Goal: Task Accomplishment & Management: Use online tool/utility

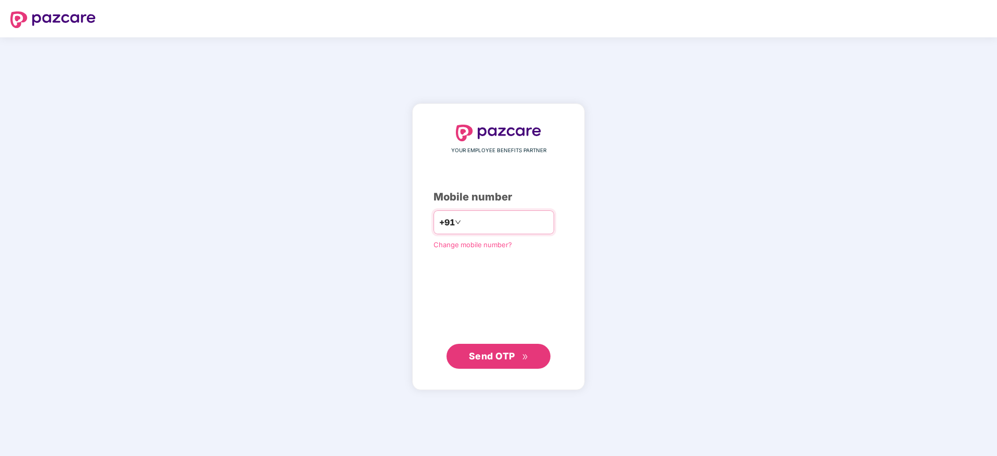
type input "**********"
click at [478, 346] on button "Send OTP" at bounding box center [498, 356] width 104 height 25
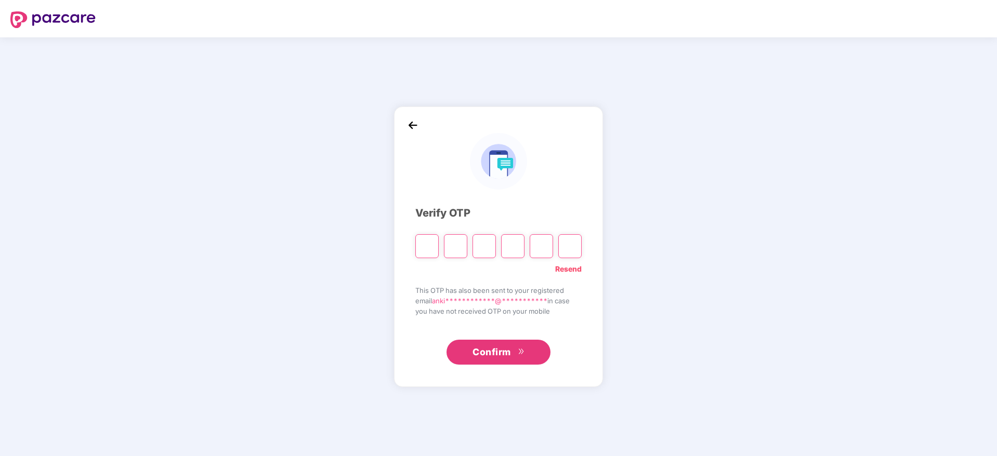
type input "*"
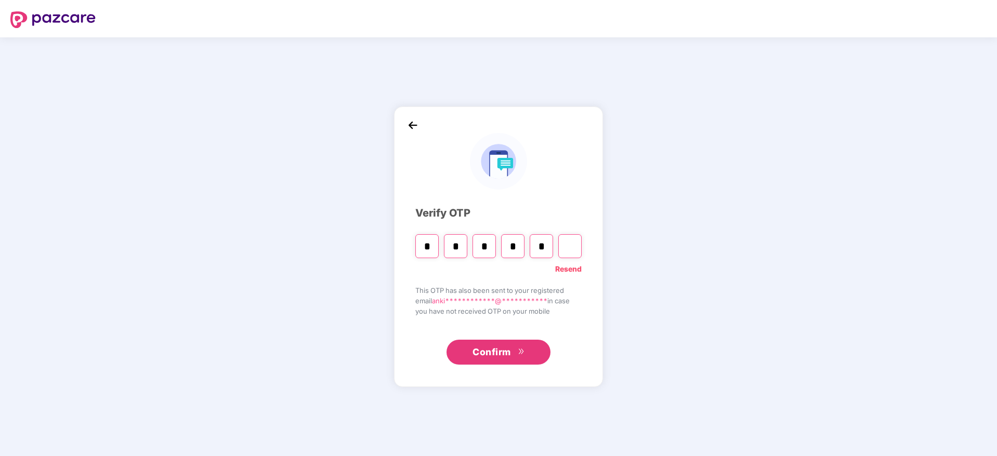
type input "*"
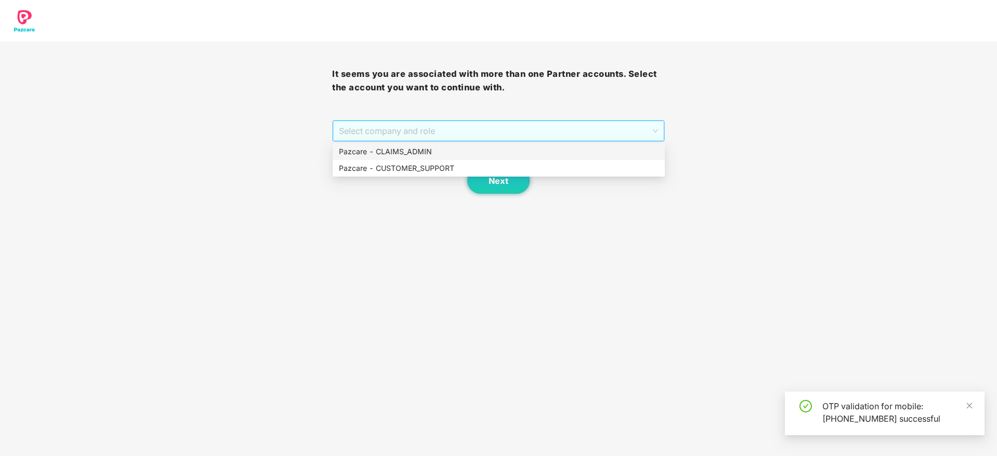
click at [389, 125] on span "Select company and role" at bounding box center [498, 131] width 319 height 20
click at [374, 167] on div "Pazcare - CUSTOMER_SUPPORT" at bounding box center [499, 168] width 320 height 11
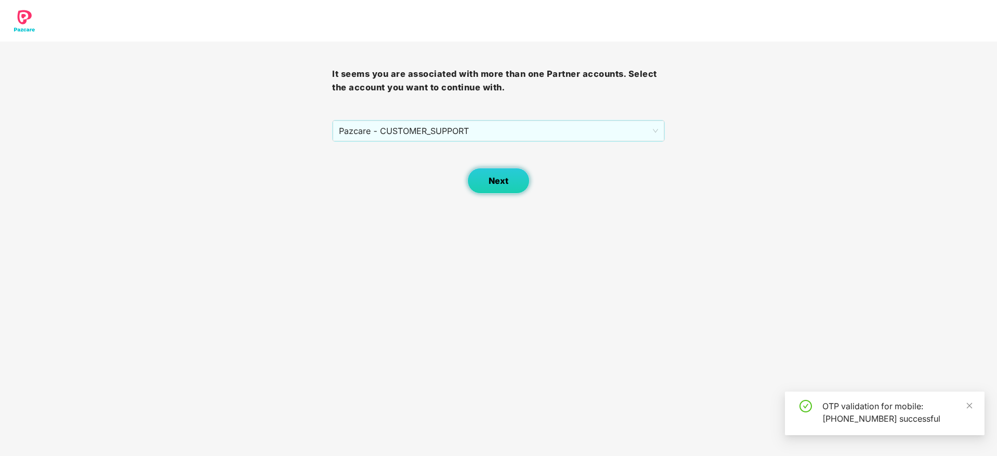
click at [474, 179] on button "Next" at bounding box center [498, 181] width 62 height 26
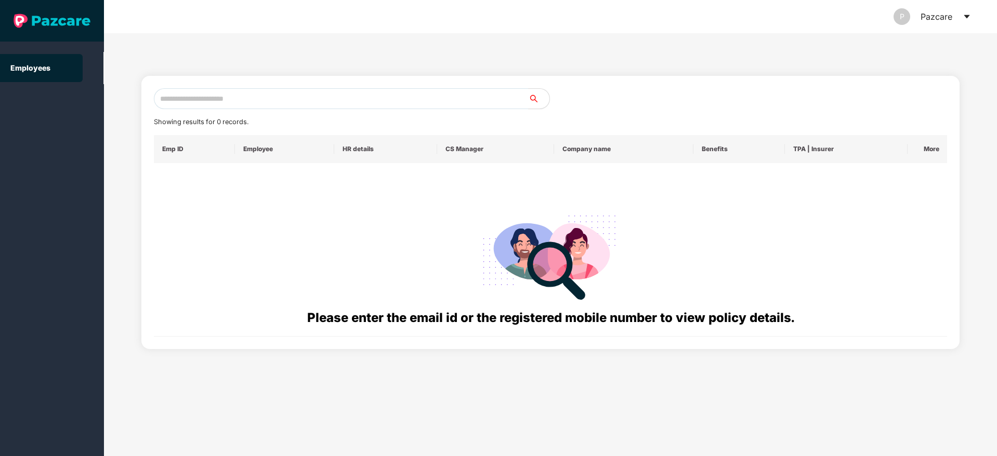
click at [965, 17] on icon "caret-down" at bounding box center [966, 16] width 8 height 8
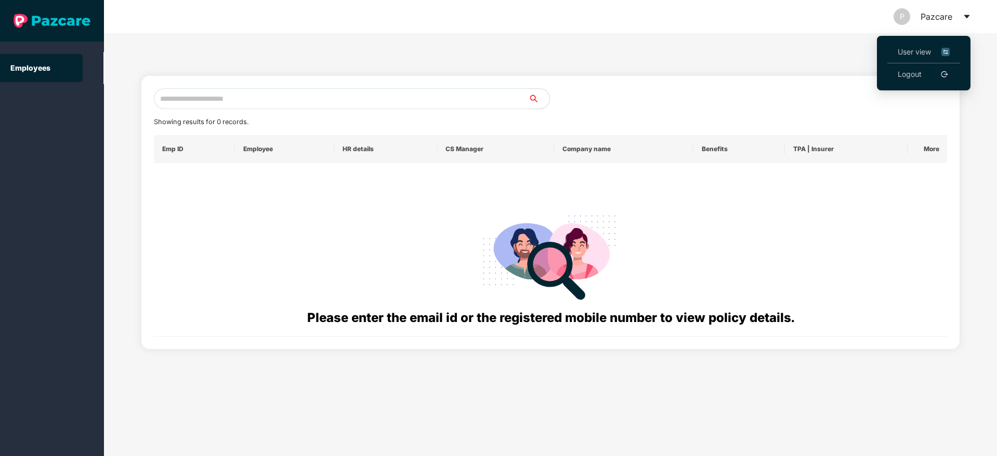
click at [922, 47] on span "User view" at bounding box center [923, 51] width 52 height 11
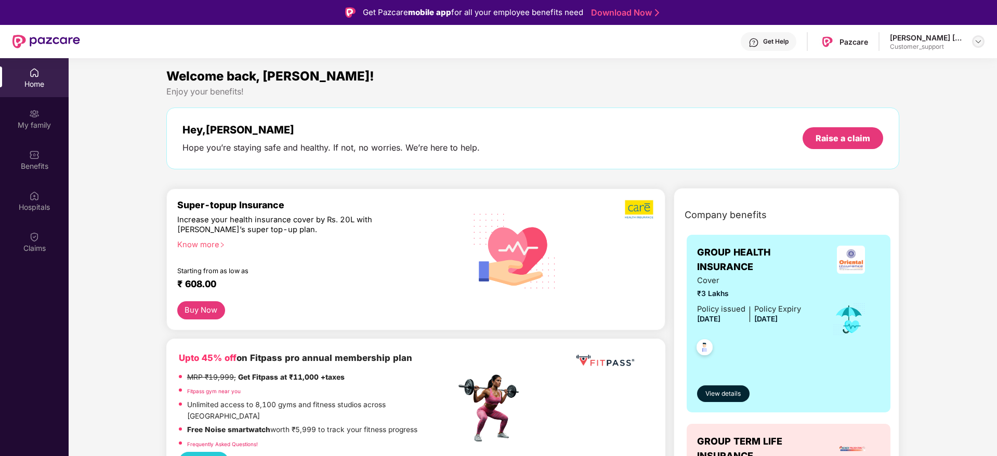
click at [979, 42] on img at bounding box center [978, 41] width 8 height 8
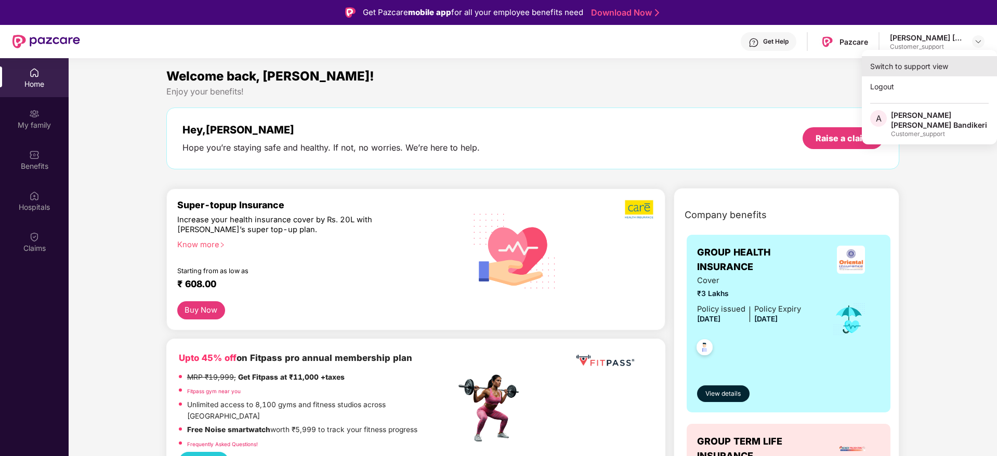
click at [912, 72] on div "Switch to support view" at bounding box center [928, 66] width 135 height 20
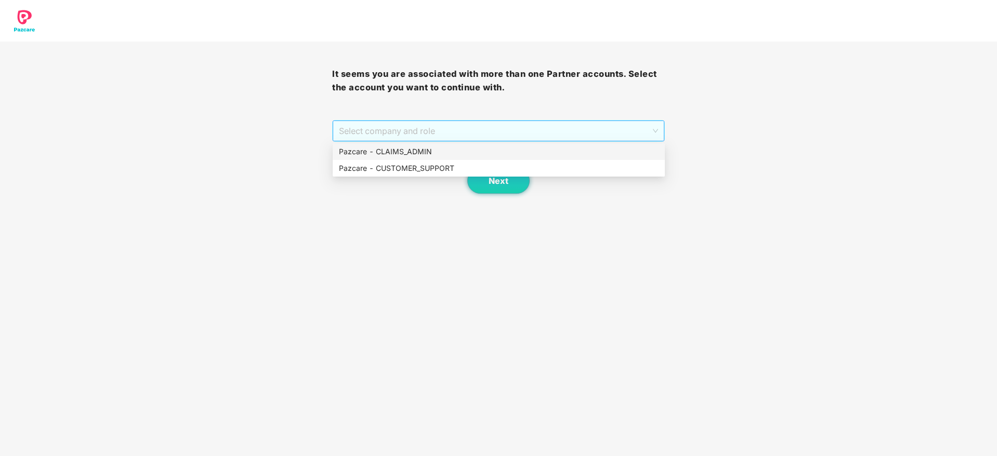
click at [509, 128] on span "Select company and role" at bounding box center [498, 131] width 319 height 20
click at [364, 156] on div "Pazcare - CLAIMS_ADMIN" at bounding box center [499, 151] width 320 height 11
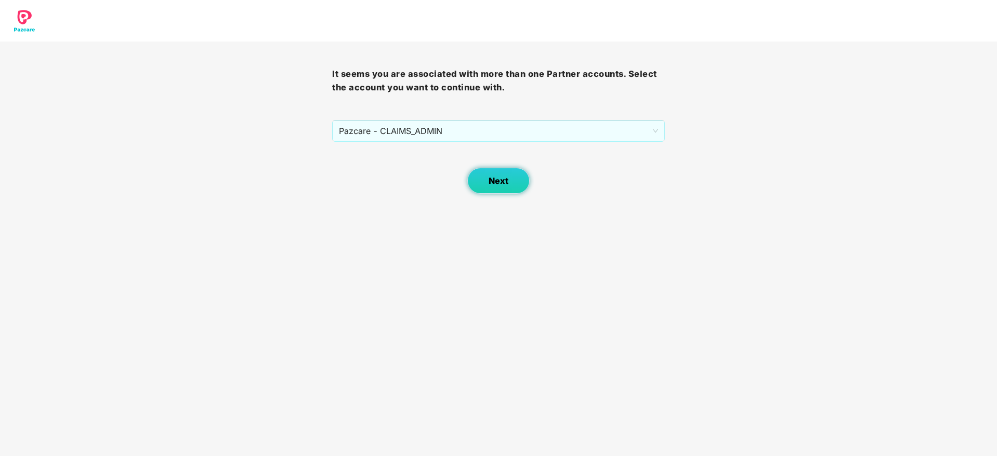
click at [511, 182] on button "Next" at bounding box center [498, 181] width 62 height 26
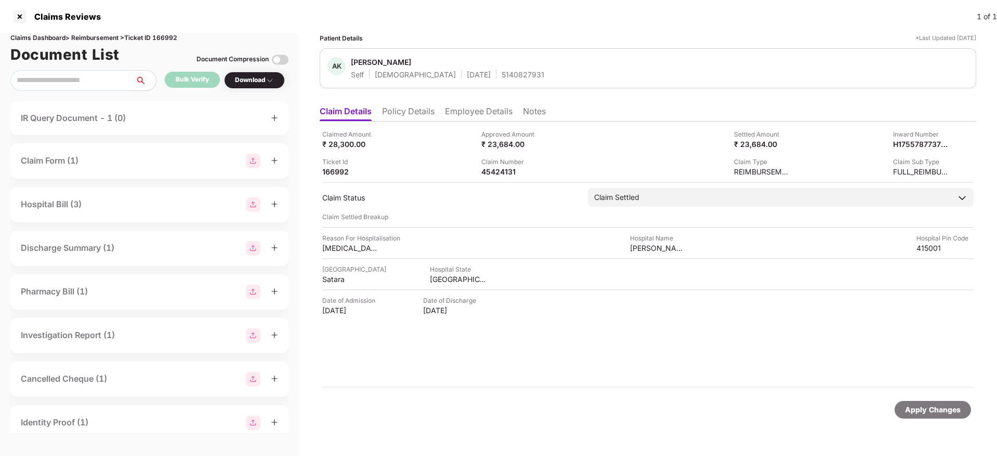
click at [416, 113] on li "Policy Details" at bounding box center [408, 113] width 52 height 15
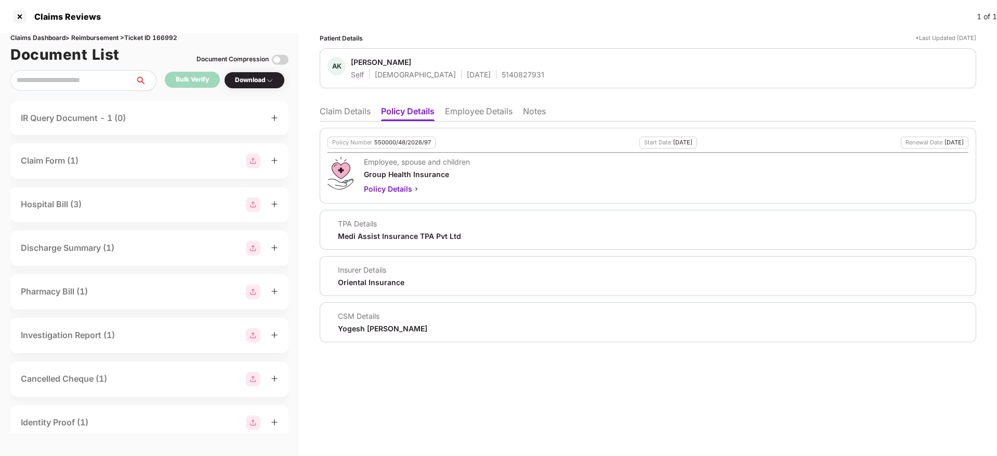
click at [352, 121] on li "Claim Details" at bounding box center [345, 113] width 51 height 15
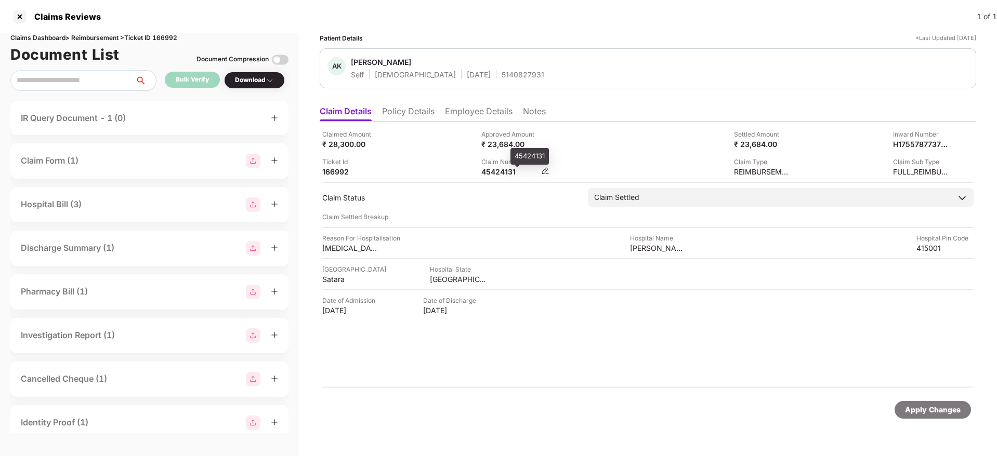
click at [492, 171] on div "45424131" at bounding box center [509, 172] width 57 height 10
copy div "45424131"
click at [430, 164] on div "Ticket Id 166992" at bounding box center [397, 167] width 151 height 20
click at [498, 173] on div "44865155" at bounding box center [509, 172] width 57 height 10
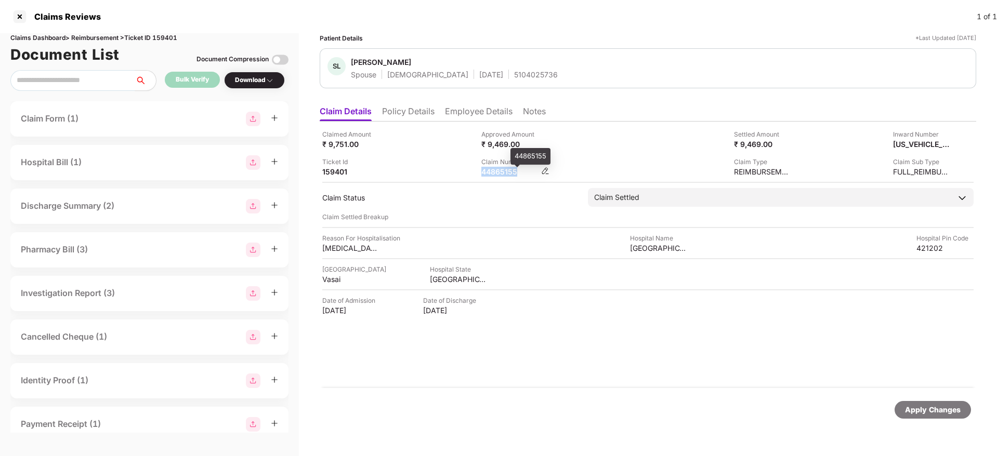
click at [498, 173] on div "44865155" at bounding box center [509, 172] width 57 height 10
copy div "44865155"
click at [436, 161] on div "Ticket Id 159401" at bounding box center [397, 167] width 151 height 20
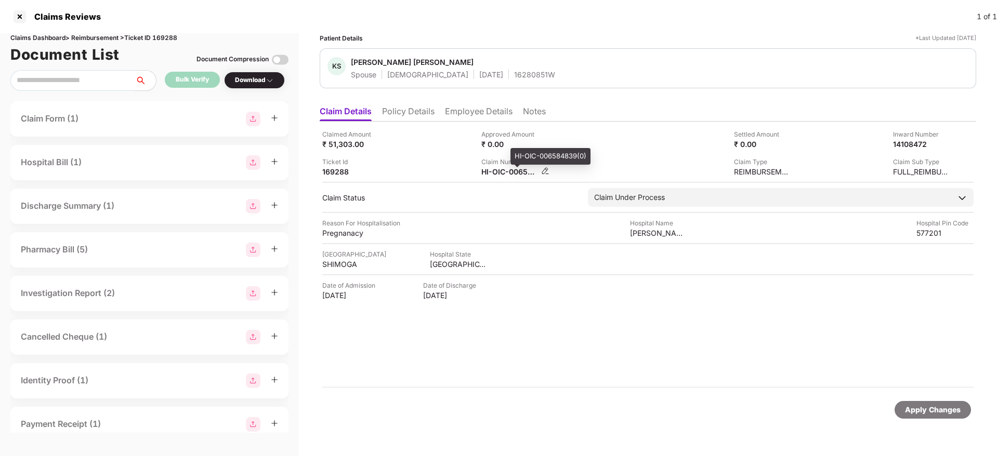
click at [498, 173] on div "HI-OIC-006584839(0)" at bounding box center [509, 172] width 57 height 10
copy div
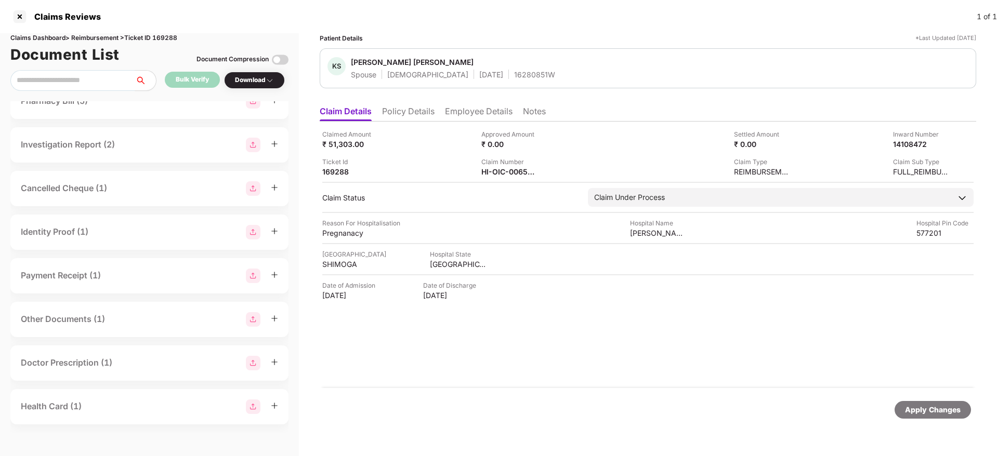
scroll to position [104, 0]
click at [143, 235] on div "Cancelled Cheque (1)" at bounding box center [149, 232] width 257 height 15
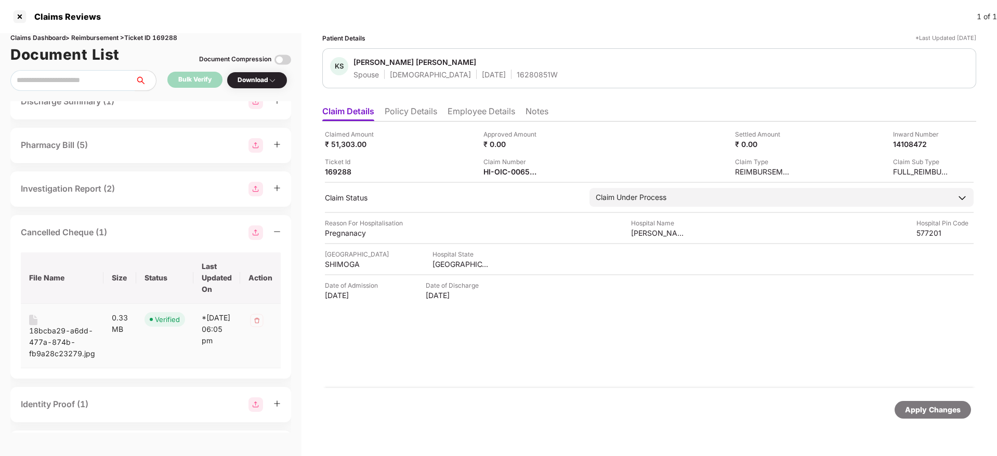
click at [59, 331] on div "18bcba29-a6dd-477a-874b-fb9a28c23279.jpg" at bounding box center [62, 342] width 66 height 34
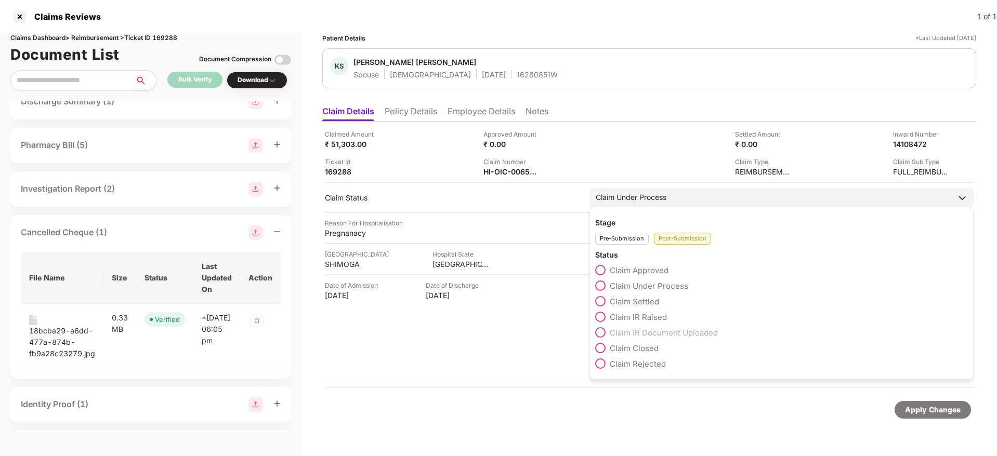
click at [603, 317] on span at bounding box center [600, 317] width 10 height 10
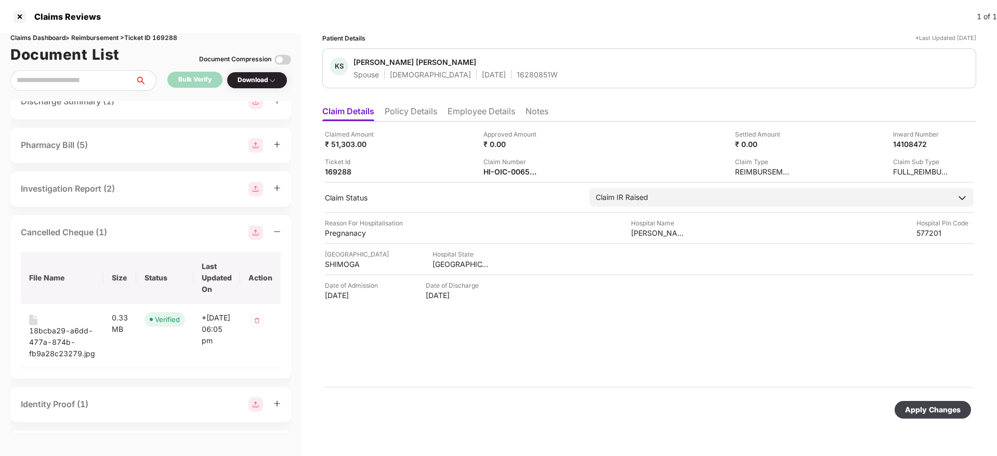
click at [926, 408] on div "Apply Changes" at bounding box center [933, 409] width 56 height 11
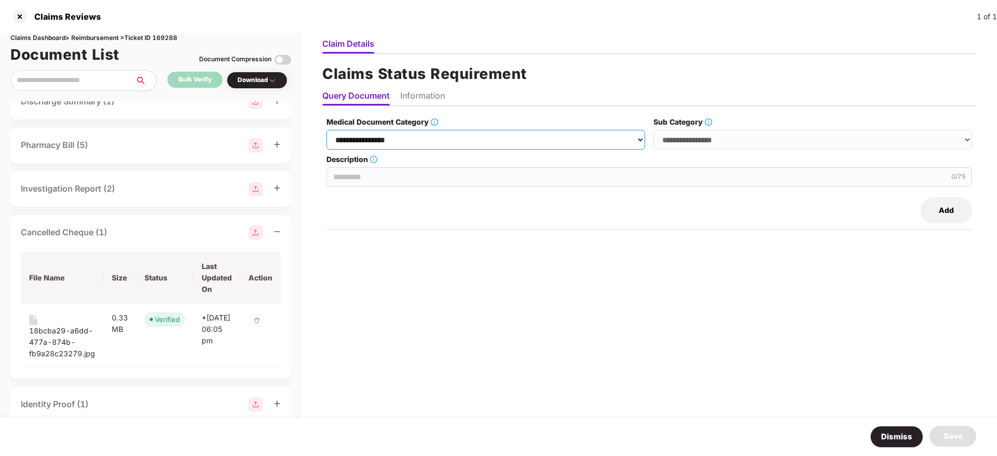
click at [423, 144] on select "**********" at bounding box center [485, 140] width 319 height 20
select select "**********"
click at [327, 130] on select "**********" at bounding box center [485, 140] width 319 height 20
click at [711, 137] on select "**********" at bounding box center [812, 140] width 319 height 20
select select "**********"
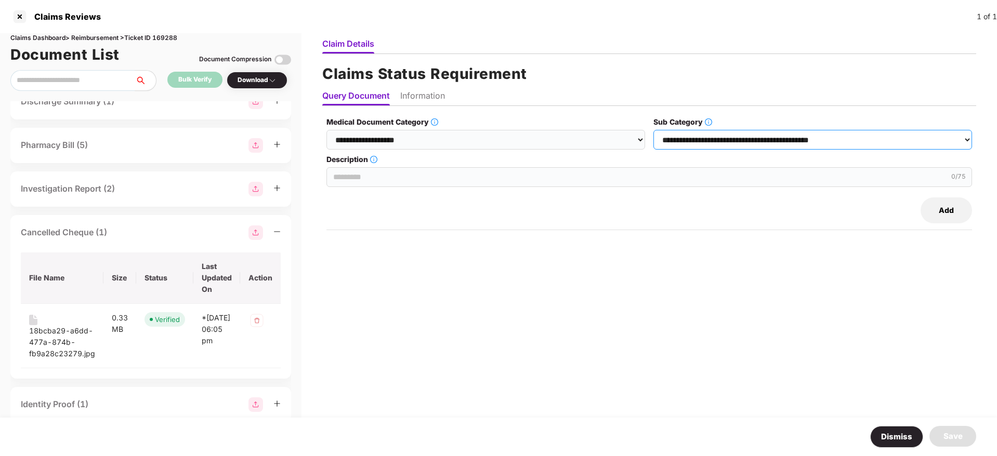
click at [654, 130] on select "**********" at bounding box center [812, 140] width 319 height 20
click at [454, 175] on input "Description" at bounding box center [648, 177] width 645 height 20
paste input "**********"
type input "**********"
click at [419, 90] on li "Information" at bounding box center [422, 97] width 45 height 15
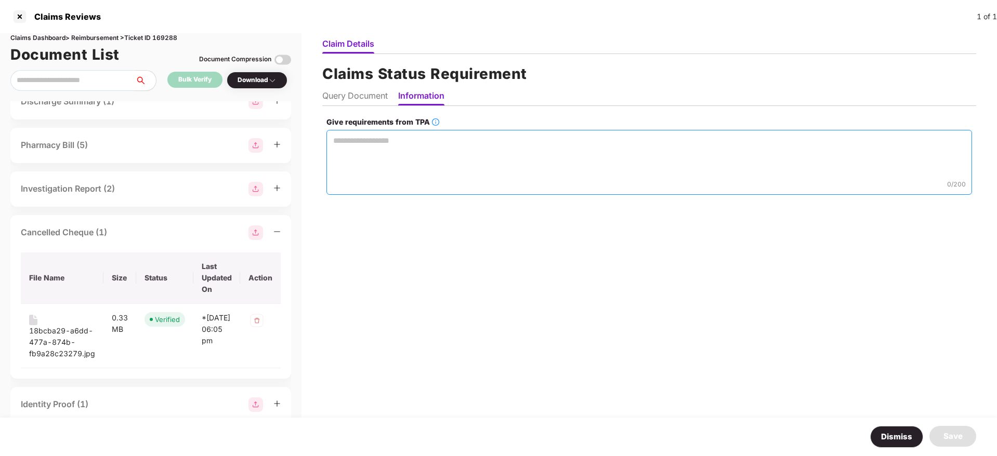
click at [365, 156] on textarea "Give requirements from TPA" at bounding box center [648, 162] width 645 height 65
paste textarea "**********"
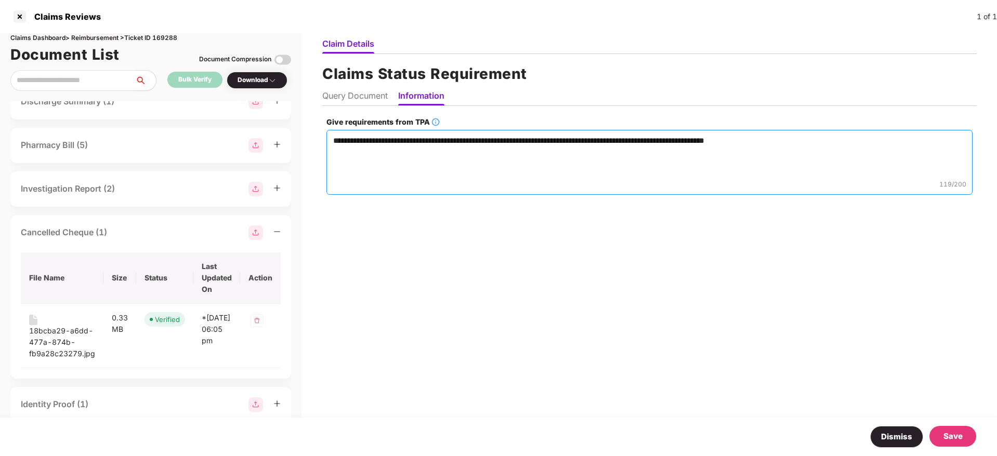
click at [365, 156] on textarea "**********" at bounding box center [649, 162] width 646 height 65
click at [801, 138] on textarea "**********" at bounding box center [649, 162] width 646 height 65
type textarea "**********"
click at [950, 435] on div "Save" at bounding box center [952, 436] width 19 height 12
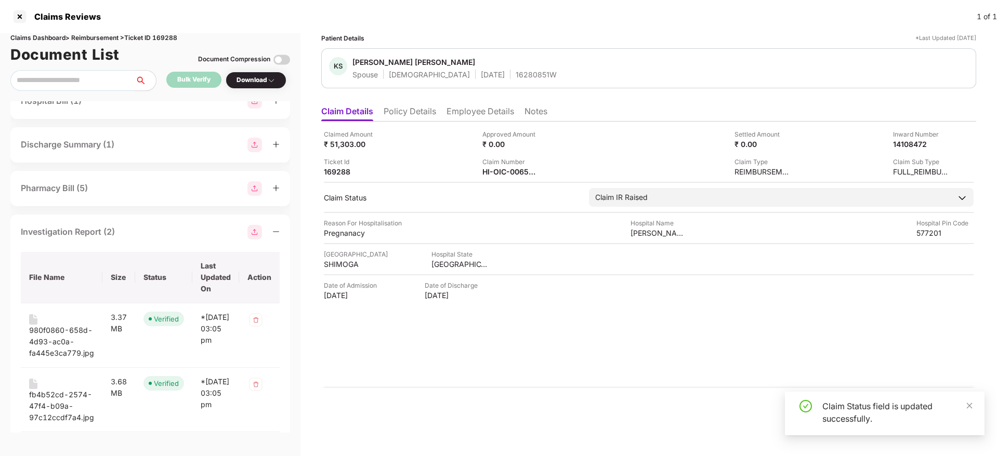
scroll to position [0, 0]
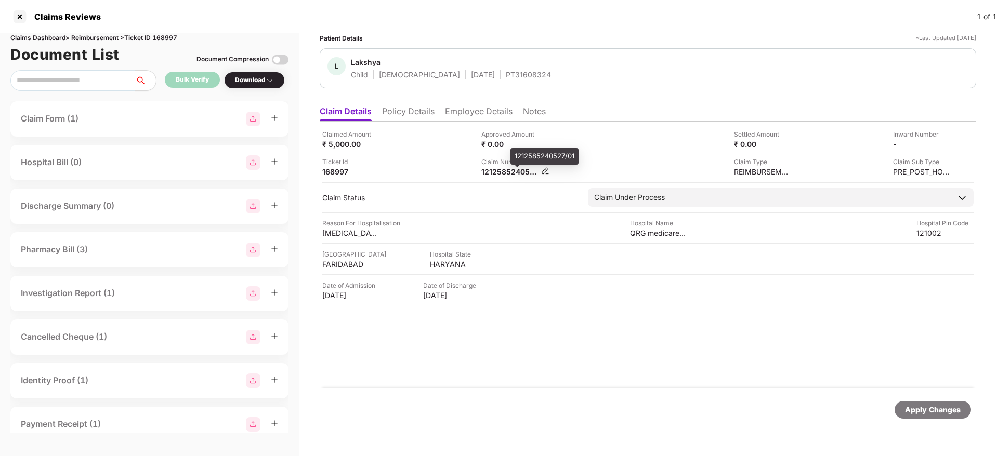
click at [488, 174] on div "1212585240527/01" at bounding box center [509, 172] width 57 height 10
copy div "1212585240527"
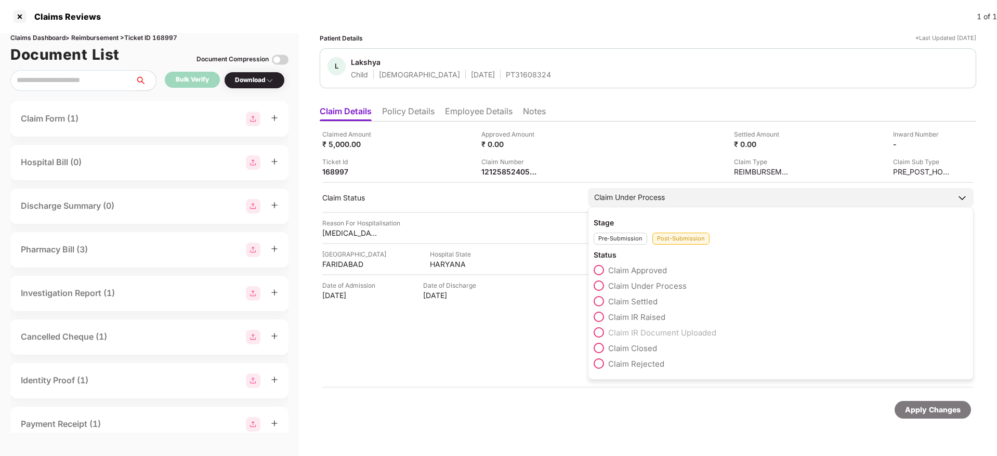
click at [599, 302] on span at bounding box center [598, 301] width 10 height 10
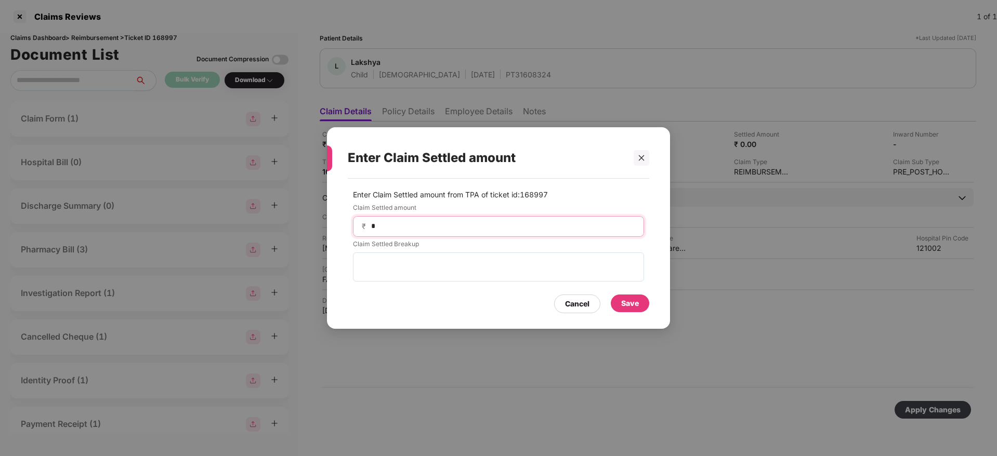
click at [419, 224] on input "*" at bounding box center [502, 226] width 265 height 11
type input "****"
click at [627, 304] on div "Save" at bounding box center [630, 303] width 18 height 11
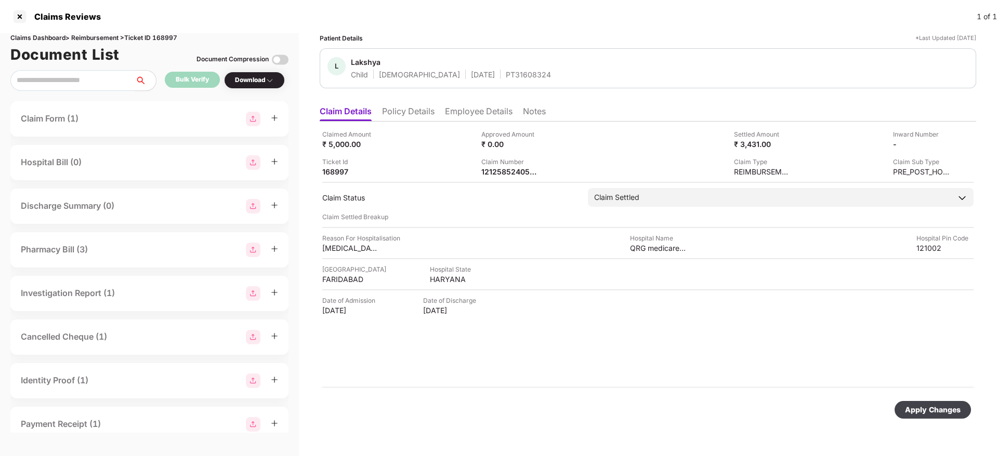
click at [924, 408] on div "Apply Changes" at bounding box center [933, 409] width 56 height 11
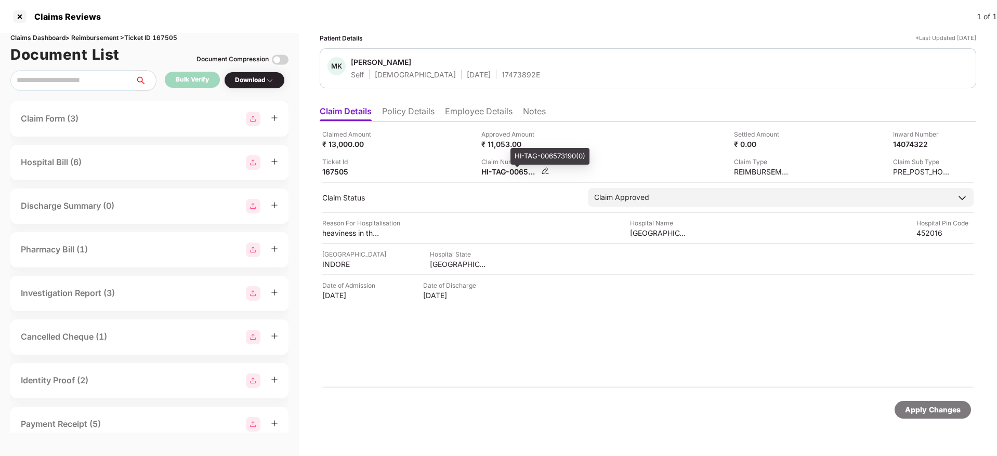
click at [494, 175] on div "HI-TAG-006573190(0)" at bounding box center [509, 172] width 57 height 10
copy div
click at [390, 110] on li "Policy Details" at bounding box center [408, 113] width 52 height 15
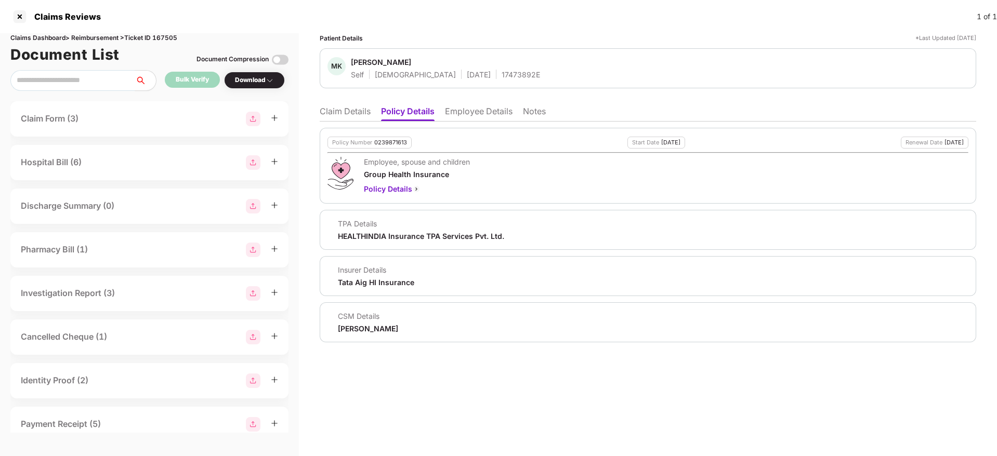
click at [352, 112] on li "Claim Details" at bounding box center [345, 113] width 51 height 15
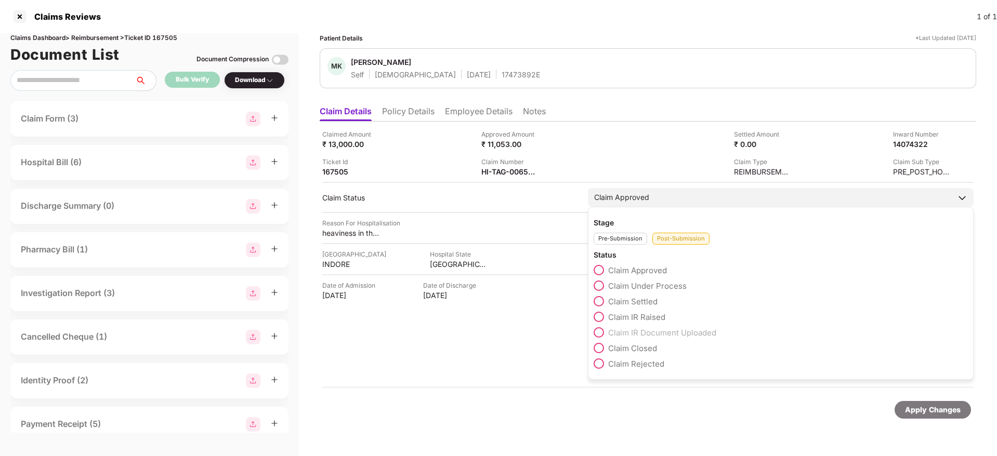
click at [599, 301] on span at bounding box center [598, 301] width 10 height 10
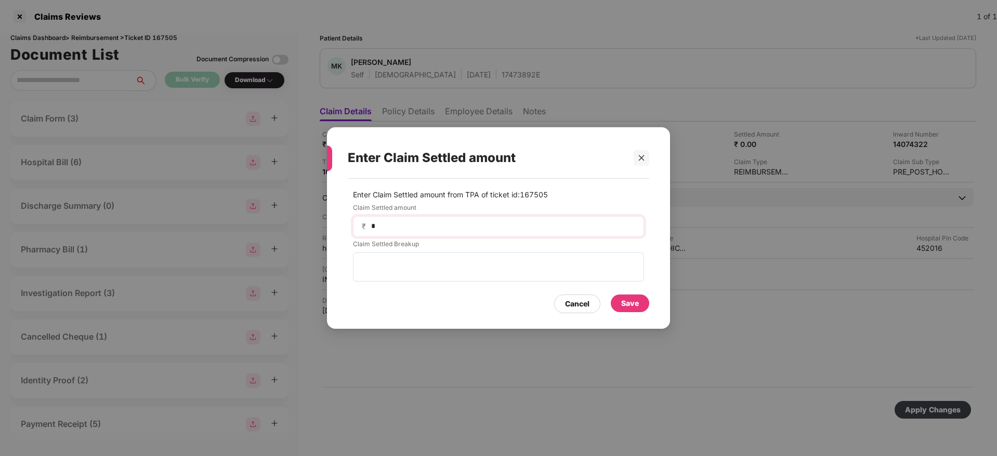
click at [428, 232] on div "₹ *" at bounding box center [498, 226] width 291 height 21
click at [410, 225] on input at bounding box center [502, 226] width 265 height 11
type input "*****"
click at [628, 306] on div "Save" at bounding box center [630, 303] width 18 height 11
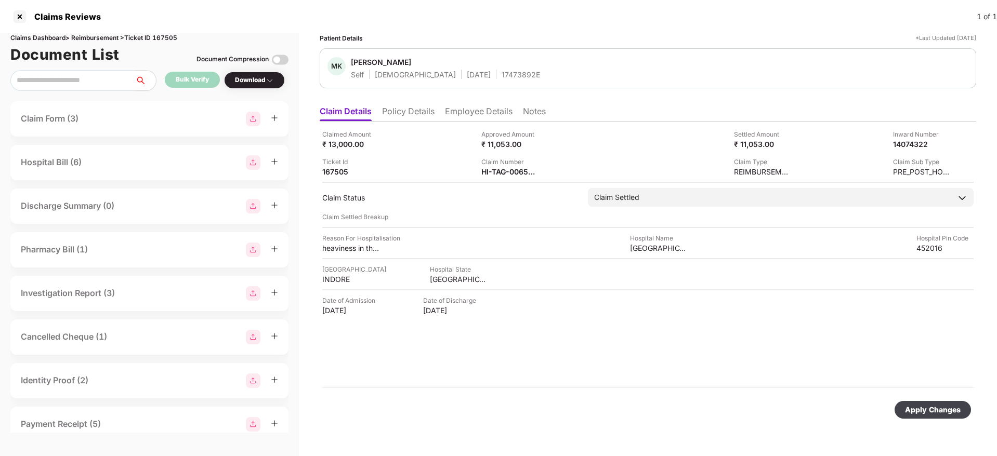
click at [926, 413] on div "Apply Changes" at bounding box center [933, 409] width 56 height 11
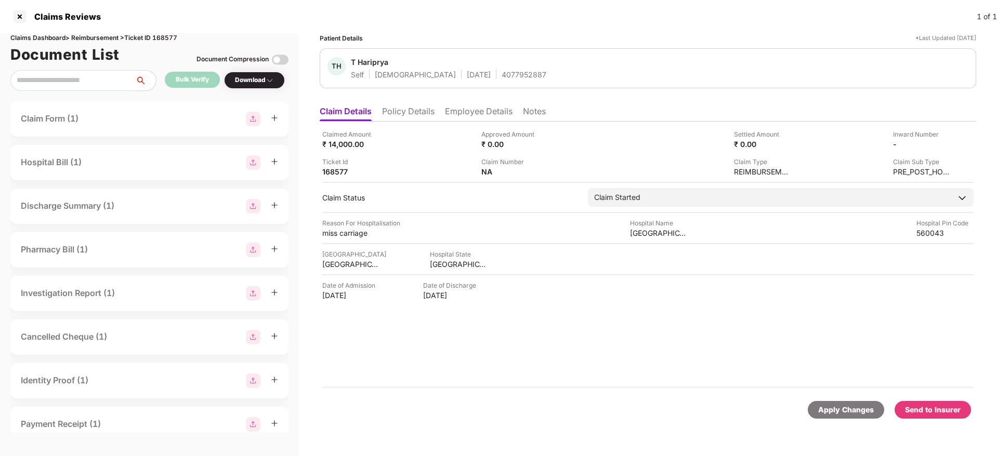
click at [362, 62] on div "T Hariprya" at bounding box center [369, 62] width 37 height 10
click at [168, 34] on div "Claims Dashboard > Reimbursement > Ticket ID 168577" at bounding box center [149, 38] width 278 height 10
copy div "168577"
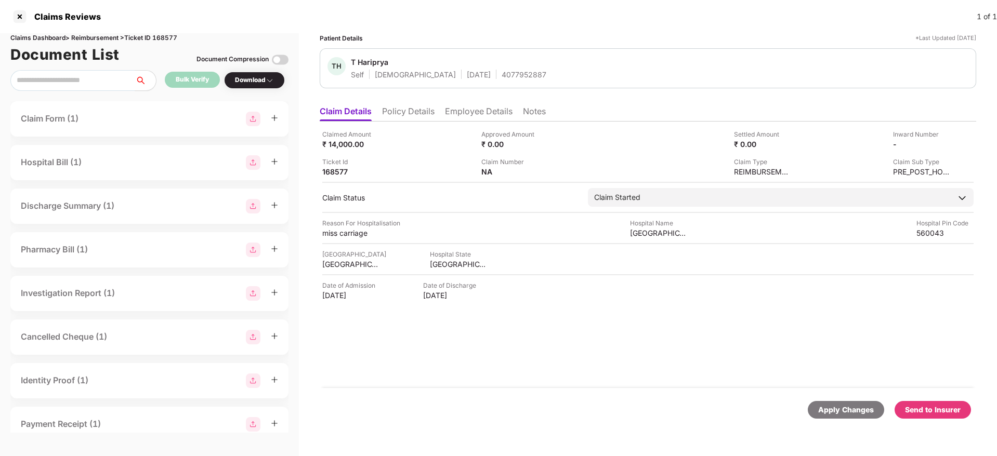
click at [412, 118] on li "Policy Details" at bounding box center [408, 113] width 52 height 15
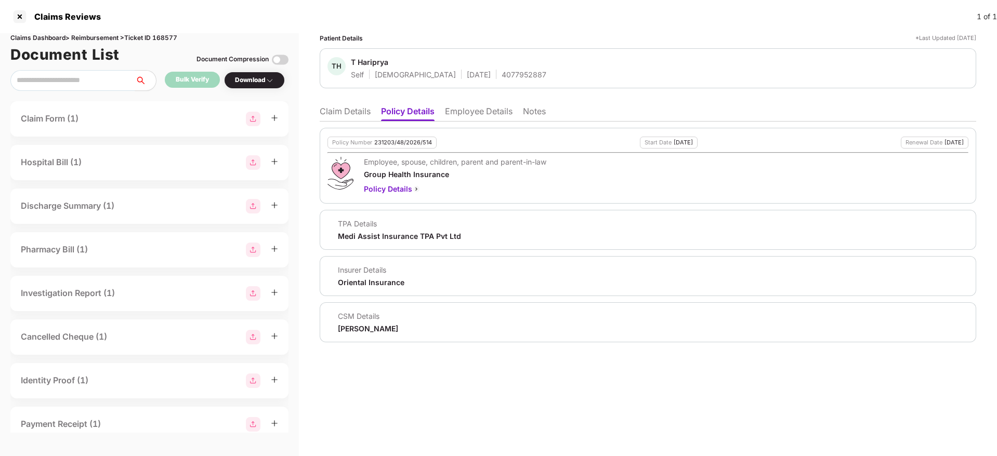
click at [339, 114] on li "Claim Details" at bounding box center [345, 113] width 51 height 15
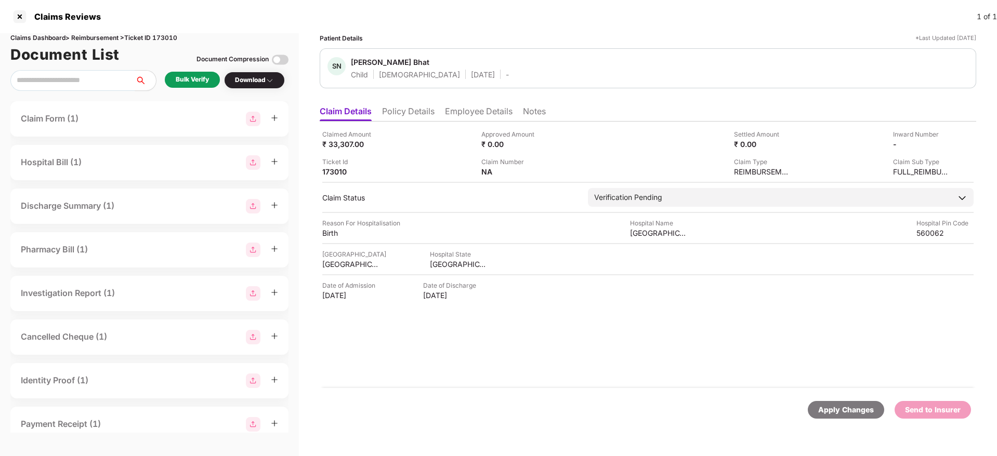
click at [400, 112] on li "Policy Details" at bounding box center [408, 113] width 52 height 15
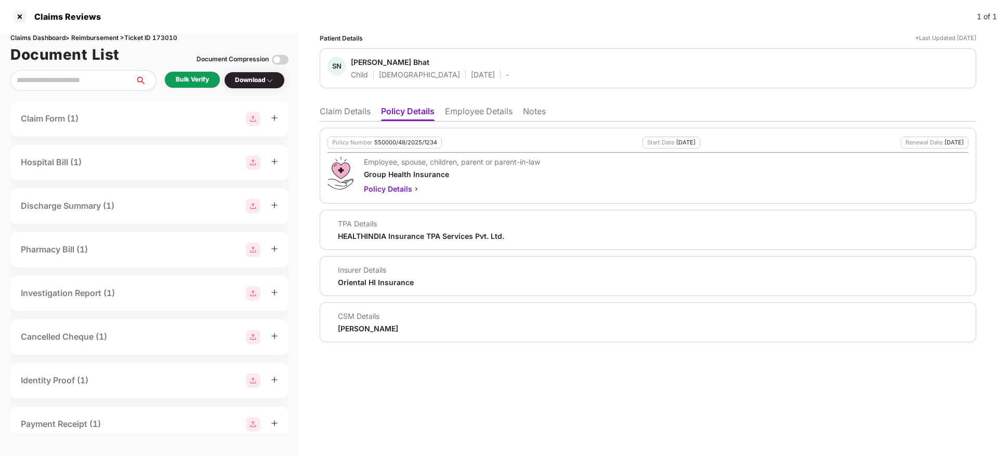
click at [475, 116] on li "Employee Details" at bounding box center [479, 113] width 68 height 15
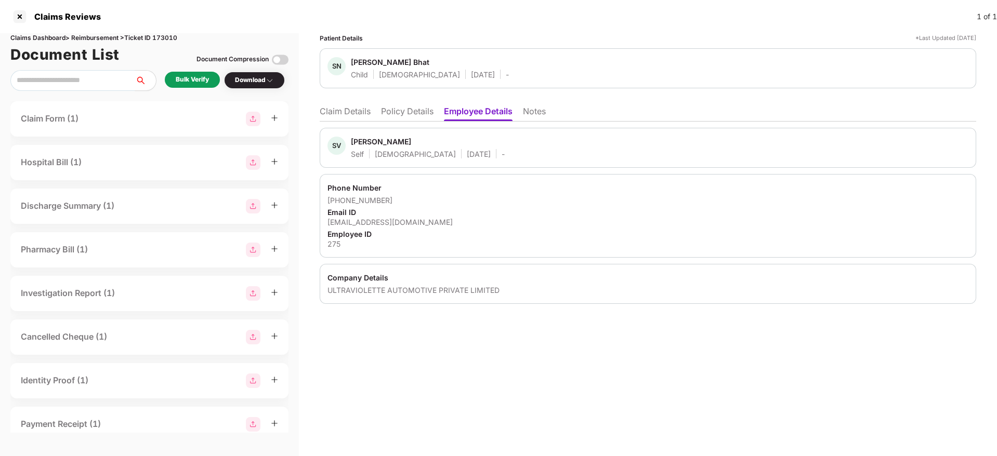
click at [367, 219] on div "[EMAIL_ADDRESS][DOMAIN_NAME]" at bounding box center [647, 222] width 641 height 10
copy div "[EMAIL_ADDRESS][DOMAIN_NAME]"
click at [345, 117] on li "Claim Details" at bounding box center [345, 113] width 51 height 15
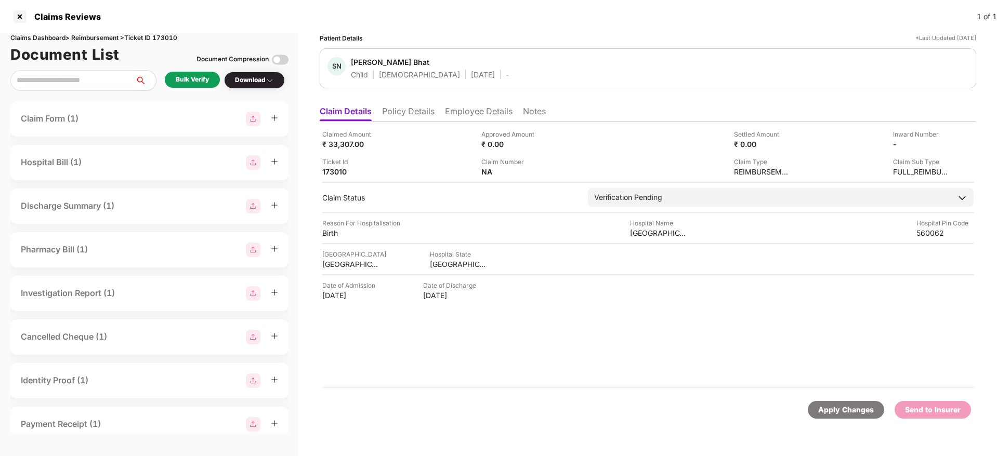
click at [173, 75] on div "Bulk Verify" at bounding box center [192, 80] width 55 height 16
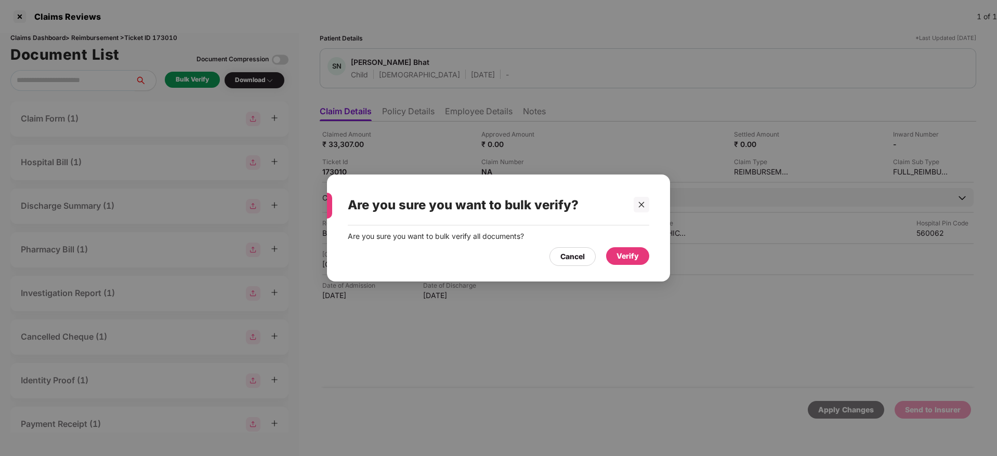
click at [627, 251] on div "Verify" at bounding box center [627, 255] width 22 height 11
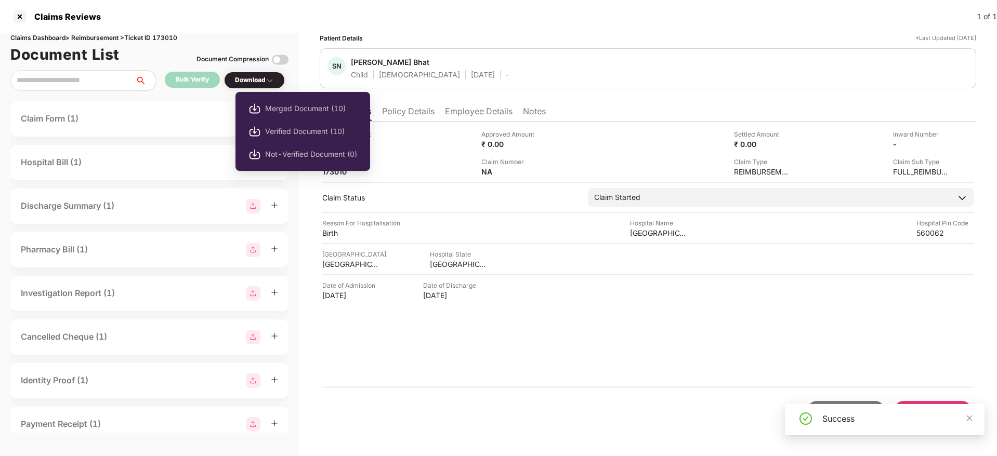
click at [248, 81] on div "Download" at bounding box center [254, 80] width 39 height 10
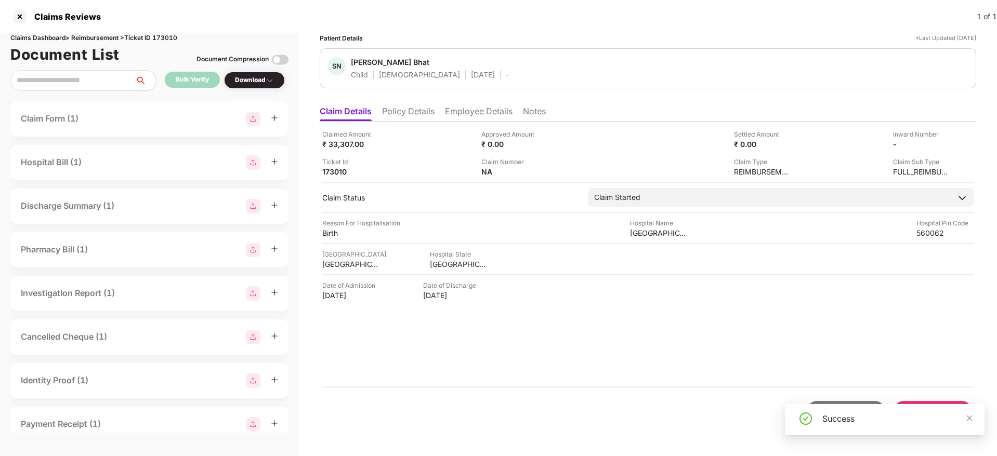
click at [248, 81] on div "Download" at bounding box center [254, 80] width 39 height 10
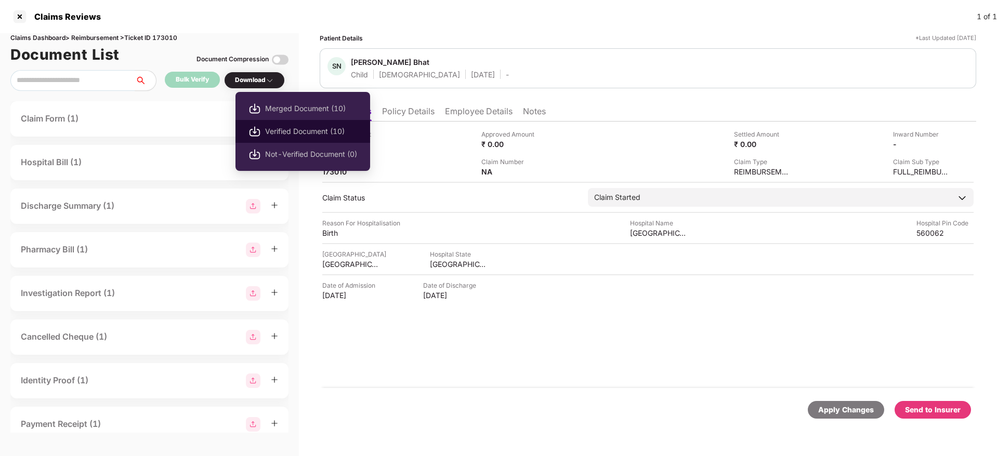
click at [297, 126] on span "Verified Document (10)" at bounding box center [311, 131] width 92 height 11
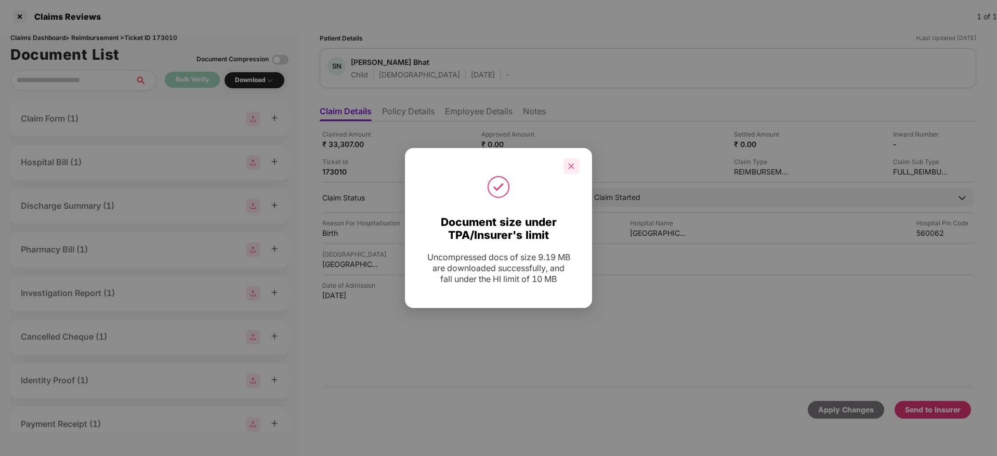
click at [572, 170] on div at bounding box center [571, 166] width 16 height 16
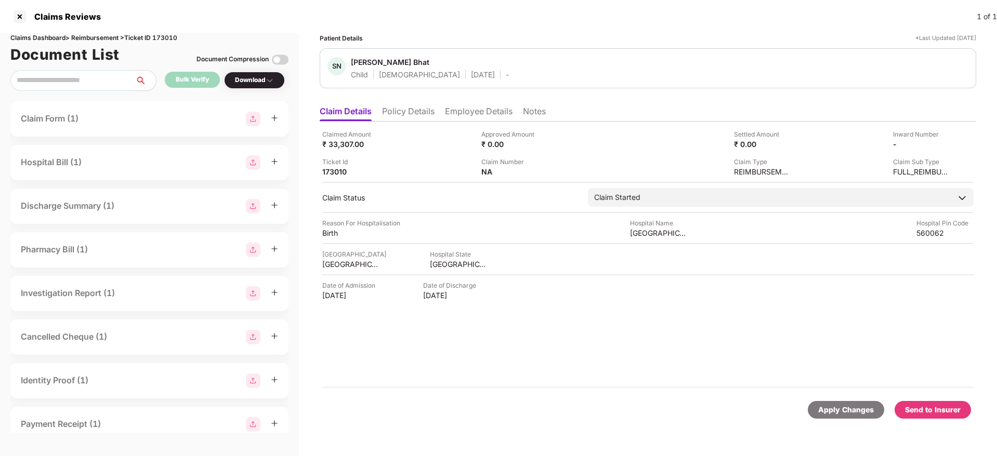
click at [418, 110] on li "Policy Details" at bounding box center [408, 113] width 52 height 15
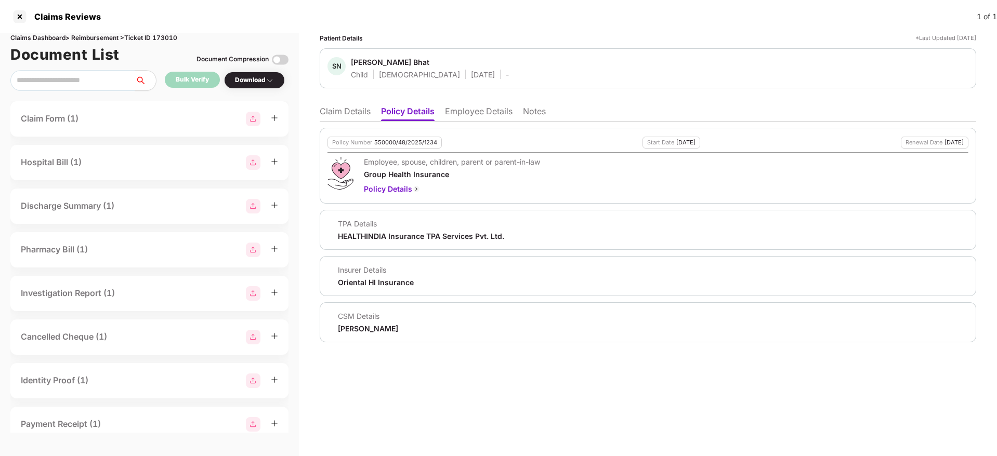
click at [329, 115] on li "Claim Details" at bounding box center [345, 113] width 51 height 15
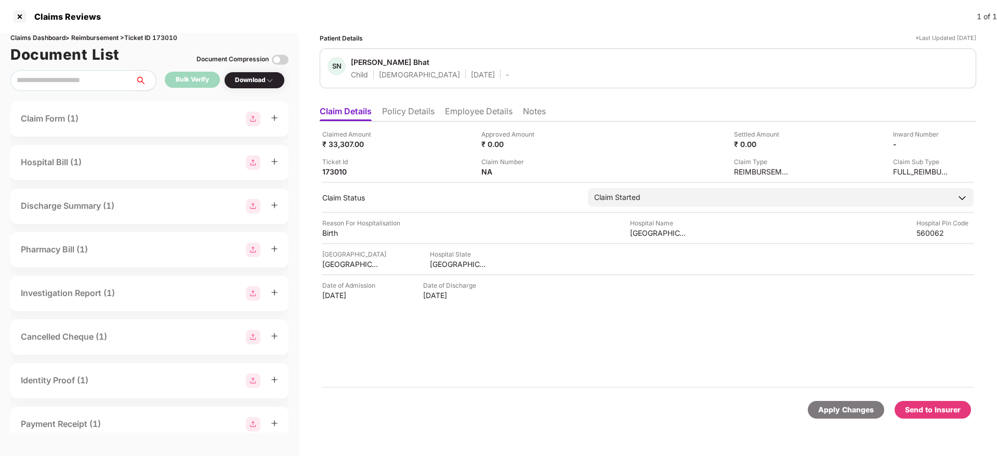
click at [400, 111] on li "Policy Details" at bounding box center [408, 113] width 52 height 15
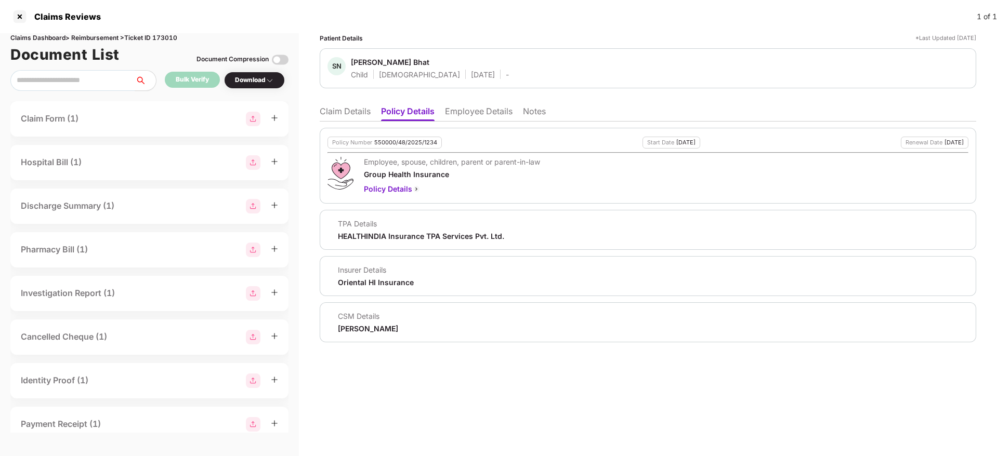
click at [341, 112] on li "Claim Details" at bounding box center [345, 113] width 51 height 15
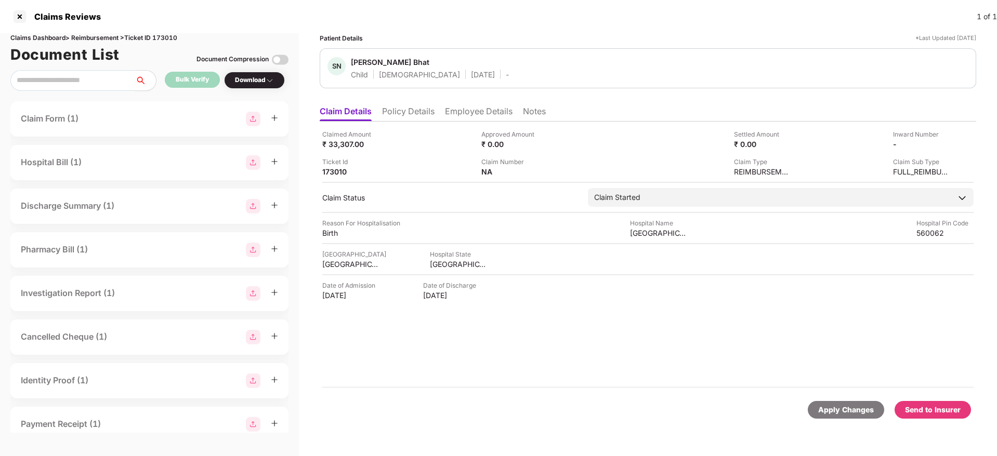
click at [409, 106] on li "Policy Details" at bounding box center [408, 113] width 52 height 15
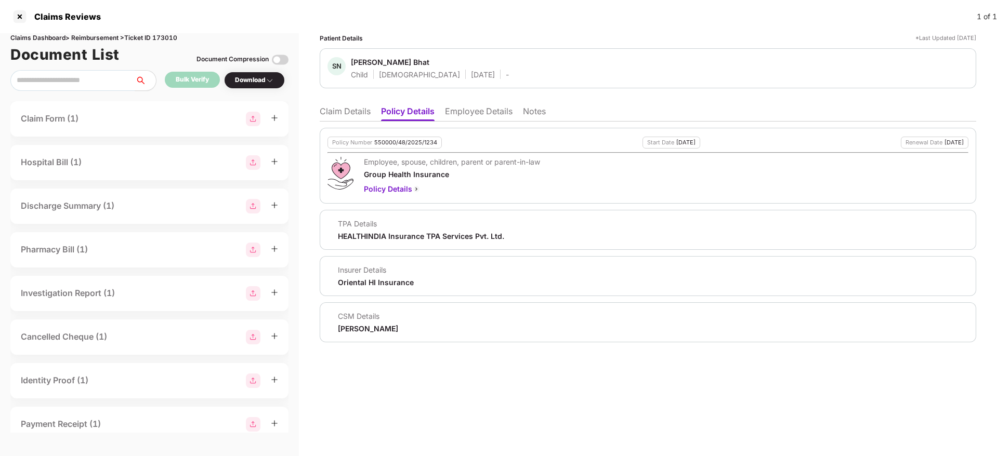
click at [327, 109] on li "Claim Details" at bounding box center [345, 113] width 51 height 15
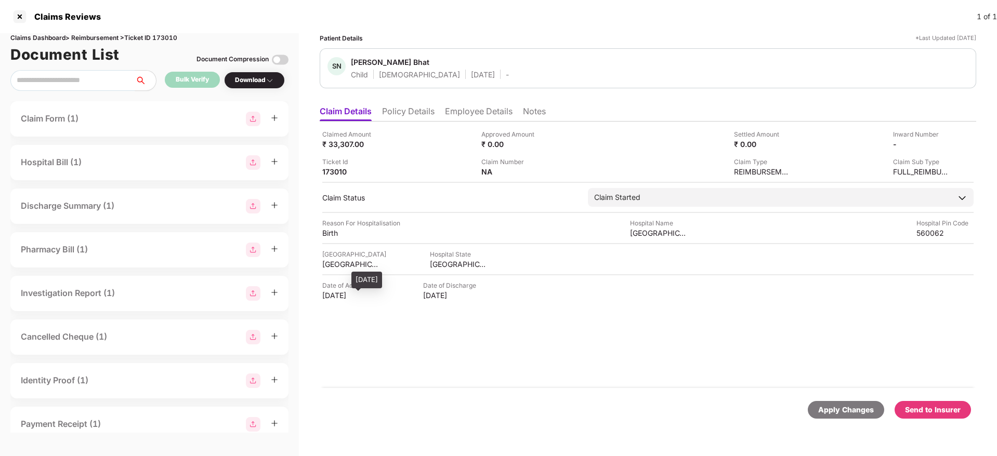
click at [338, 296] on div "09 Aug 2025" at bounding box center [350, 295] width 57 height 10
copy div "09 Aug 2025"
click at [466, 117] on li "Employee Details" at bounding box center [479, 113] width 68 height 15
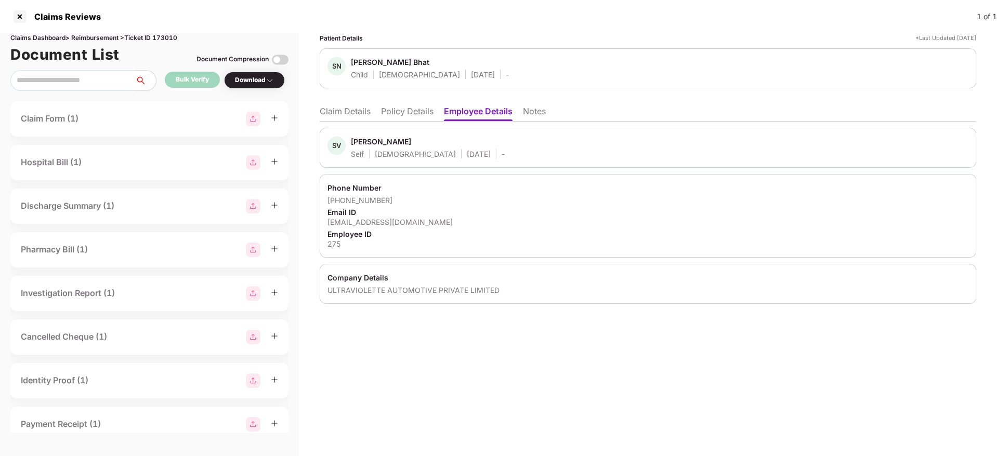
click at [414, 107] on li "Policy Details" at bounding box center [407, 113] width 52 height 15
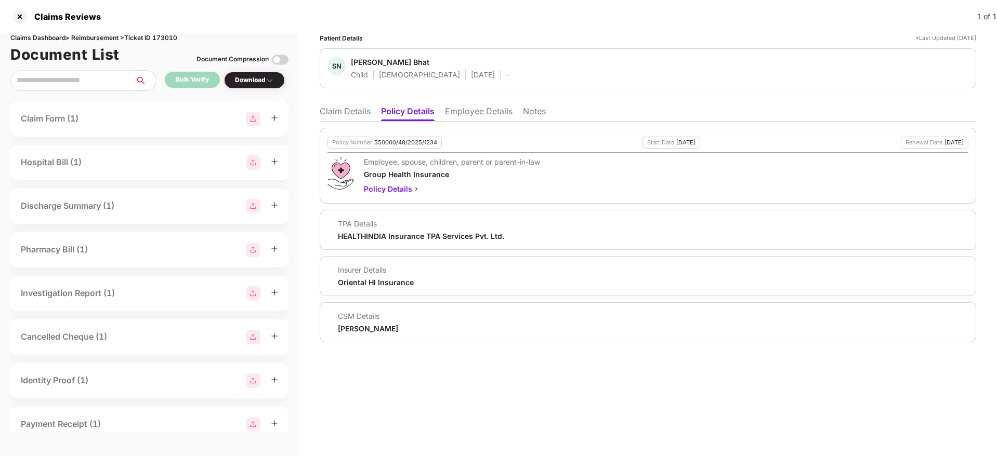
click at [342, 108] on li "Claim Details" at bounding box center [345, 113] width 51 height 15
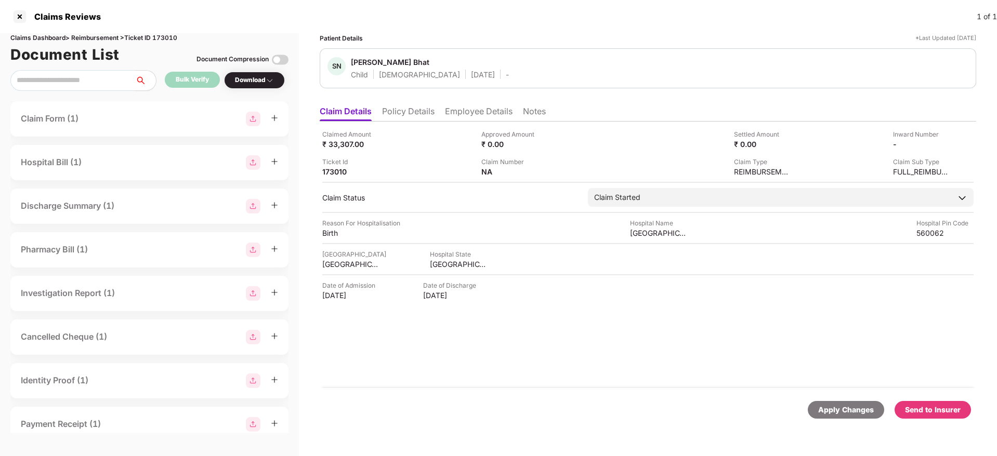
click at [476, 112] on li "Employee Details" at bounding box center [479, 113] width 68 height 15
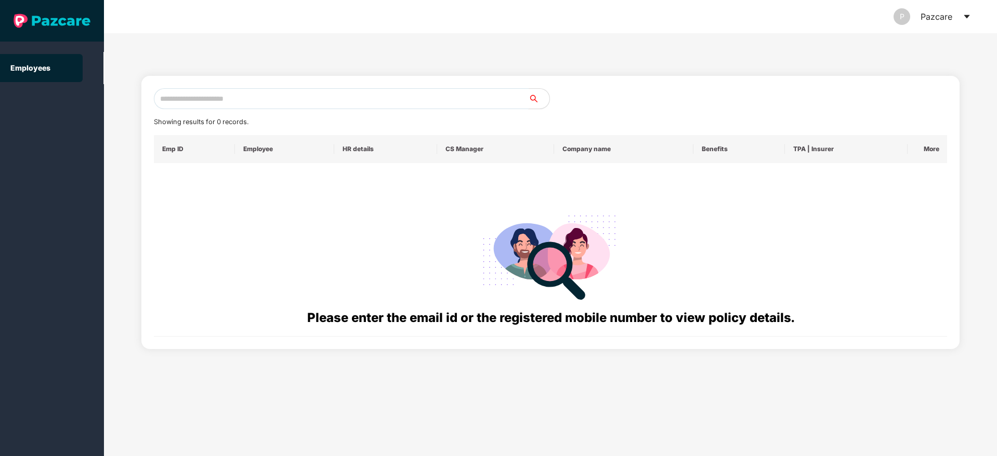
click at [185, 106] on input "text" at bounding box center [341, 98] width 375 height 21
paste input "**********"
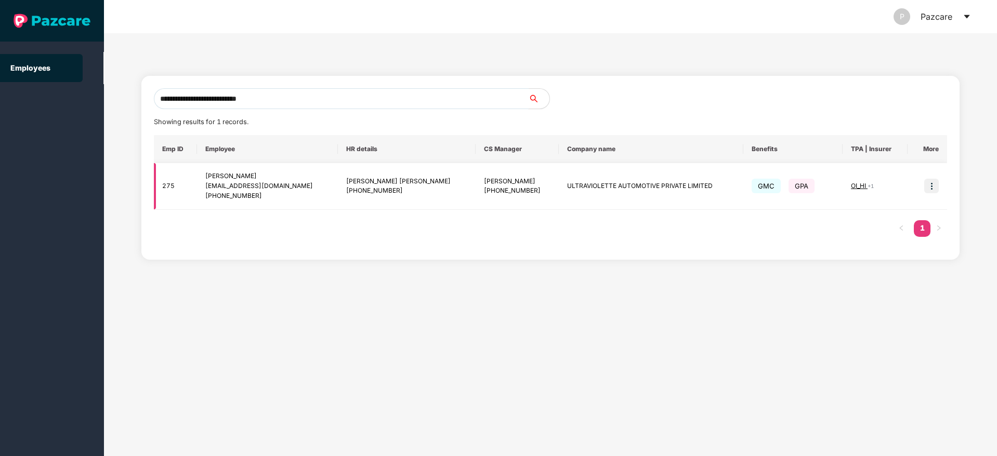
type input "**********"
click at [929, 186] on img at bounding box center [931, 186] width 15 height 15
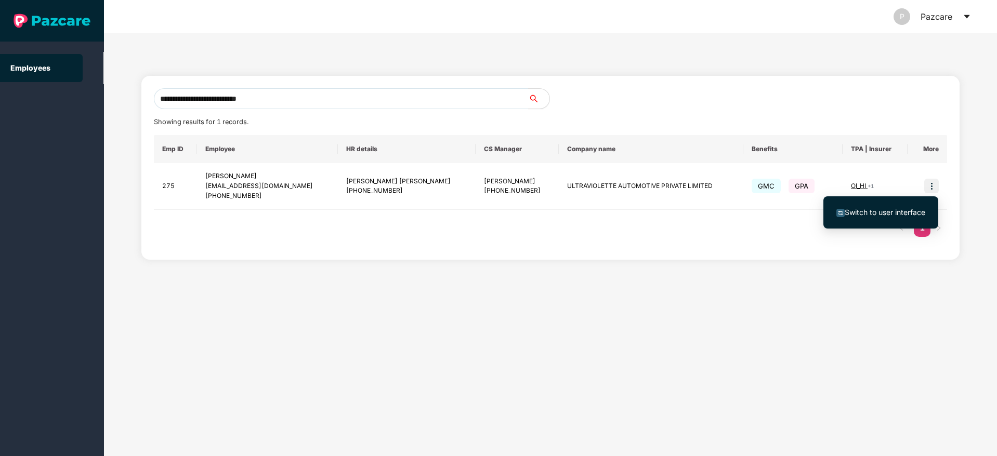
click at [868, 219] on li "Switch to user interface" at bounding box center [880, 213] width 115 height 22
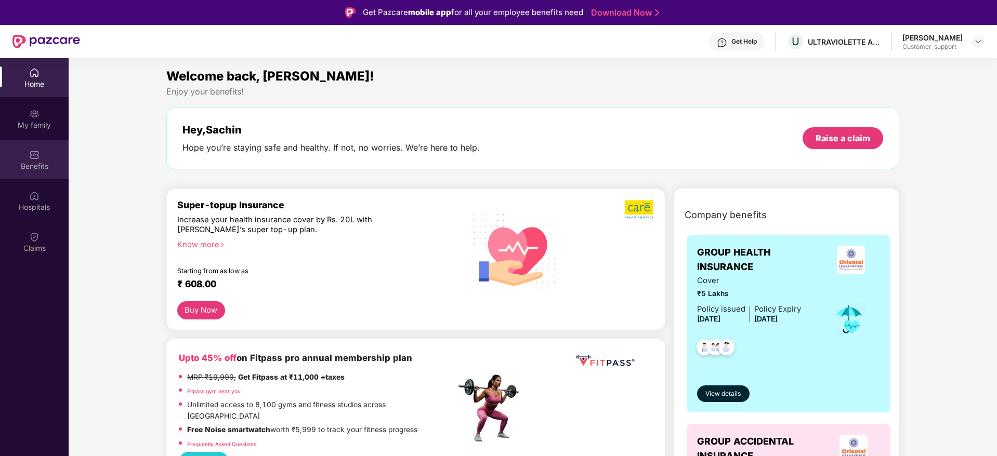
click at [16, 149] on div "Benefits" at bounding box center [34, 159] width 69 height 39
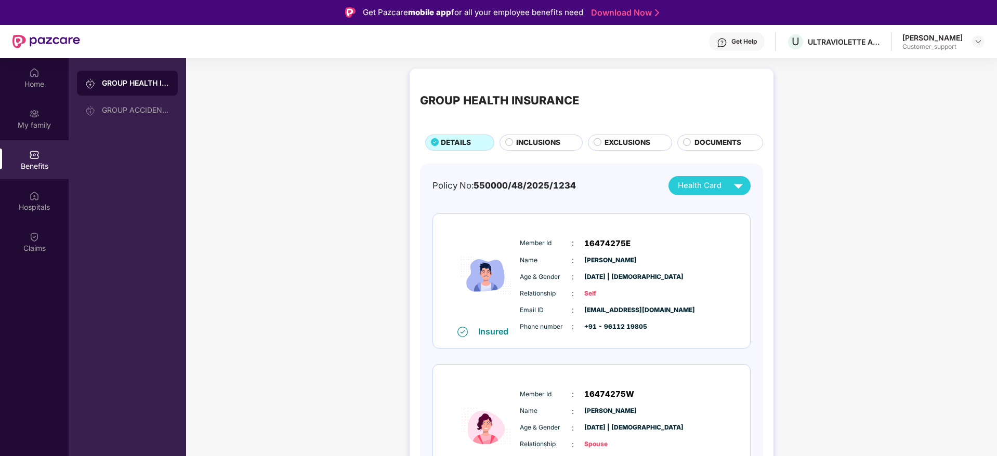
click at [731, 41] on div "Get Help" at bounding box center [743, 41] width 25 height 8
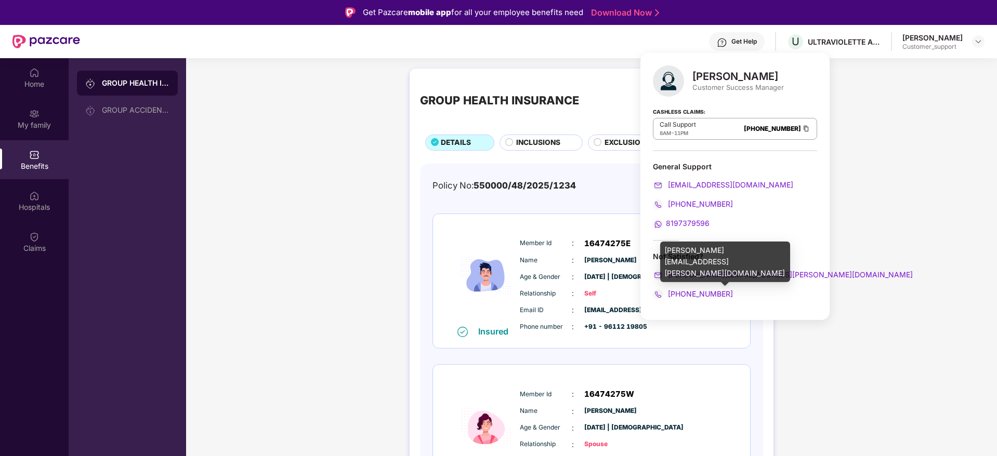
click at [708, 250] on div "yashvardhan.kandoi@pazcare.com" at bounding box center [725, 262] width 130 height 41
copy div "yashvardhan.kandoi@pazcare.com"
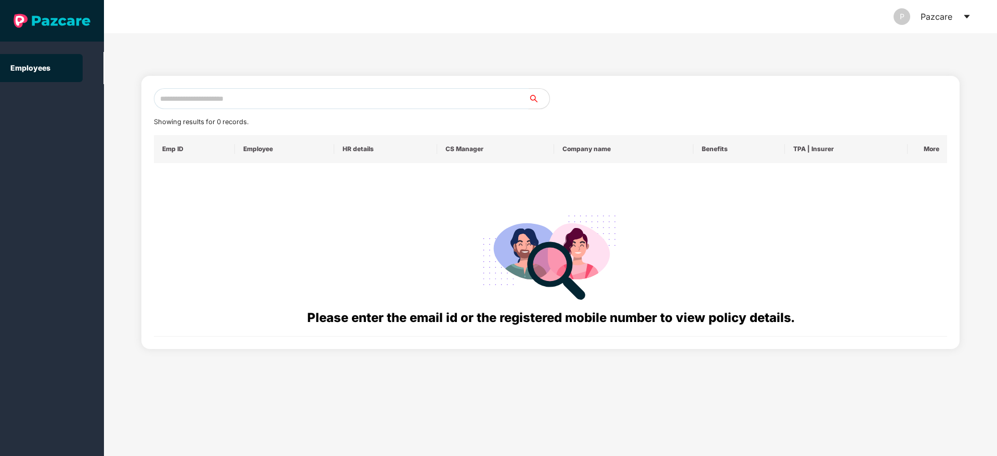
click at [200, 90] on input "text" at bounding box center [341, 98] width 375 height 21
paste input "**********"
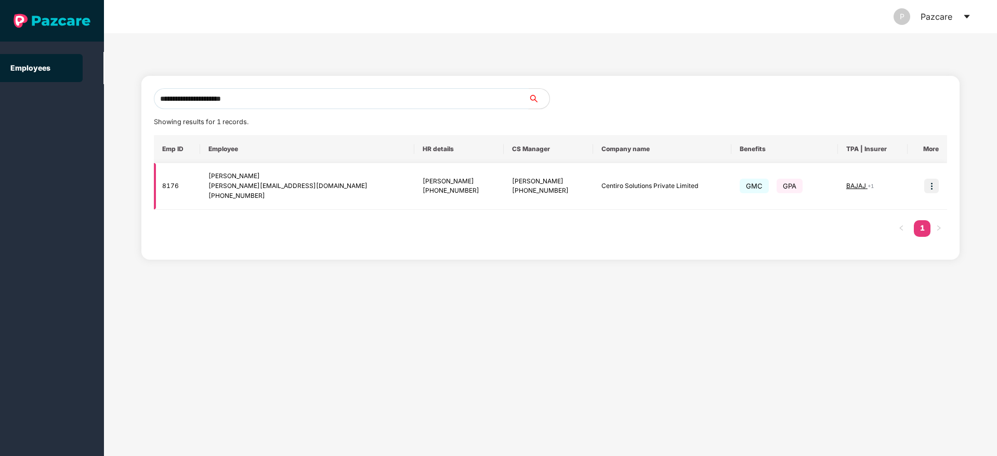
type input "**********"
click at [936, 188] on img at bounding box center [931, 186] width 15 height 15
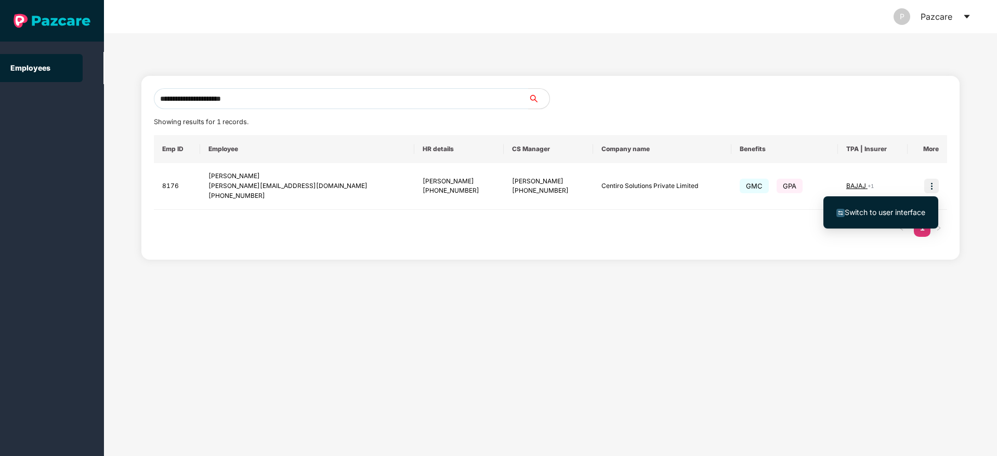
click at [866, 220] on li "Switch to user interface" at bounding box center [880, 213] width 115 height 22
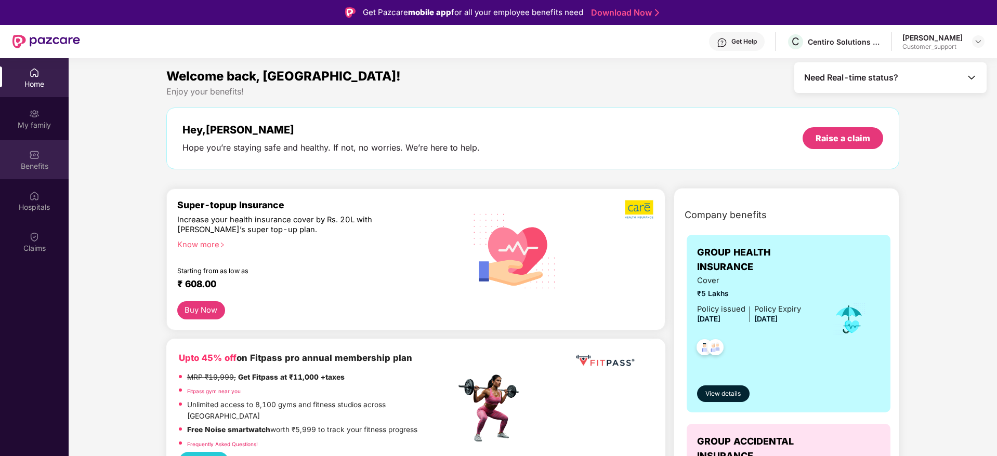
click at [26, 162] on div "Benefits" at bounding box center [34, 166] width 69 height 10
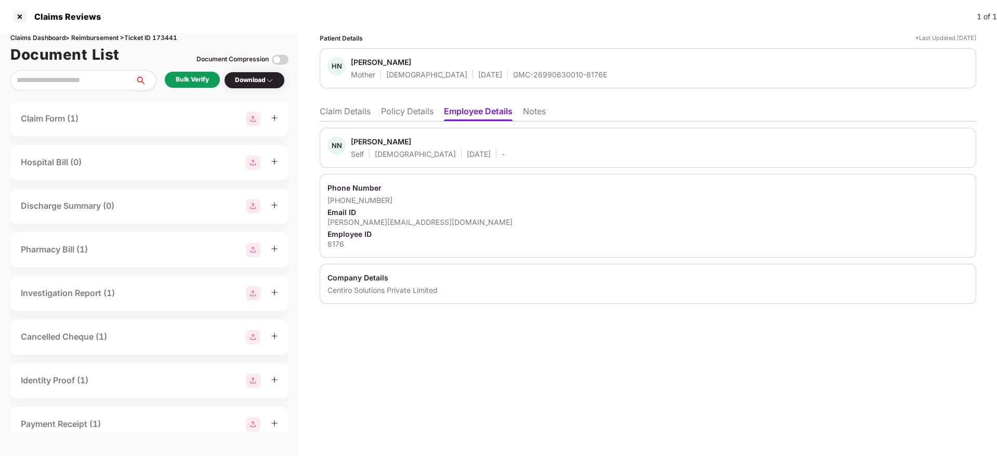
click at [394, 111] on li "Policy Details" at bounding box center [407, 113] width 52 height 15
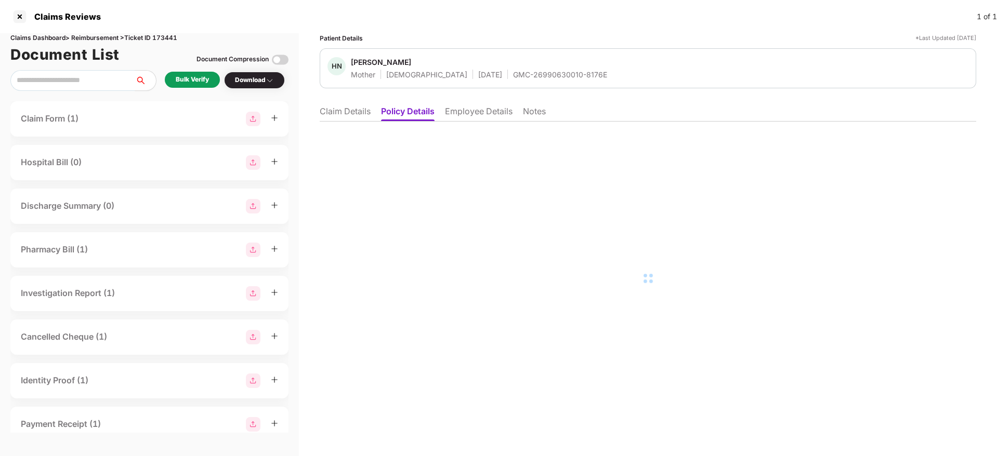
click at [345, 112] on li "Claim Details" at bounding box center [345, 113] width 51 height 15
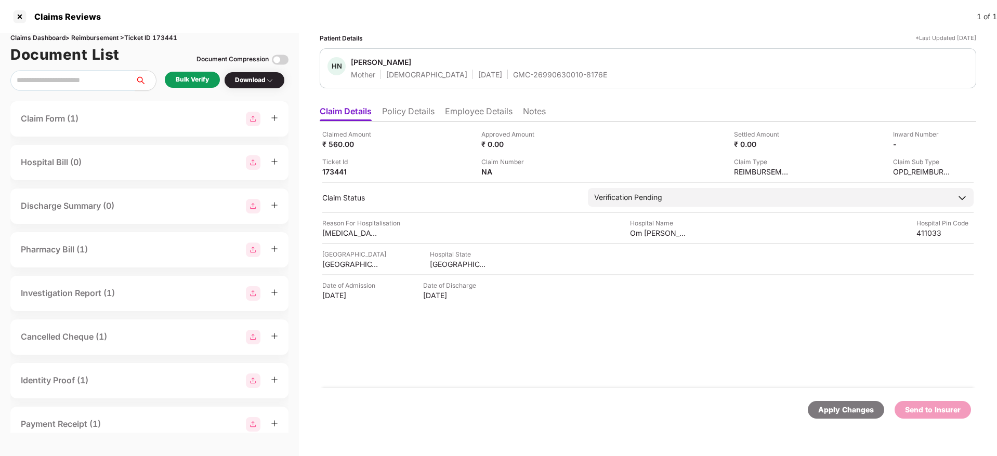
click at [499, 113] on li "Employee Details" at bounding box center [479, 113] width 68 height 15
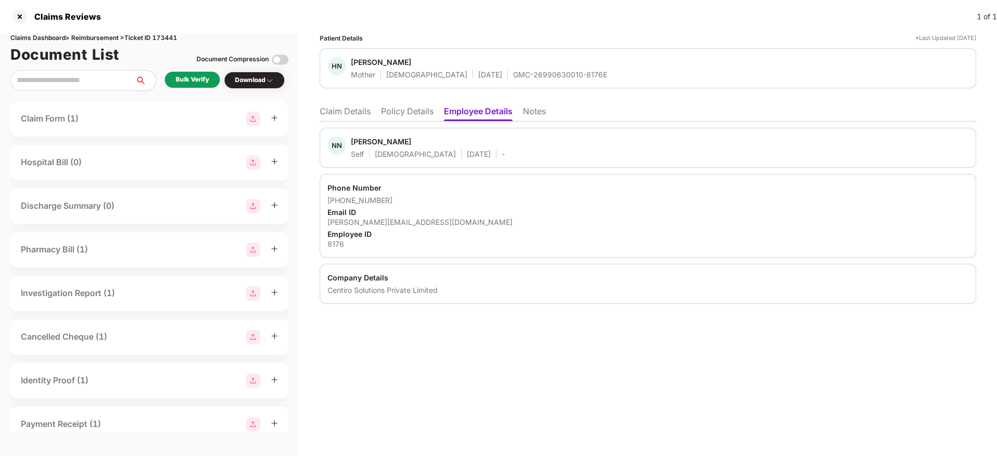
click at [360, 221] on div "[PERSON_NAME][EMAIL_ADDRESS][DOMAIN_NAME]" at bounding box center [647, 222] width 641 height 10
copy div "[PERSON_NAME][EMAIL_ADDRESS][DOMAIN_NAME]"
click at [415, 106] on li "Policy Details" at bounding box center [407, 113] width 52 height 15
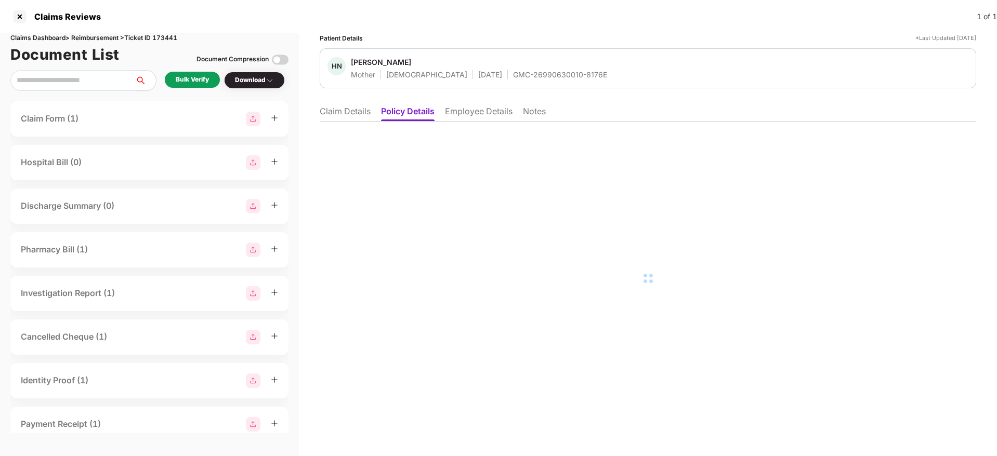
click at [345, 110] on li "Claim Details" at bounding box center [345, 113] width 51 height 15
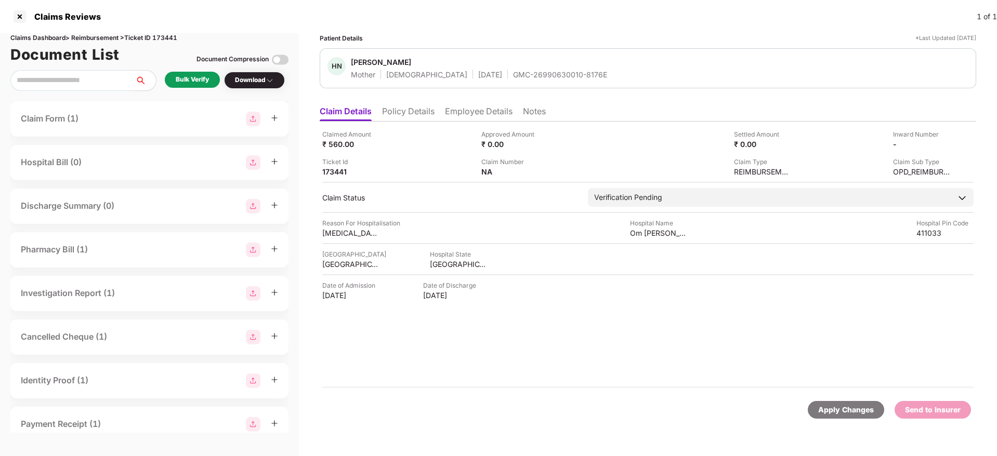
click at [513, 71] on div "GMC-26990630010-8176E" at bounding box center [560, 75] width 94 height 10
click at [205, 77] on div "Bulk Verify" at bounding box center [192, 80] width 33 height 10
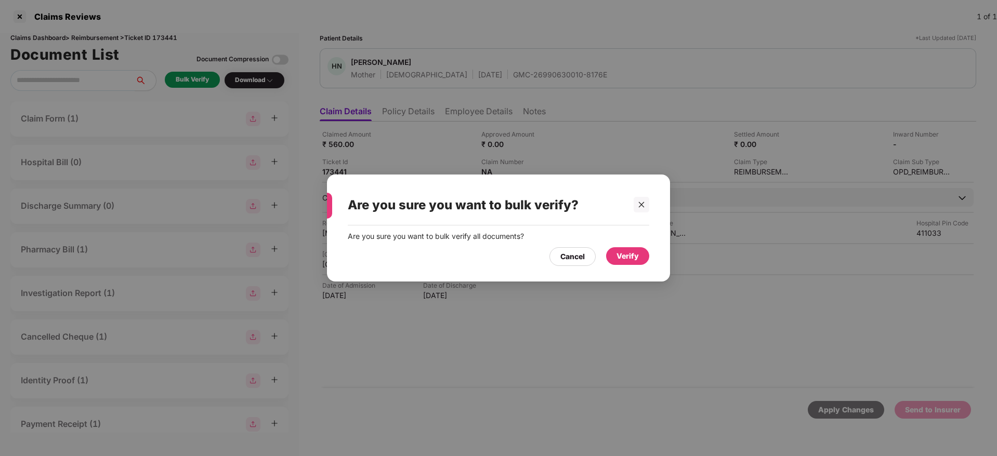
click at [638, 260] on div "Verify" at bounding box center [627, 255] width 22 height 11
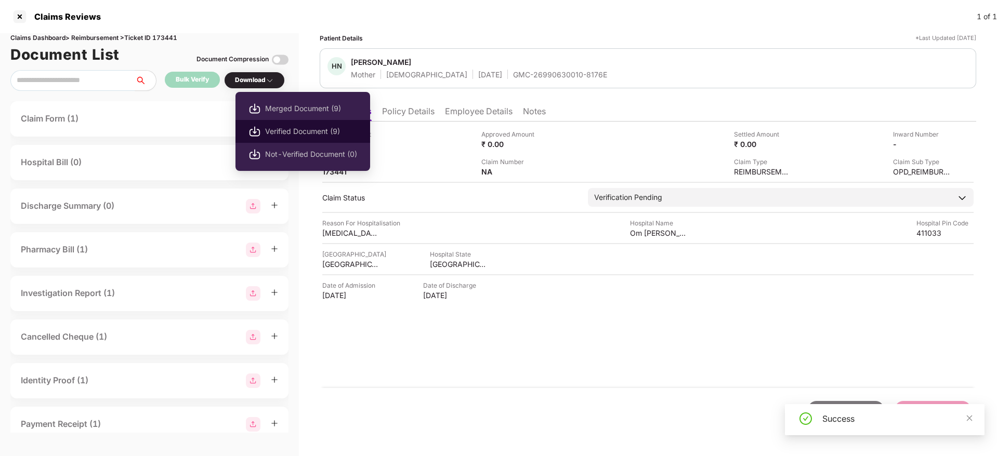
click at [292, 138] on li "Verified Document (9)" at bounding box center [302, 131] width 135 height 23
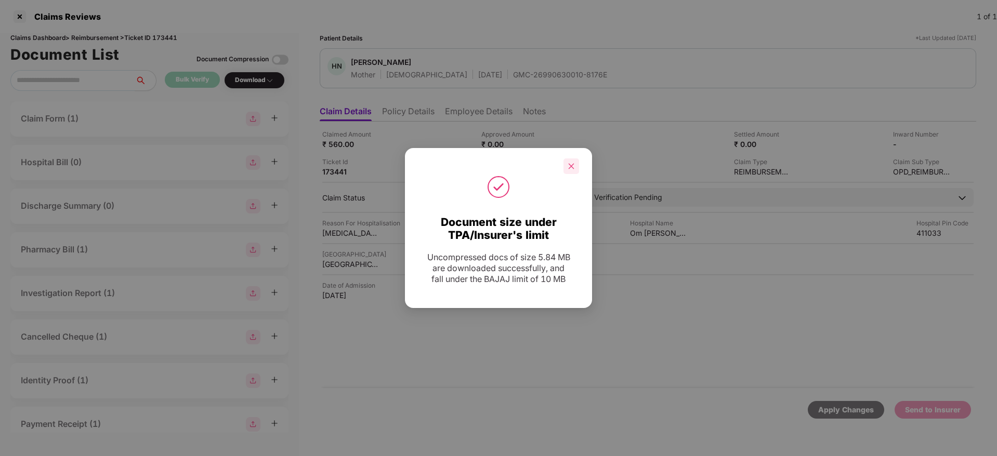
click at [567, 165] on icon "close" at bounding box center [570, 166] width 7 height 7
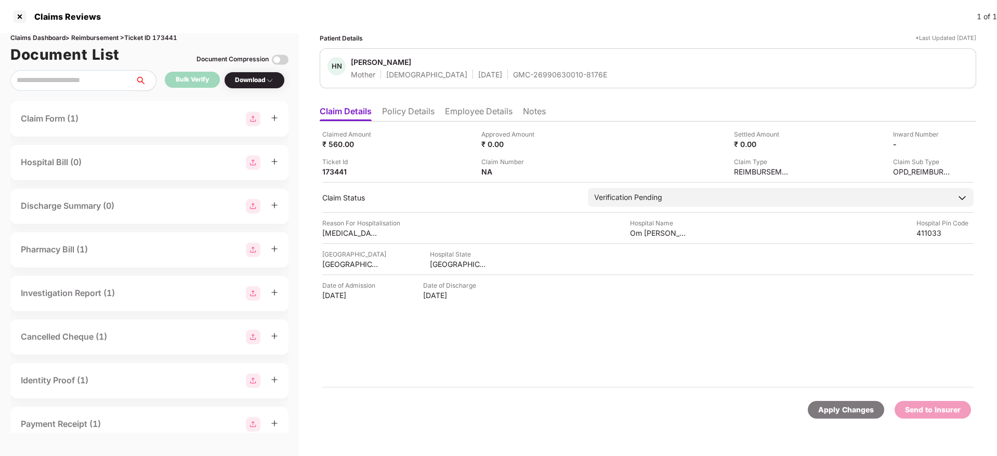
click at [478, 79] on div "HN Hasina Nazir Mulla Mother Female 21 Aug 1975 GMC-26990630010-8176E" at bounding box center [648, 68] width 656 height 40
copy div "GMC-26990630010-8176E"
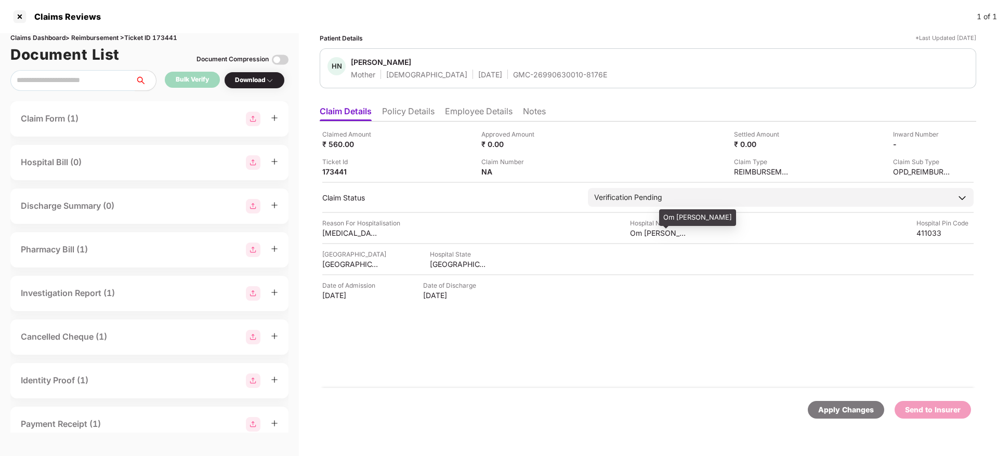
click at [645, 235] on div "Om Sai Clininc" at bounding box center [658, 233] width 57 height 10
copy div "Om Sai Clininc"
click at [335, 235] on div "Viral Infection" at bounding box center [350, 233] width 57 height 10
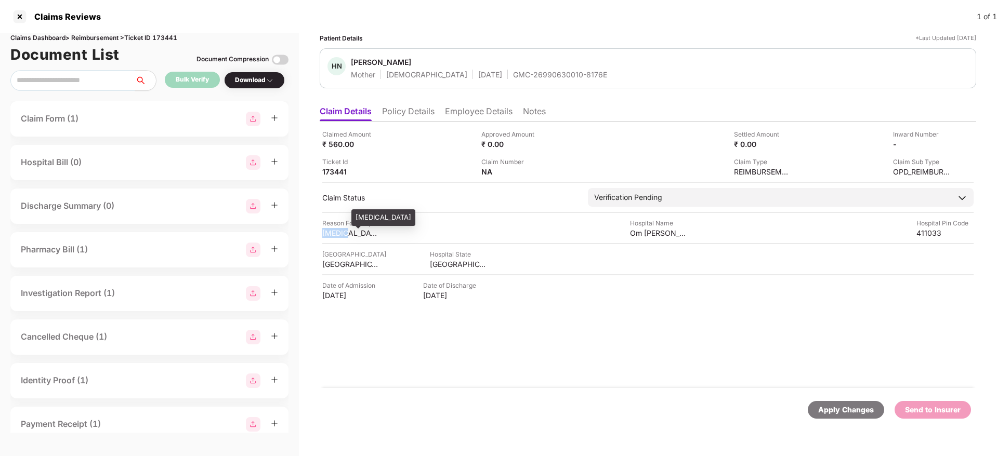
click at [335, 235] on div "Viral Infection" at bounding box center [350, 233] width 57 height 10
copy div "Viral Infection"
click at [466, 108] on li "Employee Details" at bounding box center [479, 113] width 68 height 15
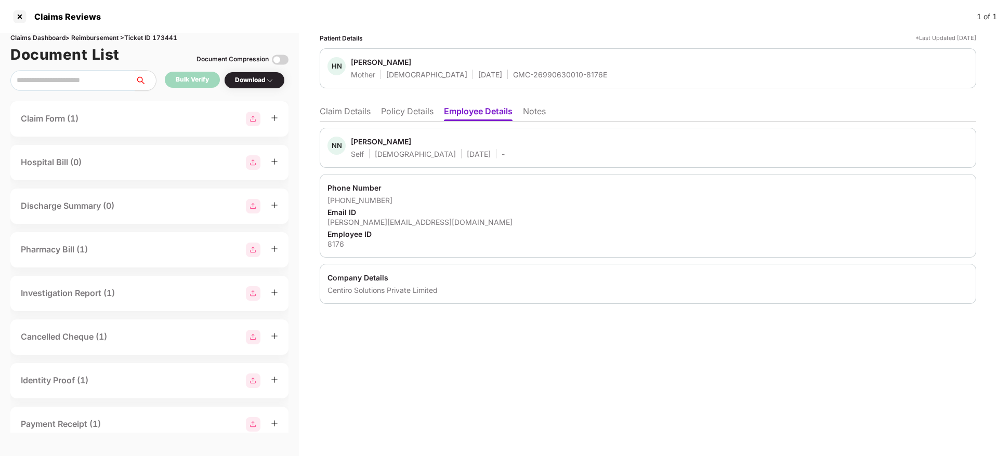
click at [375, 224] on div "[PERSON_NAME][EMAIL_ADDRESS][DOMAIN_NAME]" at bounding box center [647, 222] width 641 height 10
copy div "[PERSON_NAME][EMAIL_ADDRESS][DOMAIN_NAME]"
drag, startPoint x: 341, startPoint y: 200, endPoint x: 382, endPoint y: 201, distance: 41.6
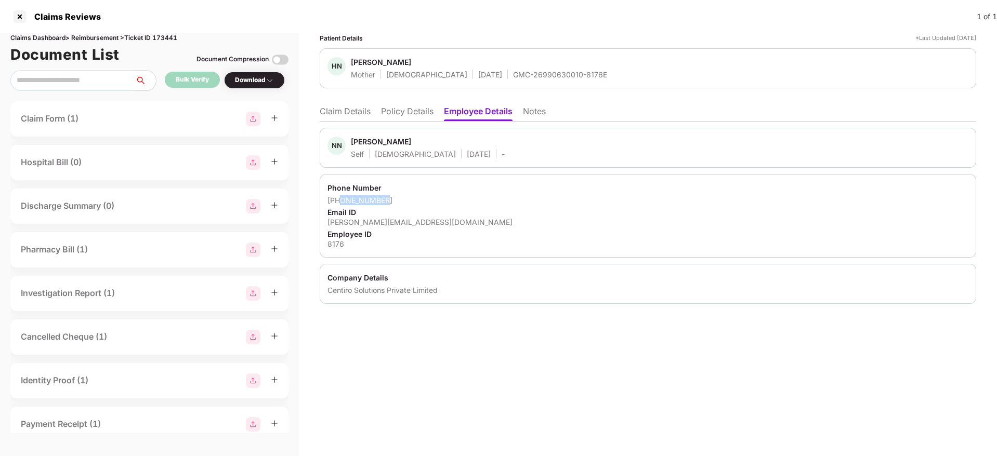
click at [382, 201] on div "+919175025579" at bounding box center [647, 200] width 641 height 10
copy div "9175025579"
click at [333, 109] on li "Claim Details" at bounding box center [345, 113] width 51 height 15
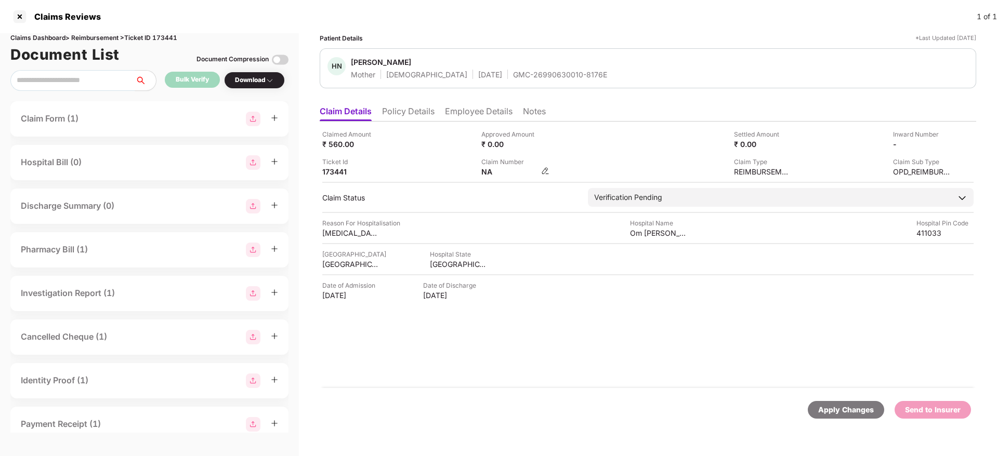
click at [545, 170] on img at bounding box center [545, 171] width 8 height 8
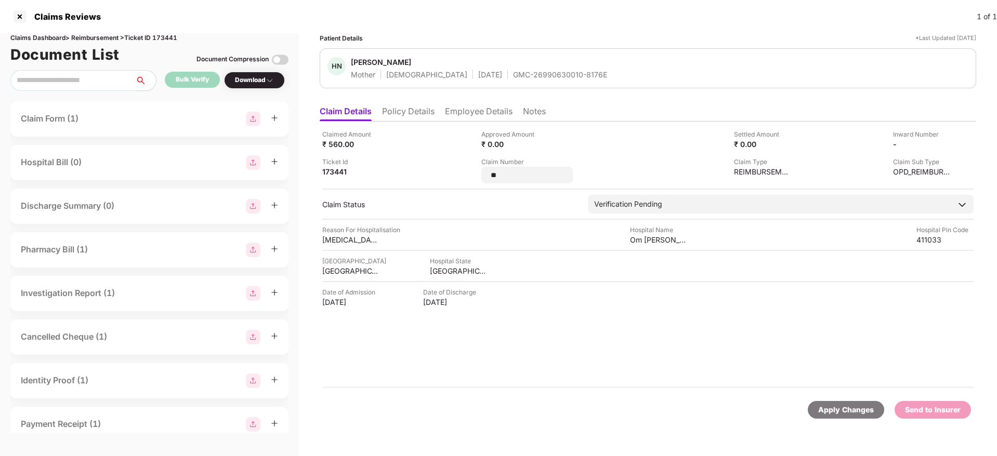
type input "*"
type input "**********"
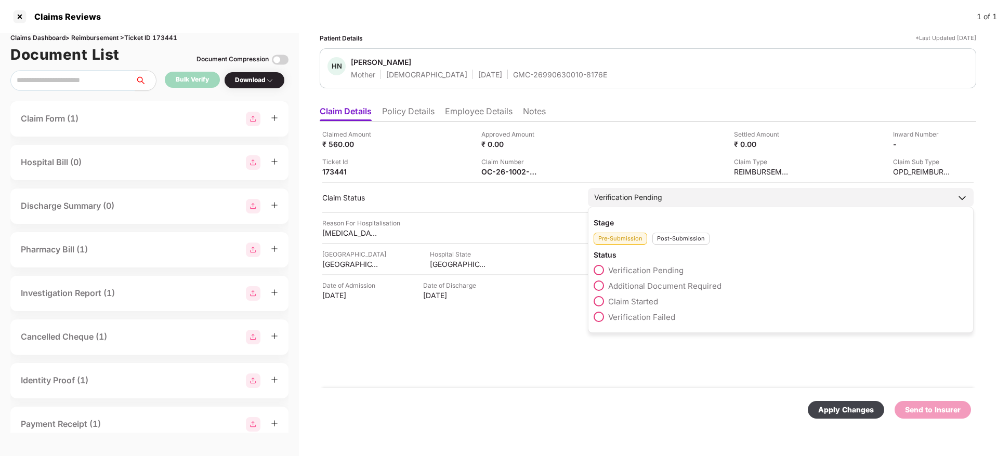
click at [666, 235] on div "Post-Submission" at bounding box center [680, 239] width 57 height 12
click at [601, 284] on span at bounding box center [598, 286] width 10 height 10
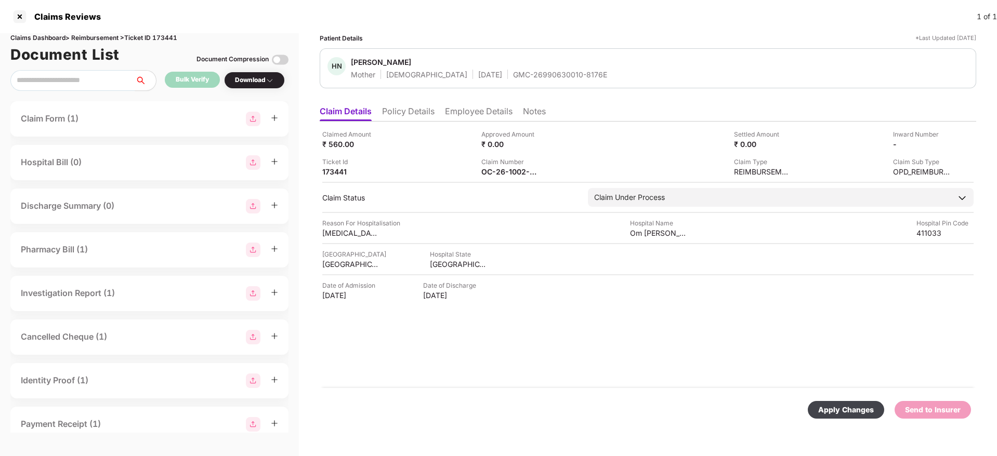
click at [835, 406] on div "Apply Changes" at bounding box center [846, 409] width 56 height 11
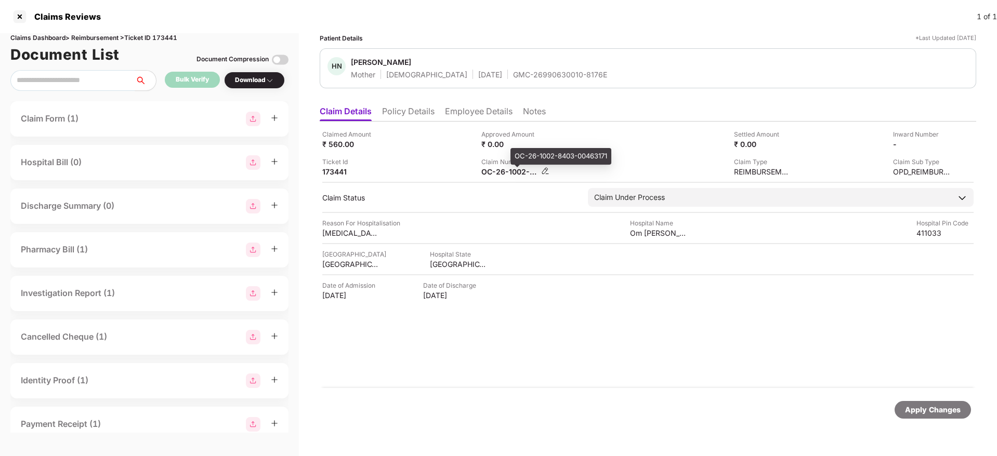
click at [506, 174] on div "OC-26-1002-8403-00463171" at bounding box center [509, 172] width 57 height 10
copy div
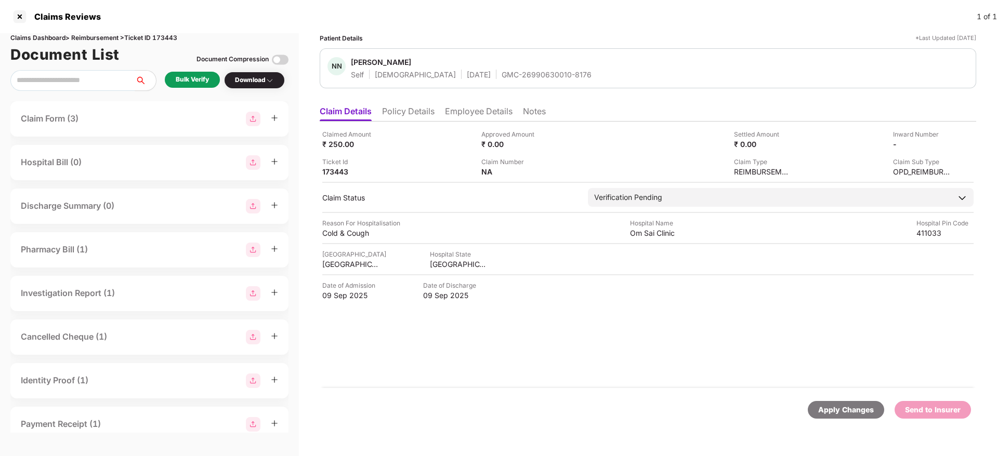
click at [468, 112] on li "Employee Details" at bounding box center [479, 113] width 68 height 15
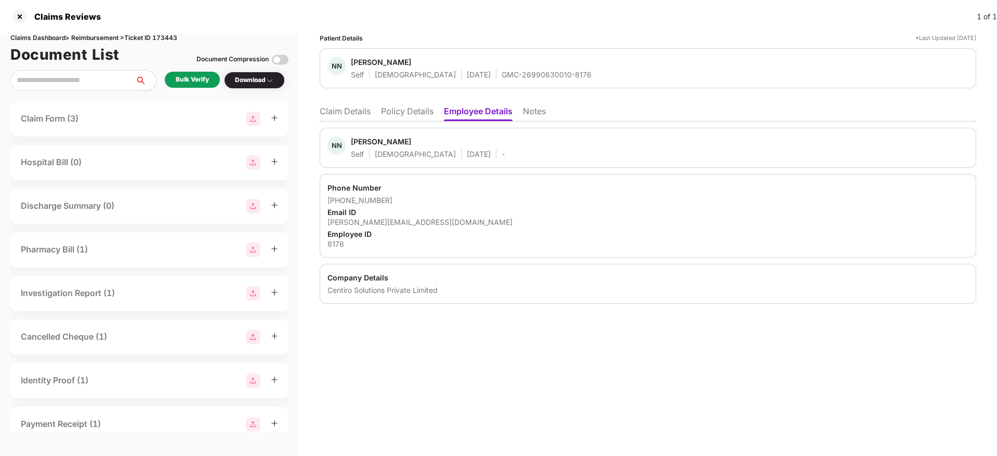
click at [378, 225] on div "[PERSON_NAME][EMAIL_ADDRESS][DOMAIN_NAME]" at bounding box center [647, 222] width 641 height 10
copy div "[PERSON_NAME][EMAIL_ADDRESS][DOMAIN_NAME]"
click at [501, 76] on div "GMC-26990630010-8176" at bounding box center [546, 75] width 90 height 10
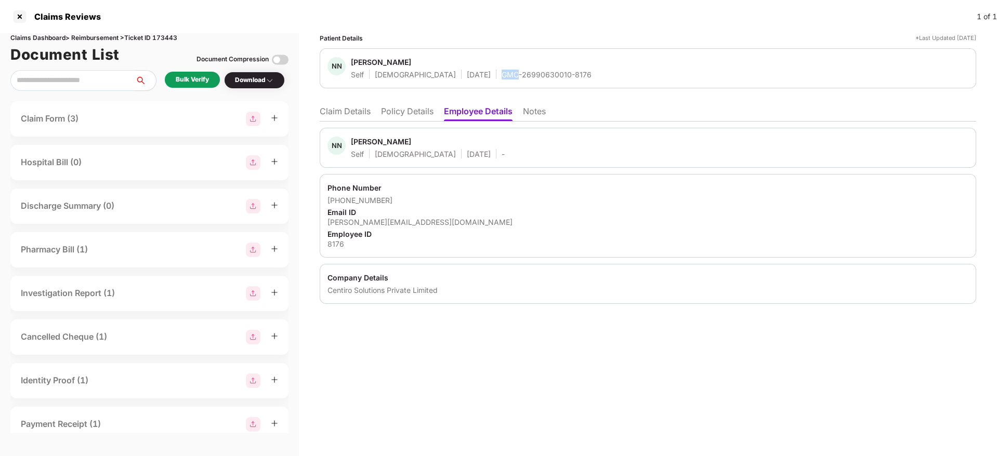
click at [501, 76] on div "GMC-26990630010-8176" at bounding box center [546, 75] width 90 height 10
click at [208, 83] on div "Bulk Verify" at bounding box center [192, 80] width 33 height 10
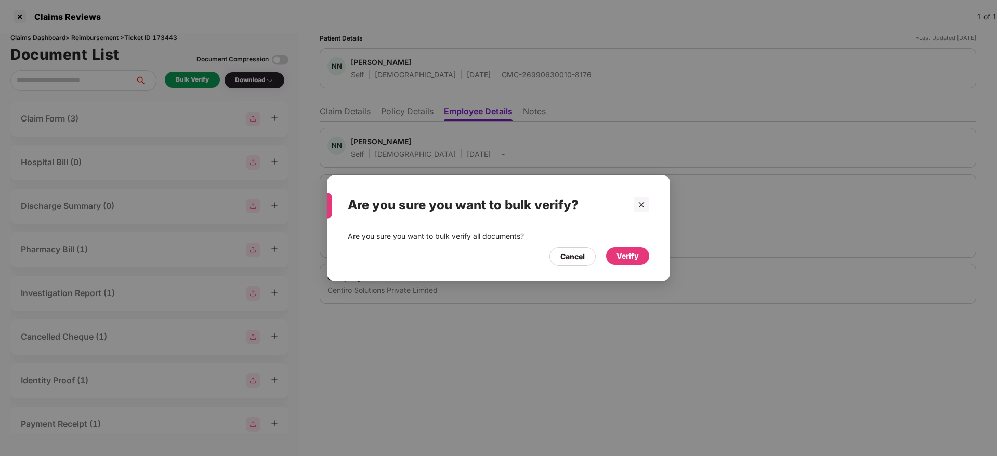
click at [632, 260] on div "Verify" at bounding box center [627, 255] width 22 height 11
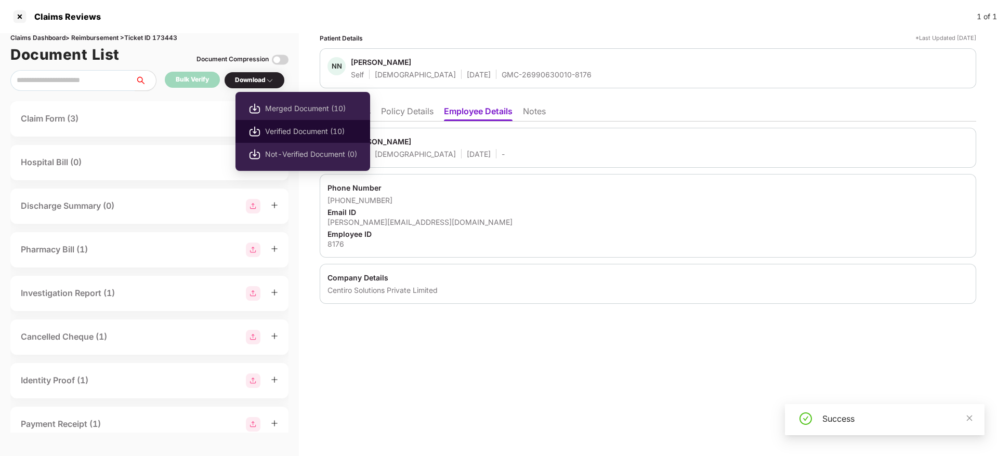
click at [293, 130] on span "Verified Document (10)" at bounding box center [311, 131] width 92 height 11
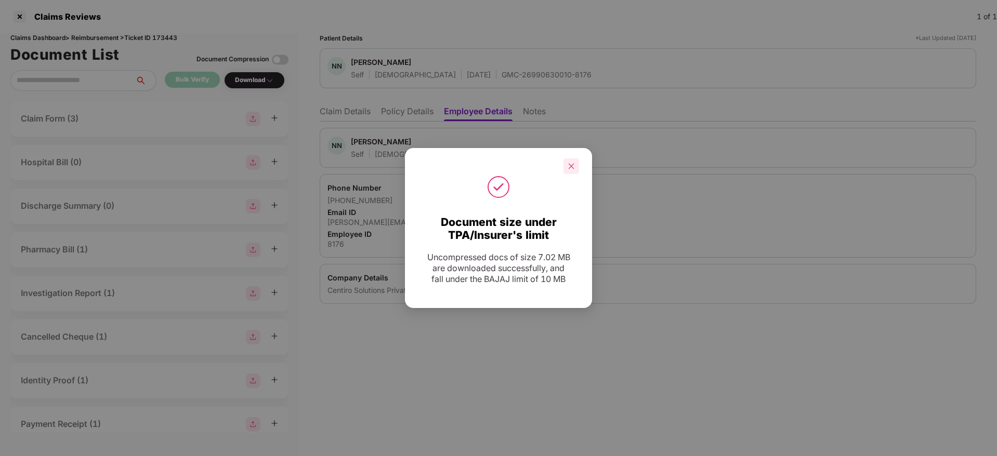
click at [569, 163] on icon "close" at bounding box center [570, 166] width 7 height 7
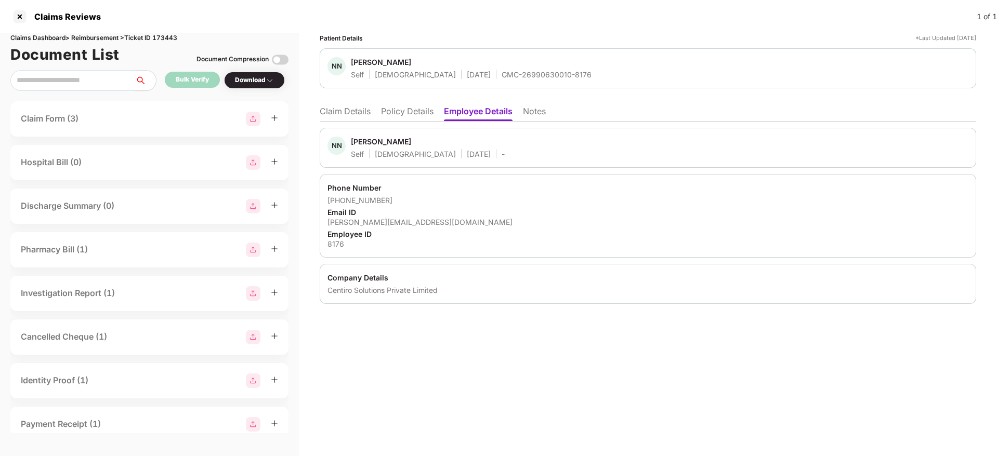
click at [341, 104] on ul "Claim Details Policy Details Employee Details Notes" at bounding box center [648, 111] width 656 height 21
click at [342, 116] on li "Claim Details" at bounding box center [345, 113] width 51 height 15
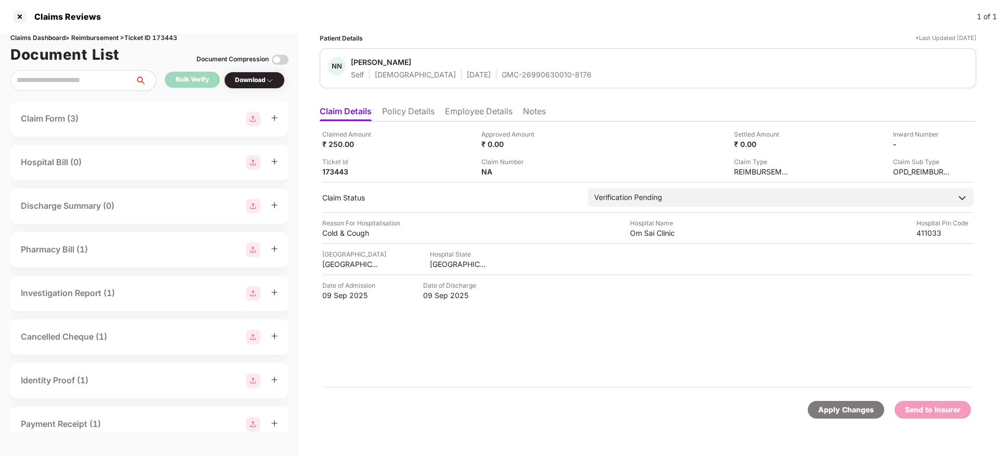
click at [501, 77] on div "GMC-26990630010-8176" at bounding box center [546, 75] width 90 height 10
copy div "GMC-26990630010-8176"
click at [654, 232] on div "Om Sai Clinic" at bounding box center [658, 233] width 57 height 10
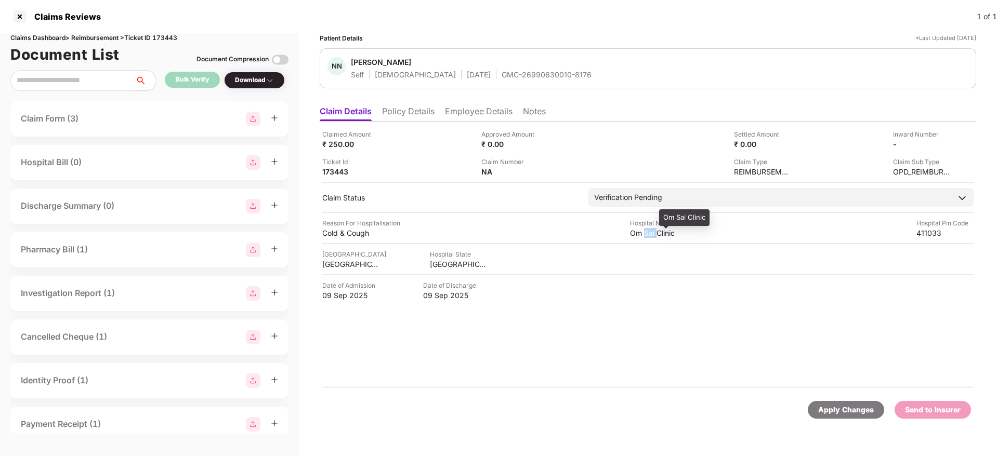
click at [654, 232] on div "Om Sai Clinic" at bounding box center [658, 233] width 57 height 10
copy div "Om Sai Clinic"
click at [335, 233] on div "Cold & Cough" at bounding box center [350, 233] width 57 height 10
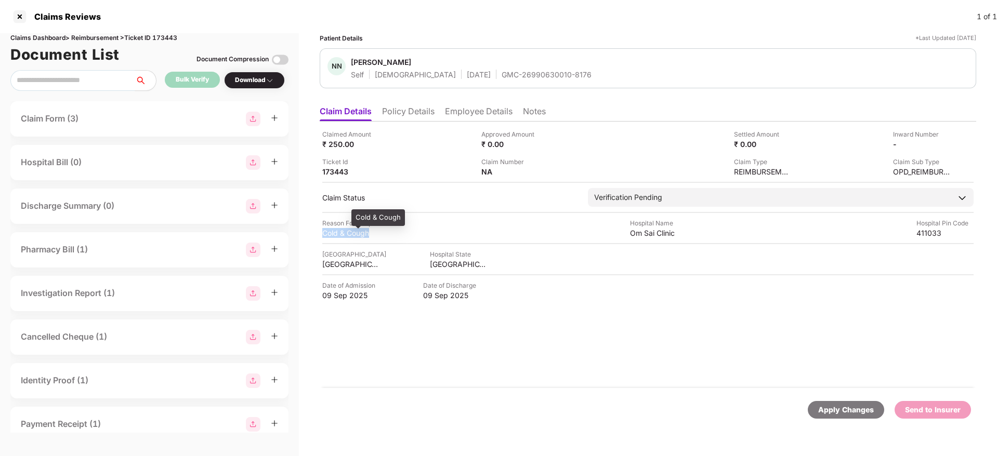
click at [335, 233] on div "Cold & Cough" at bounding box center [350, 233] width 57 height 10
copy div "Cold & Cough"
click at [476, 108] on li "Employee Details" at bounding box center [479, 113] width 68 height 15
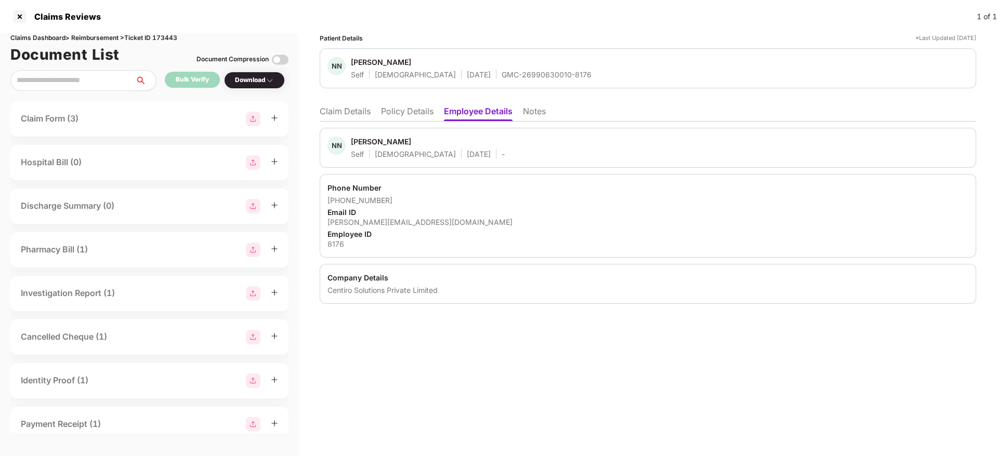
click at [366, 223] on div "nihal.mulla@centiro.com" at bounding box center [647, 222] width 641 height 10
copy div "nihal.mulla@centiro.com"
drag, startPoint x: 340, startPoint y: 199, endPoint x: 406, endPoint y: 202, distance: 66.0
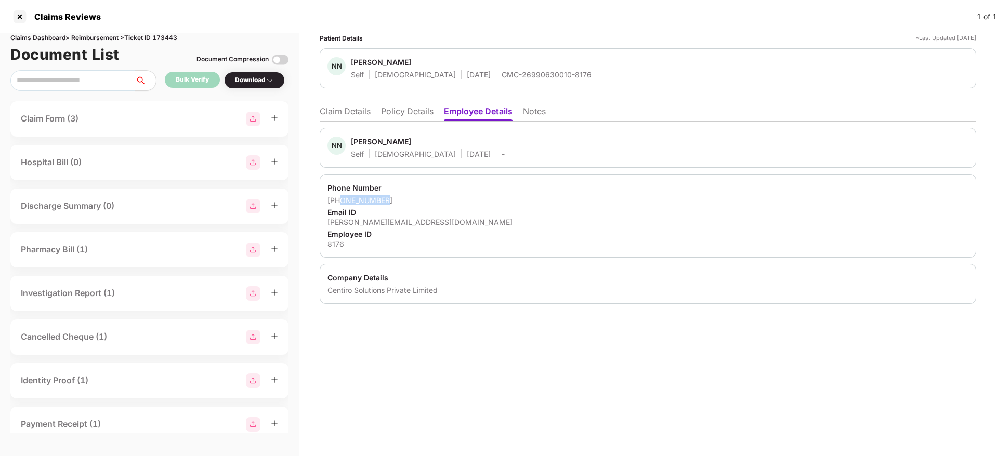
click at [406, 202] on div "+919175025579" at bounding box center [647, 200] width 641 height 10
copy div "9175025579"
click at [341, 112] on li "Claim Details" at bounding box center [345, 113] width 51 height 15
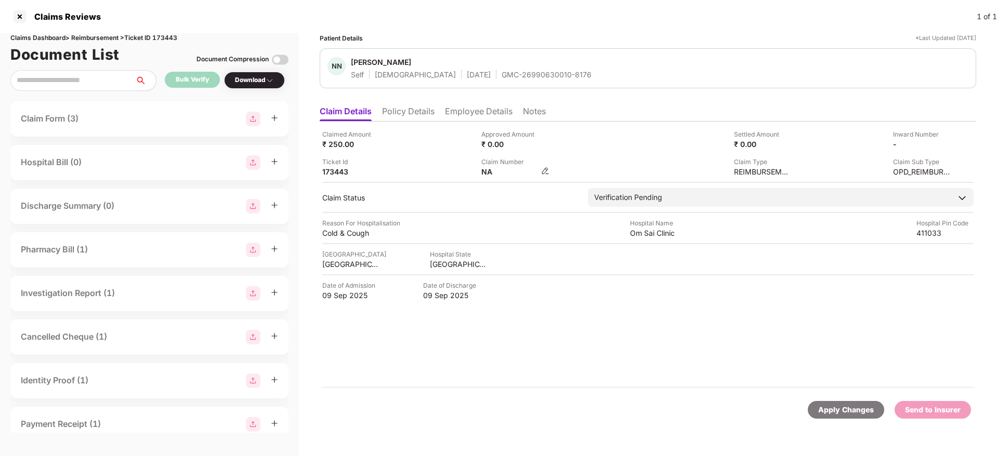
click at [548, 172] on img at bounding box center [545, 171] width 8 height 8
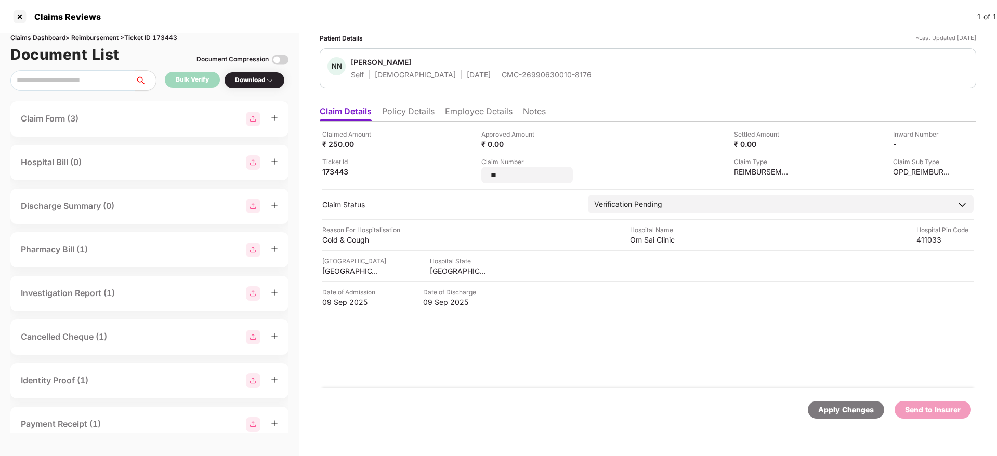
type input "*"
type input "**********"
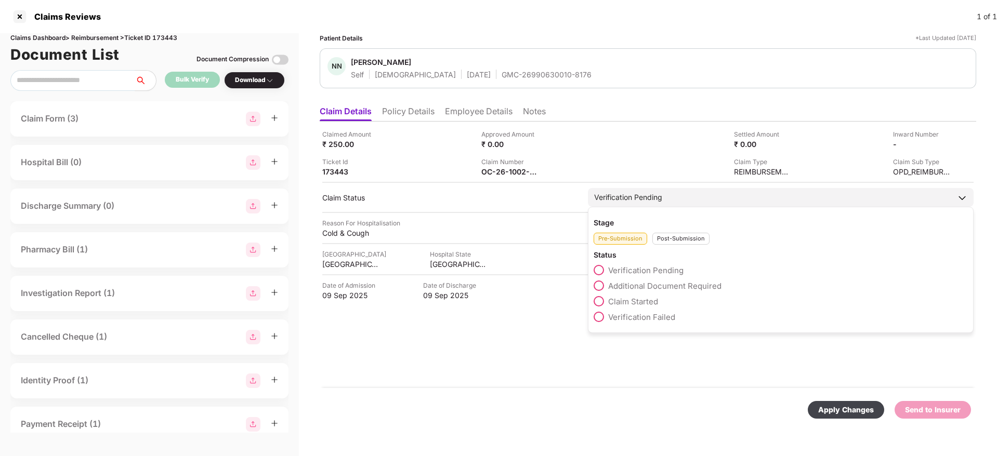
click at [660, 238] on div "Pre-Submission Post-Submission" at bounding box center [780, 236] width 374 height 17
click at [660, 238] on div "Post-Submission" at bounding box center [680, 239] width 57 height 12
click at [602, 283] on span at bounding box center [598, 286] width 10 height 10
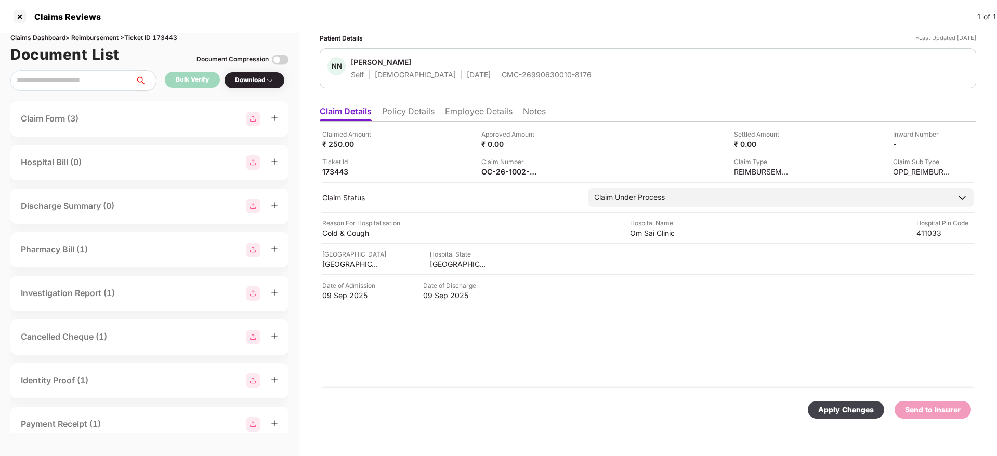
click at [825, 406] on div "Apply Changes" at bounding box center [846, 409] width 56 height 11
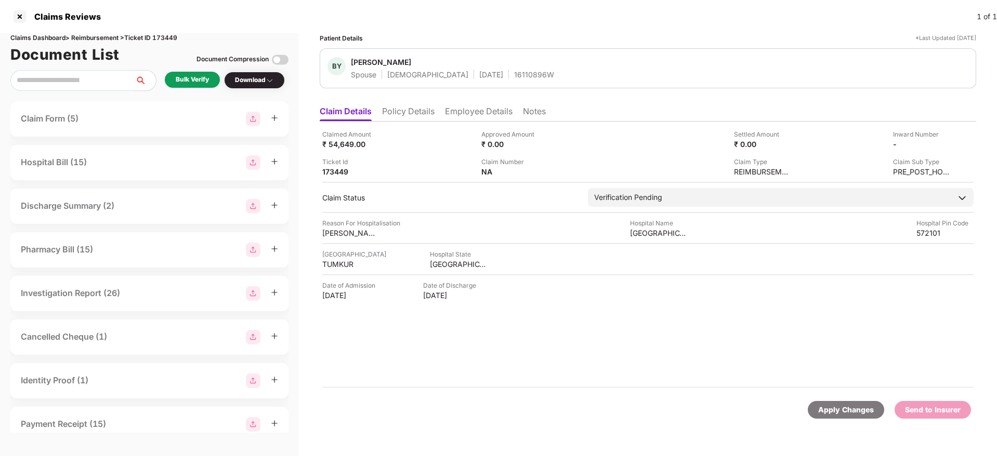
click at [407, 104] on ul "Claim Details Policy Details Employee Details Notes" at bounding box center [648, 111] width 656 height 21
click at [407, 112] on li "Policy Details" at bounding box center [408, 113] width 52 height 15
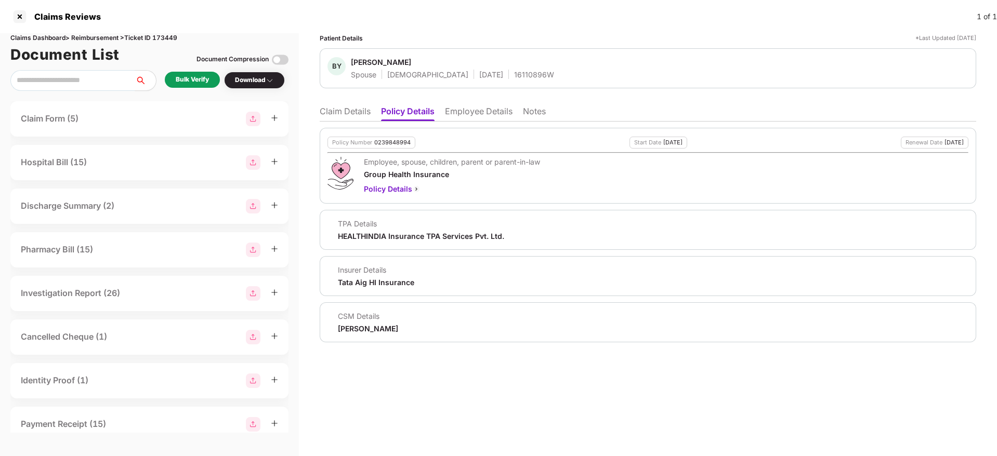
click at [487, 122] on div "Policy Number 0239848994 Start Date [DATE] Renewal Date [DATE] Employee, spouse…" at bounding box center [648, 232] width 656 height 221
click at [482, 118] on li "Employee Details" at bounding box center [479, 113] width 68 height 15
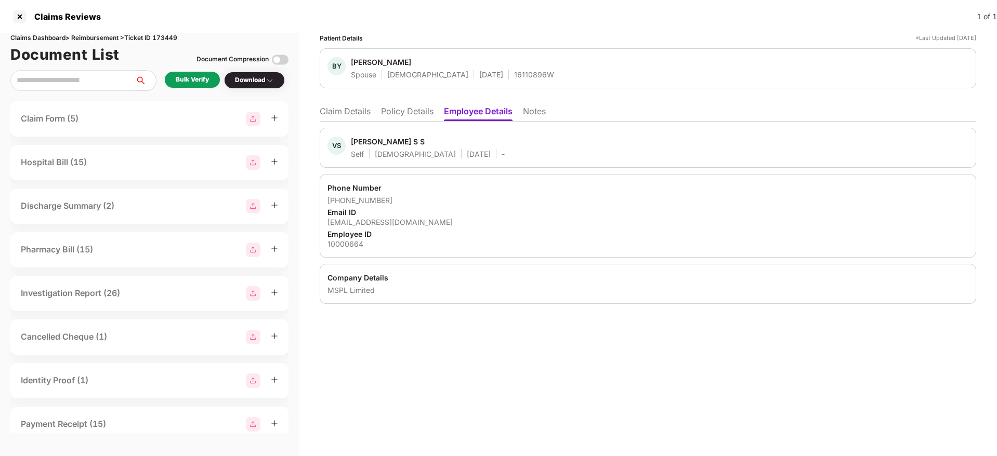
click at [409, 103] on ul "Claim Details Policy Details Employee Details Notes" at bounding box center [648, 111] width 656 height 21
click at [401, 114] on li "Policy Details" at bounding box center [407, 113] width 52 height 15
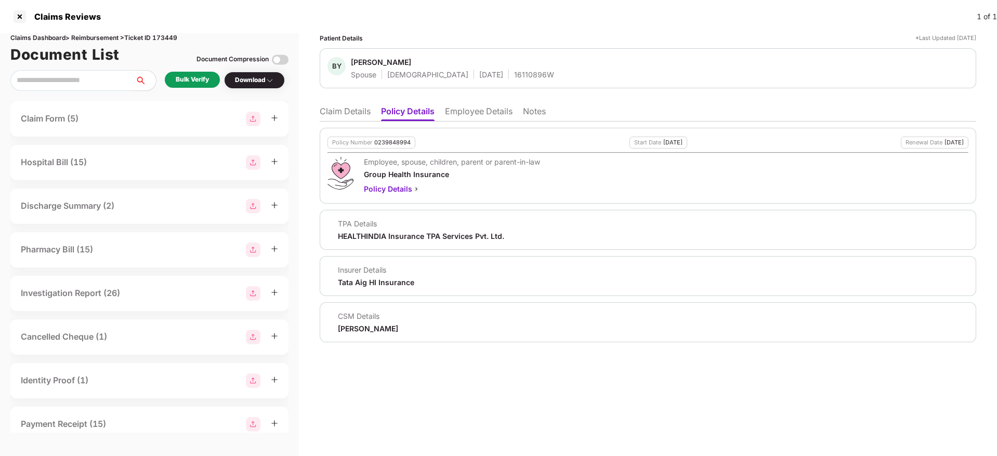
click at [331, 113] on li "Claim Details" at bounding box center [345, 113] width 51 height 15
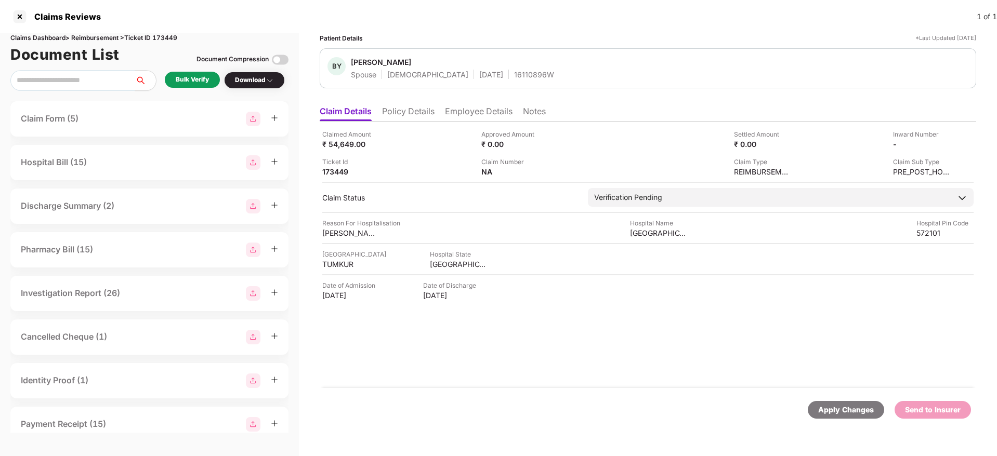
click at [185, 84] on div "Bulk Verify" at bounding box center [192, 80] width 33 height 10
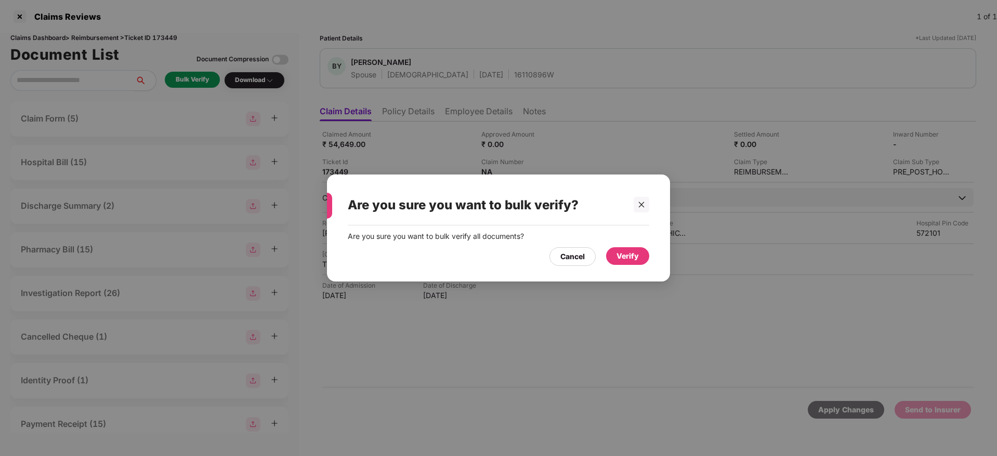
click at [621, 253] on div "Verify" at bounding box center [627, 255] width 22 height 11
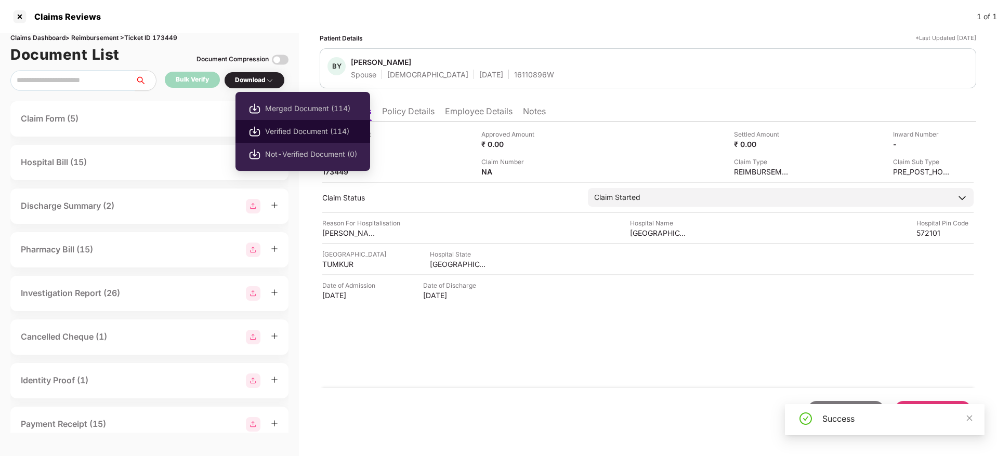
click at [284, 140] on li "Verified Document (114)" at bounding box center [302, 131] width 135 height 23
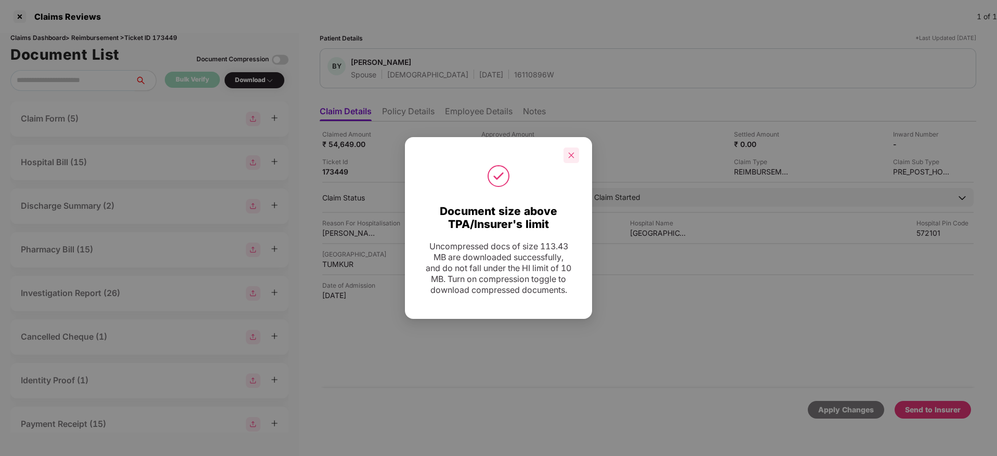
click at [574, 152] on icon "close" at bounding box center [570, 155] width 7 height 7
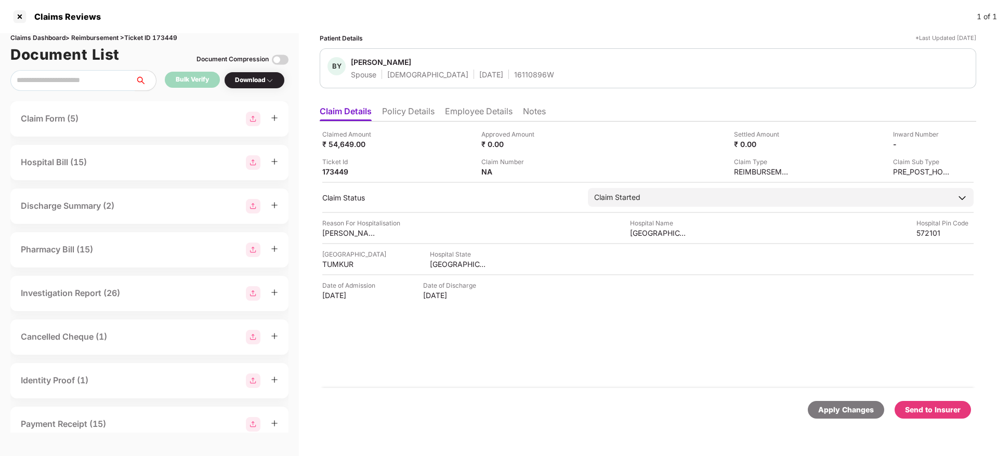
click at [930, 410] on div "Send to Insurer" at bounding box center [933, 409] width 56 height 11
click at [408, 117] on li "Policy Details" at bounding box center [408, 113] width 52 height 15
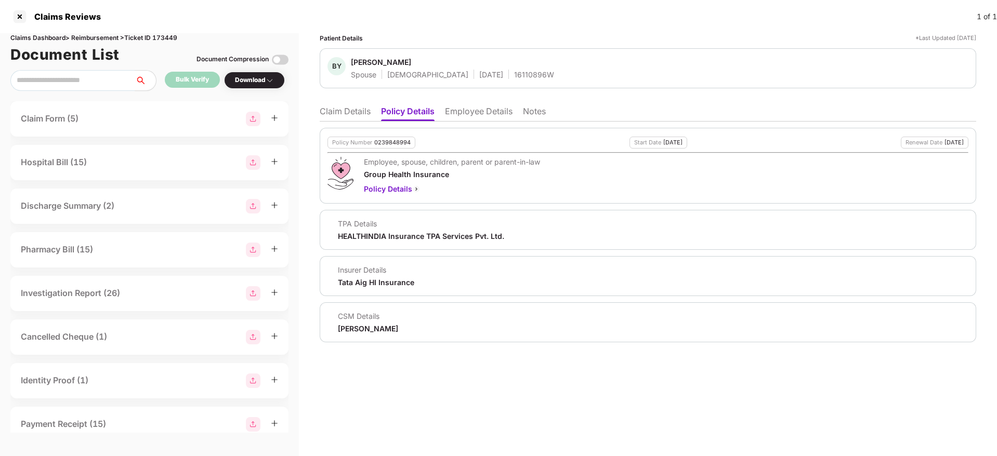
click at [473, 108] on li "Employee Details" at bounding box center [479, 113] width 68 height 15
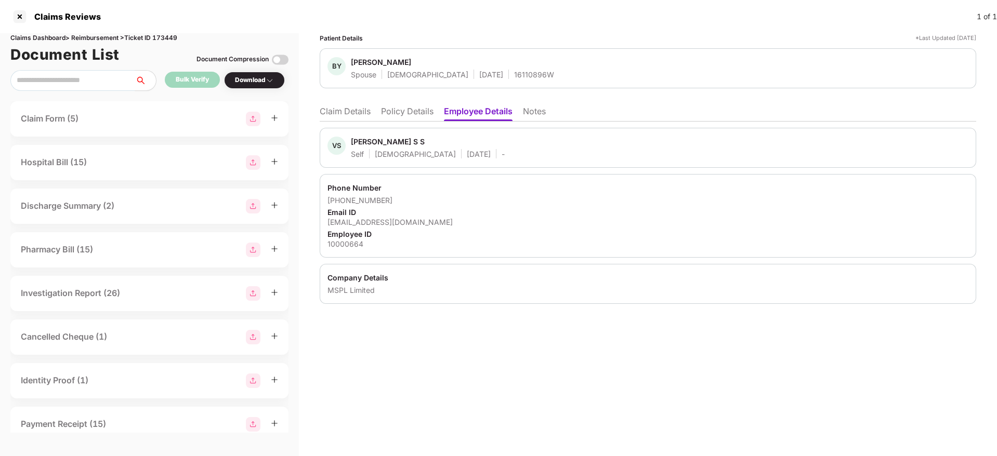
click at [400, 108] on li "Policy Details" at bounding box center [407, 113] width 52 height 15
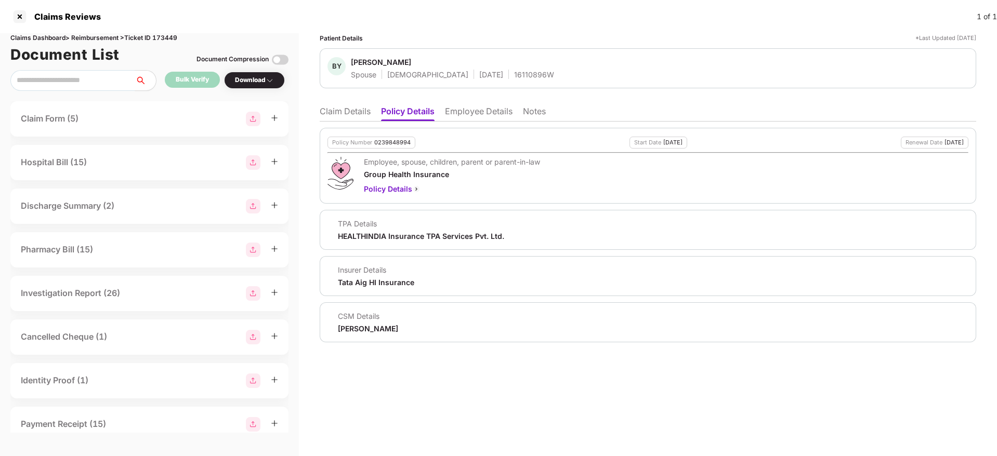
click at [351, 113] on li "Claim Details" at bounding box center [345, 113] width 51 height 15
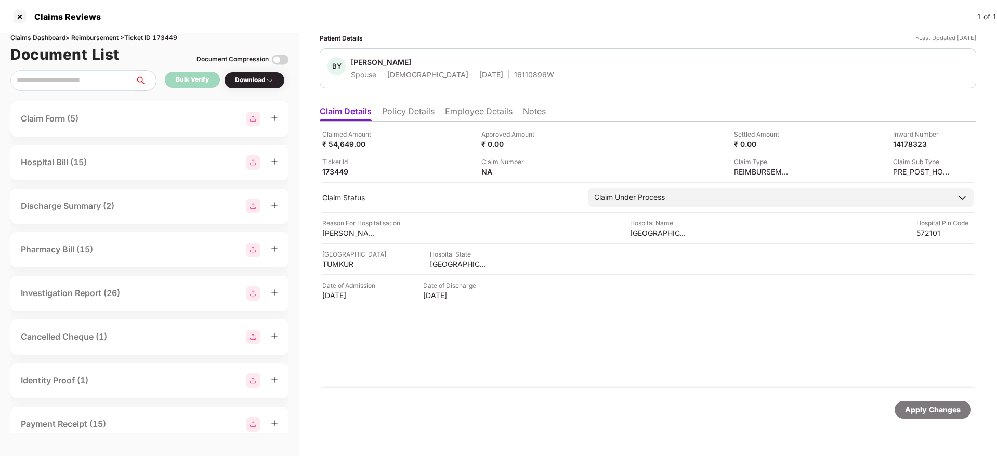
click at [407, 122] on div "Claimed Amount ₹ 54,649.00 Approved Amount ₹ 0.00 Settled Amount ₹ 0.00 Inward …" at bounding box center [648, 255] width 656 height 267
click at [400, 110] on li "Policy Details" at bounding box center [408, 113] width 52 height 15
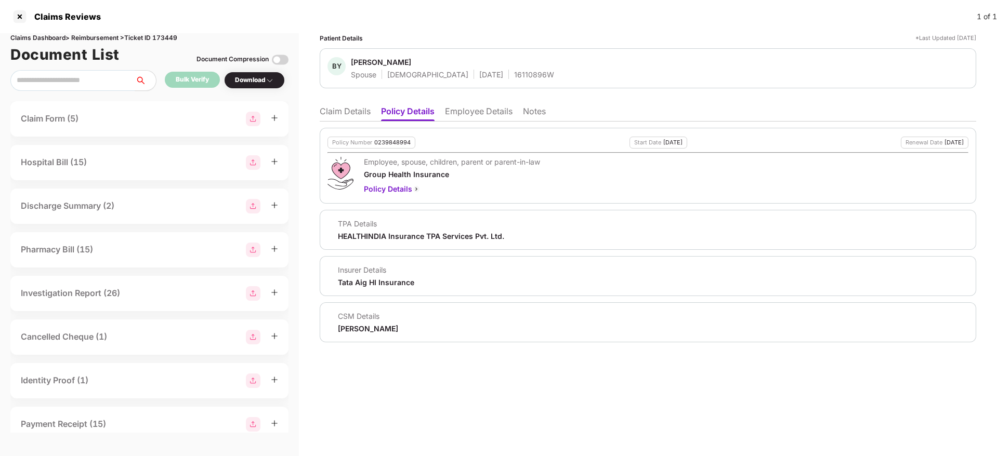
click at [334, 113] on li "Claim Details" at bounding box center [345, 113] width 51 height 15
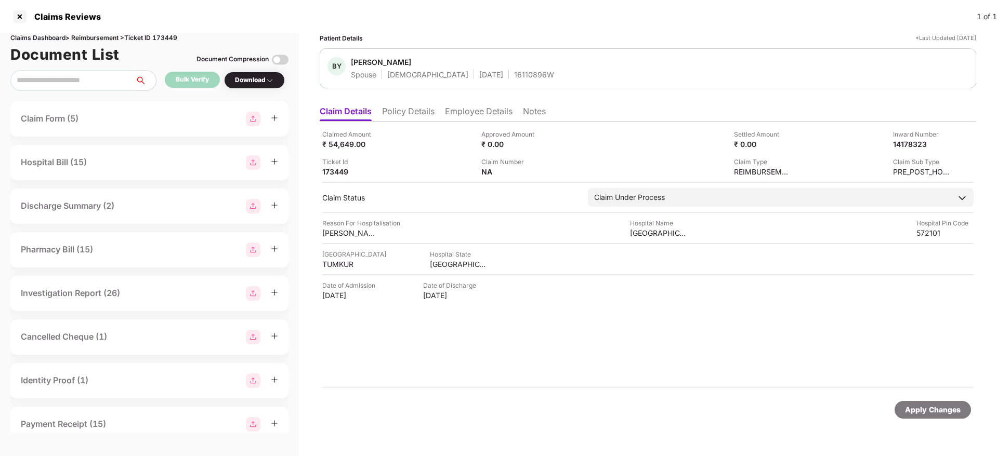
click at [413, 110] on li "Policy Details" at bounding box center [408, 113] width 52 height 15
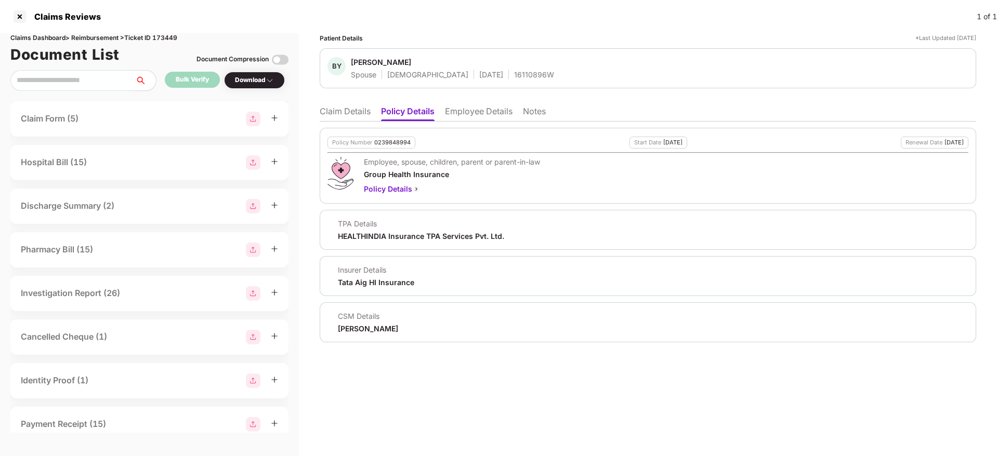
click at [337, 113] on li "Claim Details" at bounding box center [345, 113] width 51 height 15
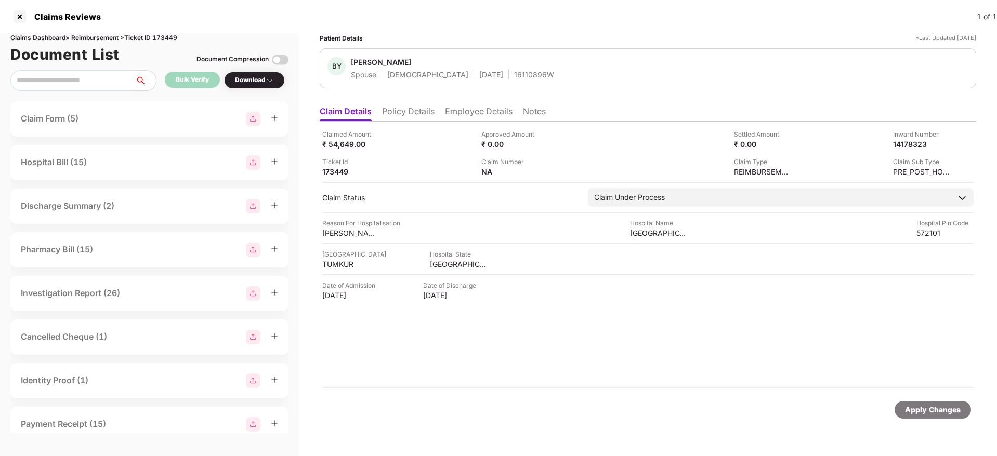
click at [405, 107] on li "Policy Details" at bounding box center [408, 113] width 52 height 15
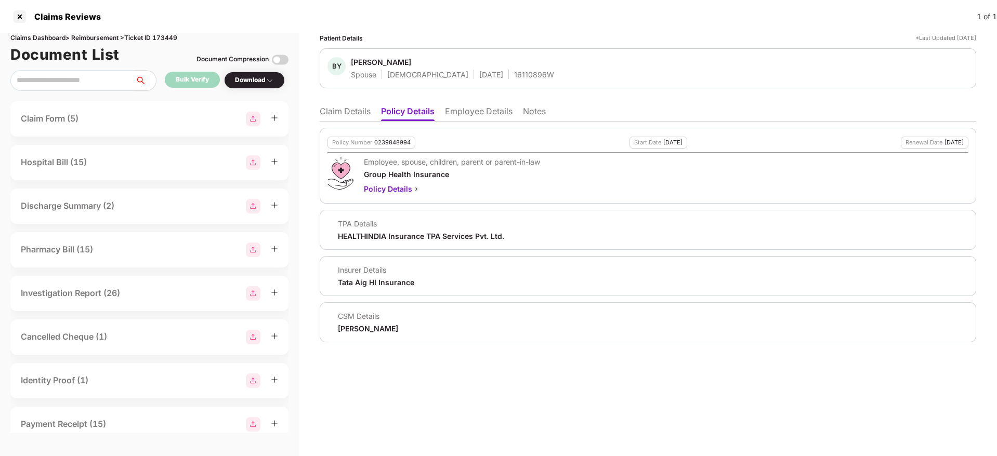
click at [347, 114] on li "Claim Details" at bounding box center [345, 113] width 51 height 15
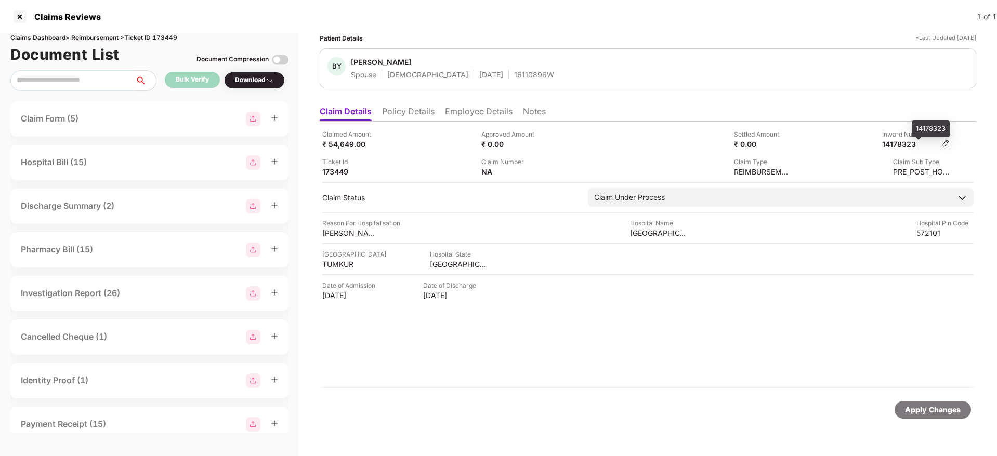
click at [904, 145] on div "14178323" at bounding box center [910, 144] width 57 height 10
copy div "14178323"
click at [491, 80] on div "BY Bhavya Y U Spouse Female 10 Sept 1991 16110896W" at bounding box center [648, 68] width 656 height 40
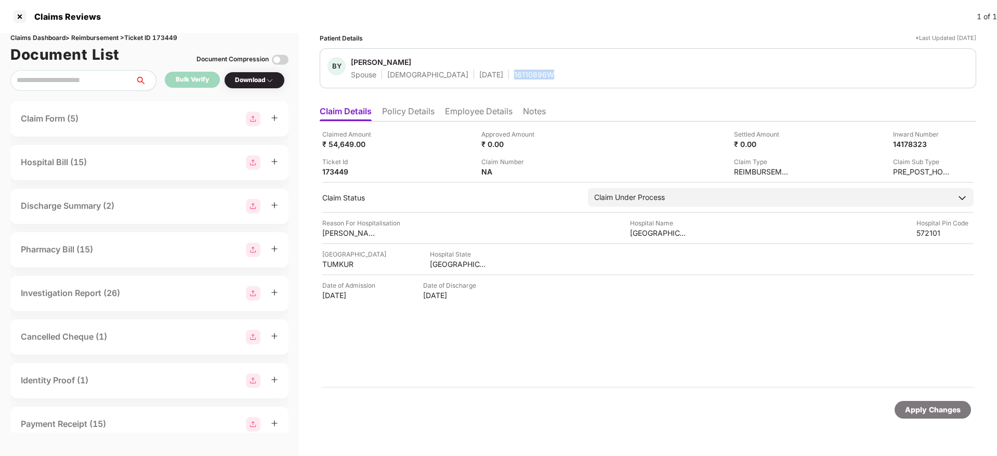
copy div "16110896W"
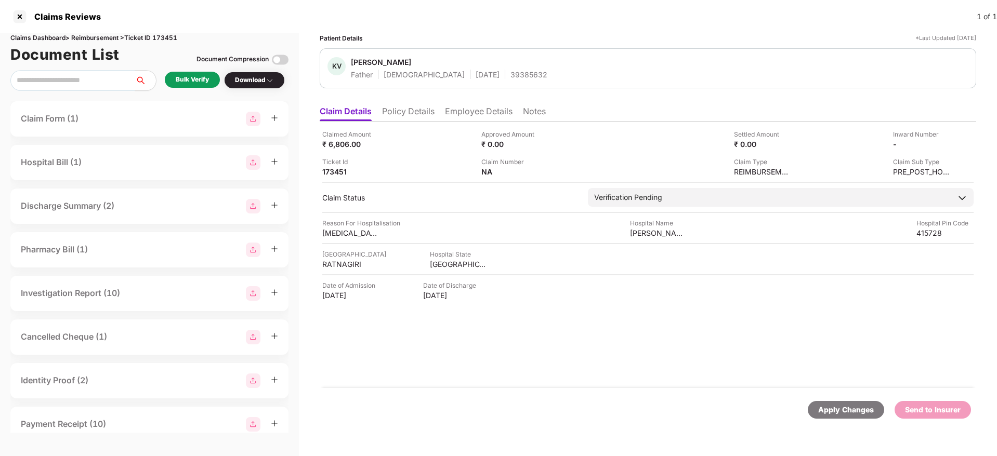
click at [399, 110] on li "Policy Details" at bounding box center [408, 113] width 52 height 15
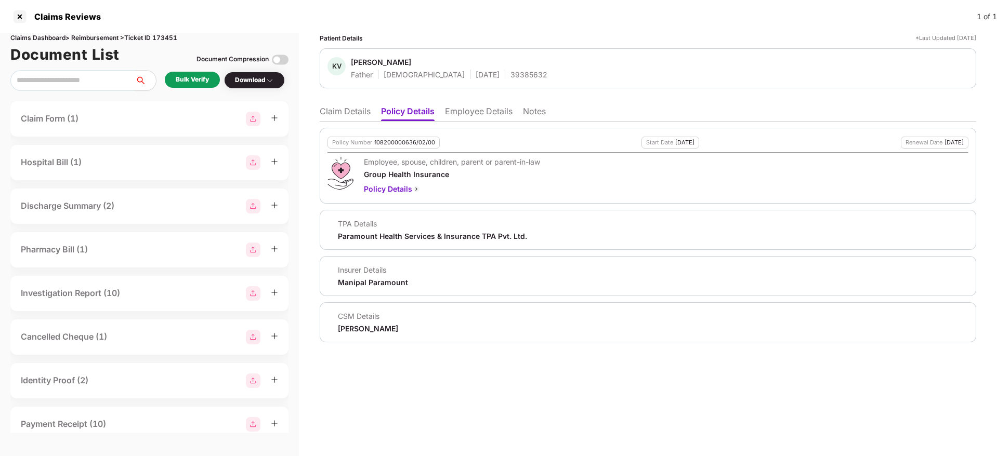
click at [465, 111] on li "Employee Details" at bounding box center [479, 113] width 68 height 15
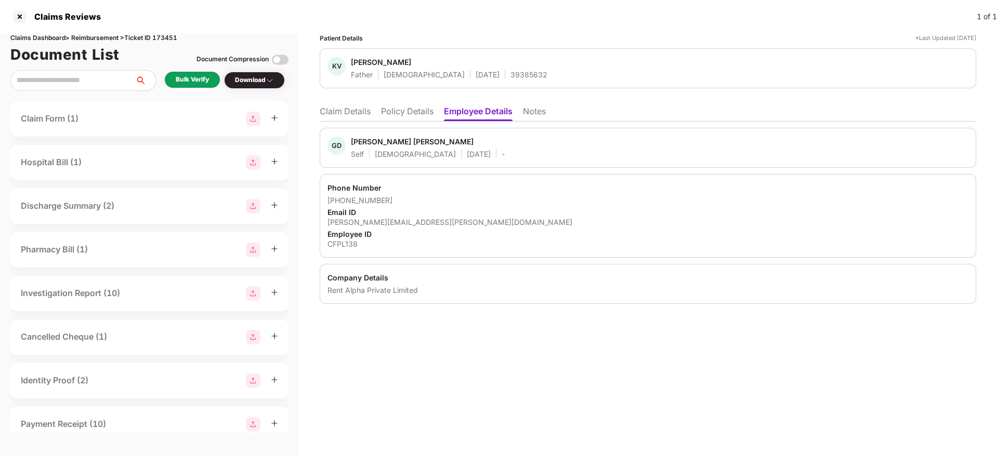
click at [405, 110] on li "Policy Details" at bounding box center [407, 113] width 52 height 15
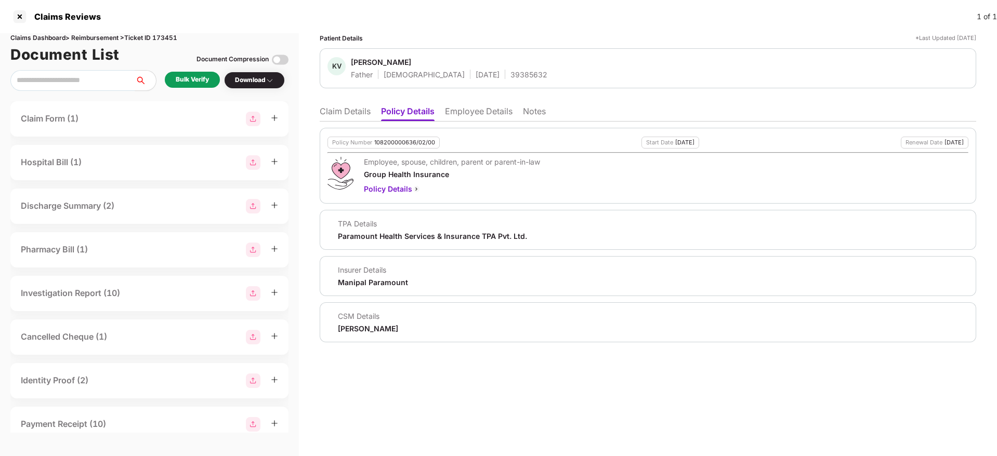
click at [346, 116] on li "Claim Details" at bounding box center [345, 113] width 51 height 15
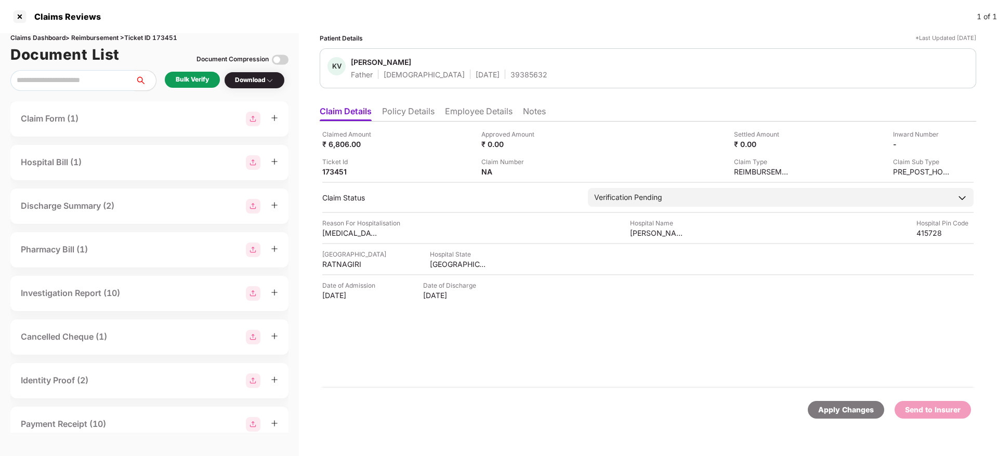
click at [212, 83] on div "Bulk Verify" at bounding box center [192, 80] width 55 height 16
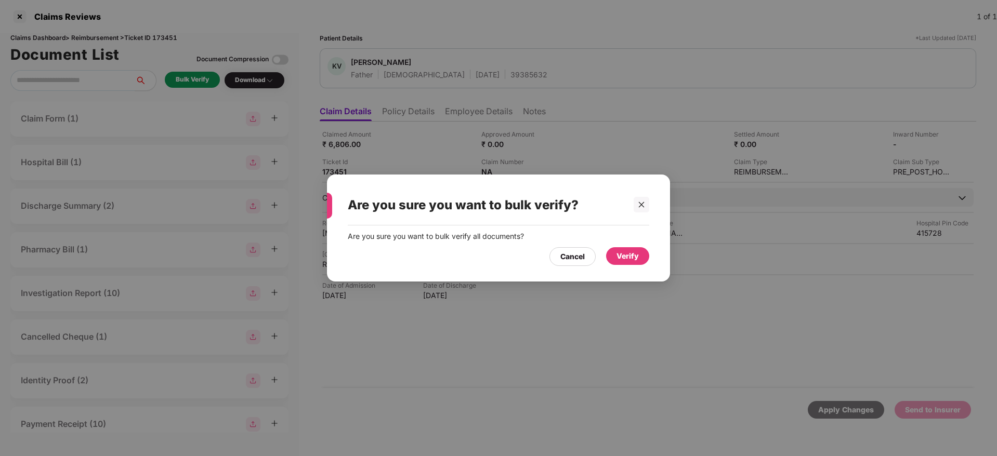
click at [624, 250] on div "Verify" at bounding box center [627, 255] width 22 height 11
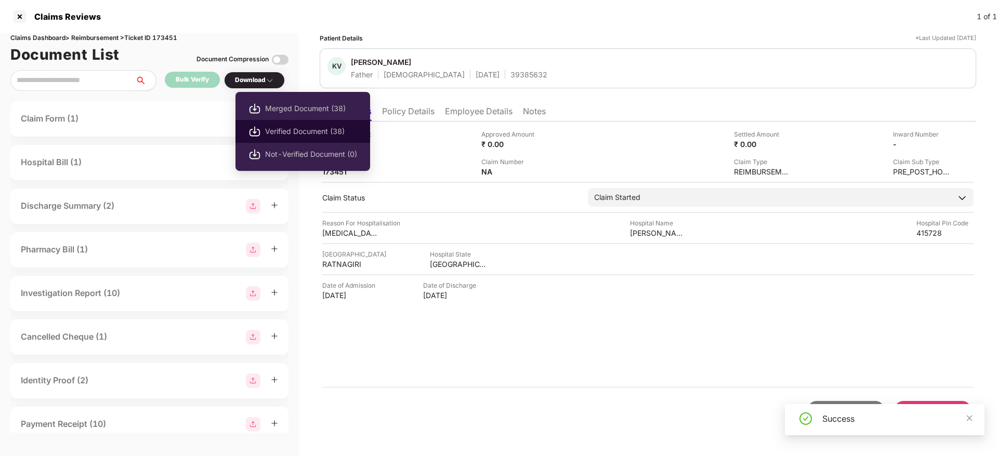
click at [276, 130] on span "Verified Document (38)" at bounding box center [311, 131] width 92 height 11
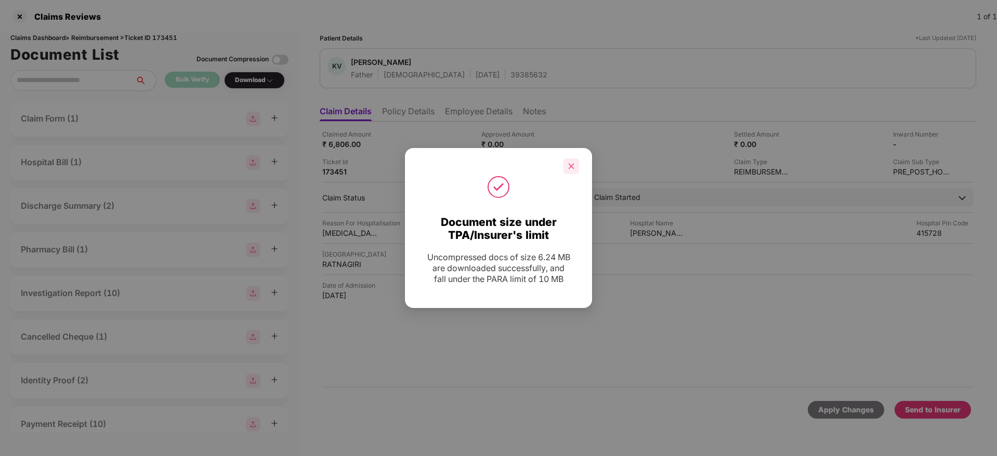
click at [570, 171] on div at bounding box center [571, 166] width 16 height 16
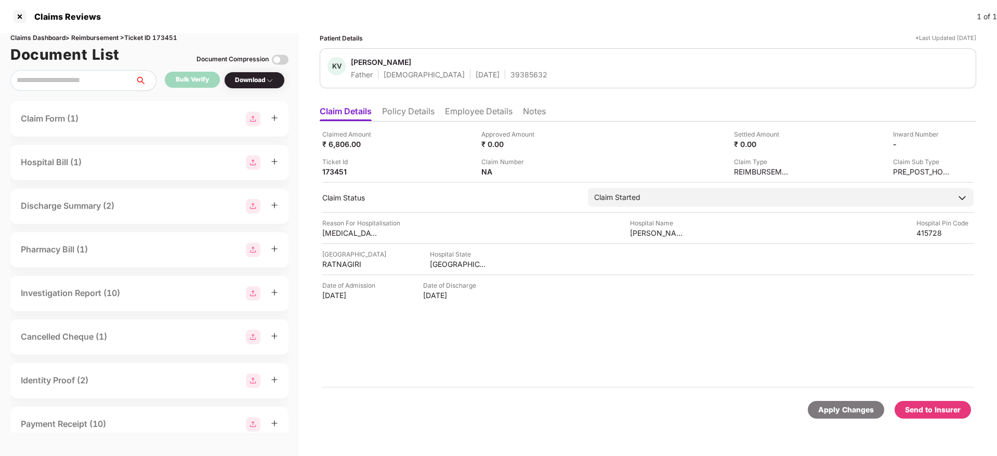
click at [455, 117] on li "Employee Details" at bounding box center [479, 113] width 68 height 15
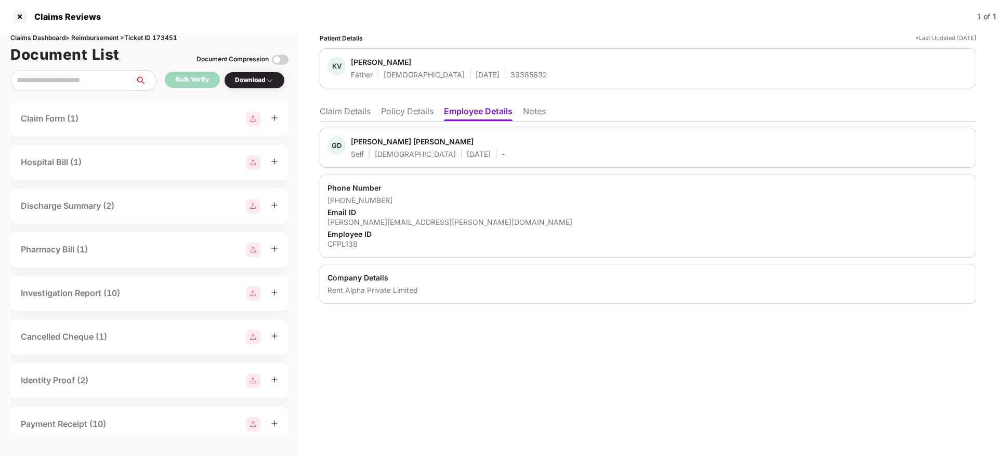
click at [410, 111] on li "Policy Details" at bounding box center [407, 113] width 52 height 15
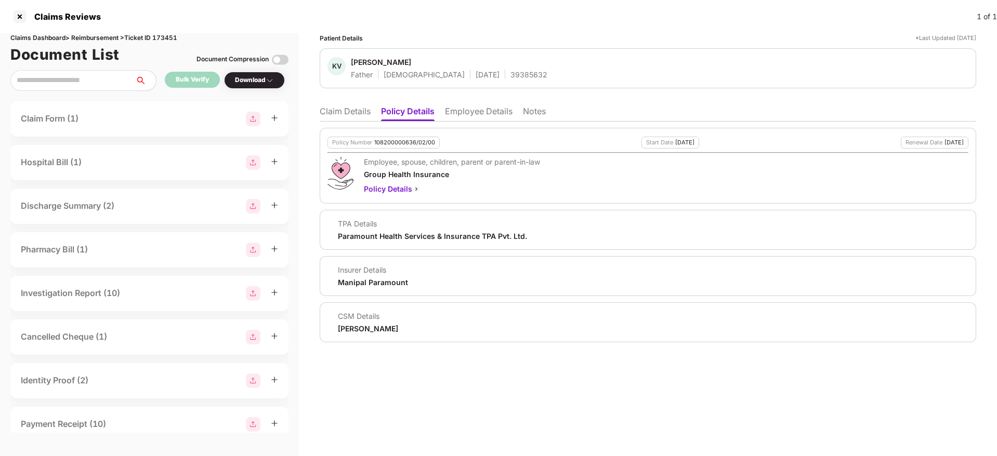
click at [336, 103] on ul "Claim Details Policy Details Employee Details Notes" at bounding box center [648, 111] width 656 height 21
click at [331, 118] on li "Claim Details" at bounding box center [345, 113] width 51 height 15
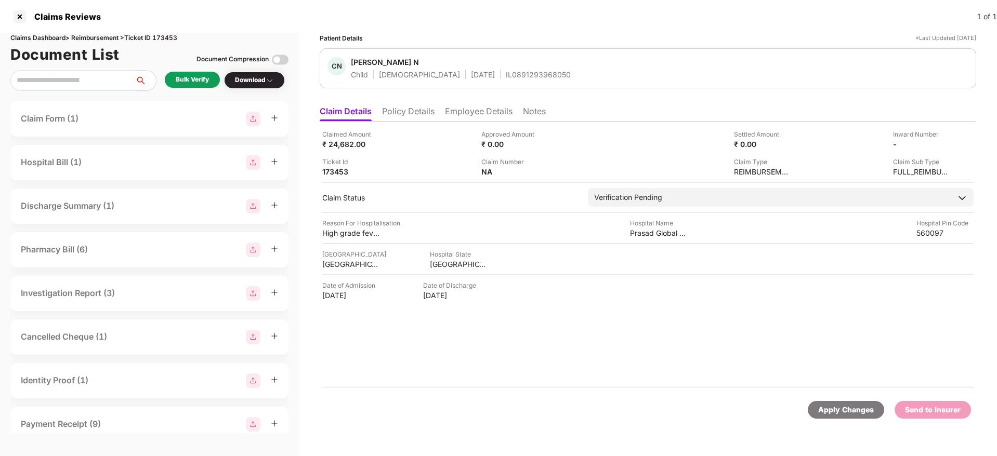
click at [419, 114] on li "Policy Details" at bounding box center [408, 113] width 52 height 15
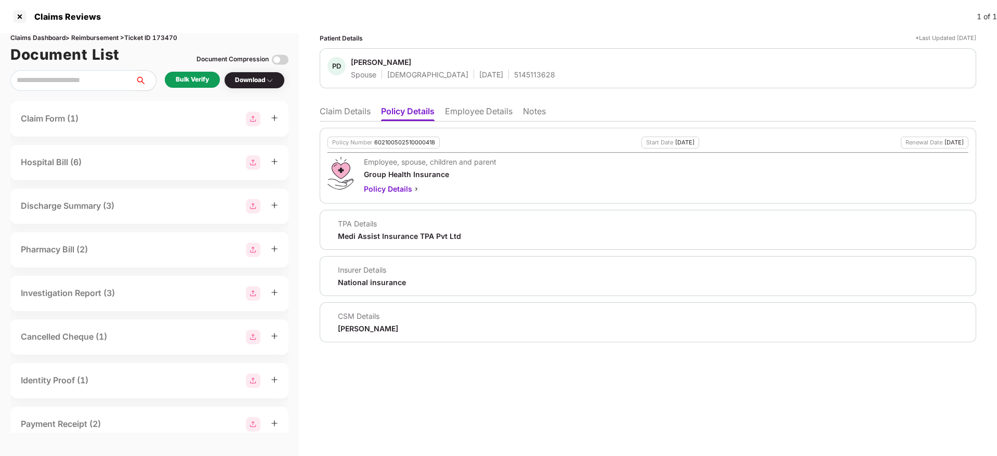
click at [459, 115] on li "Employee Details" at bounding box center [479, 113] width 68 height 15
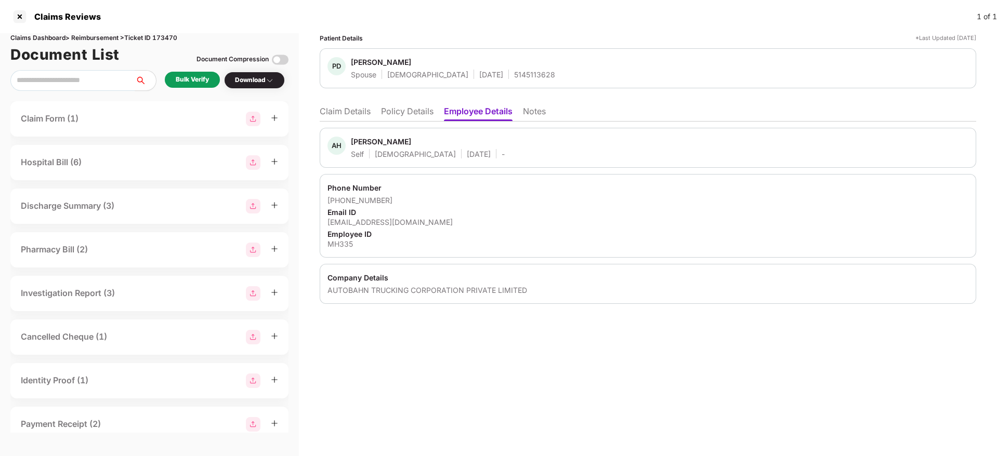
click at [400, 108] on li "Policy Details" at bounding box center [407, 113] width 52 height 15
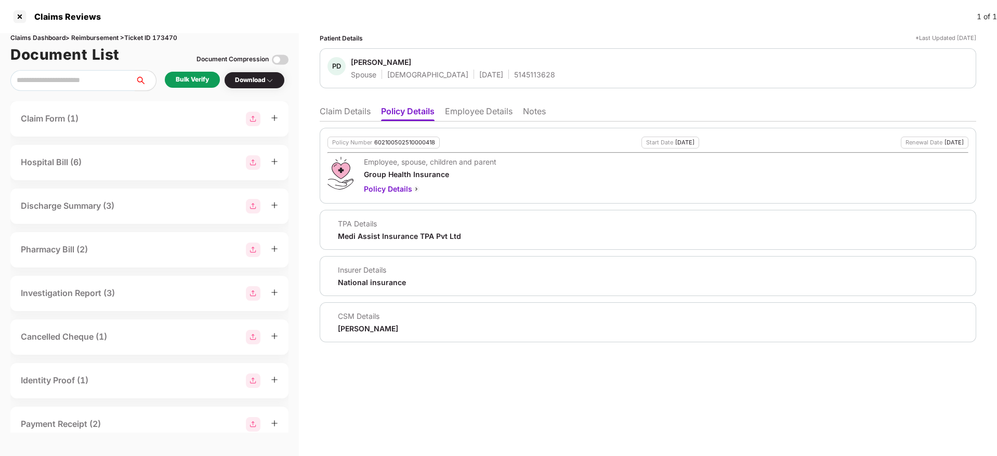
click at [466, 104] on ul "Claim Details Policy Details Employee Details Notes" at bounding box center [648, 111] width 656 height 21
click at [471, 108] on li "Employee Details" at bounding box center [479, 113] width 68 height 15
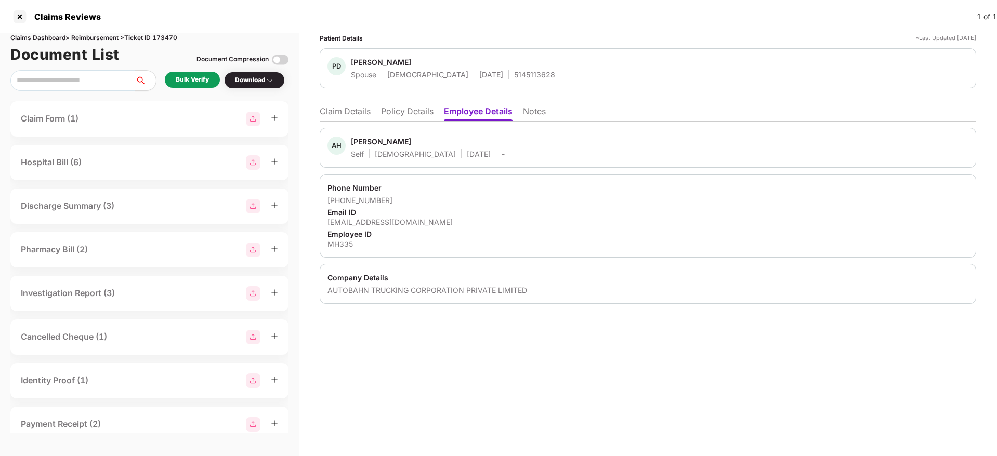
click at [405, 114] on li "Policy Details" at bounding box center [407, 113] width 52 height 15
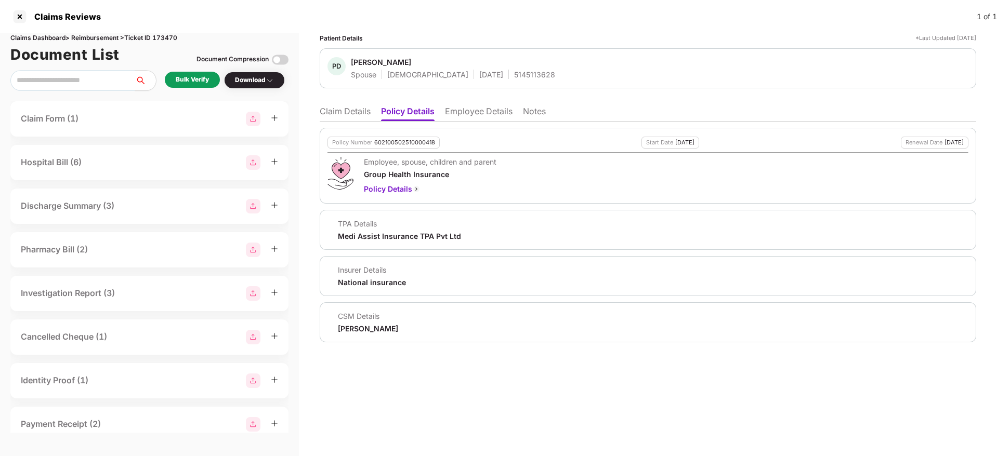
click at [347, 112] on li "Claim Details" at bounding box center [345, 113] width 51 height 15
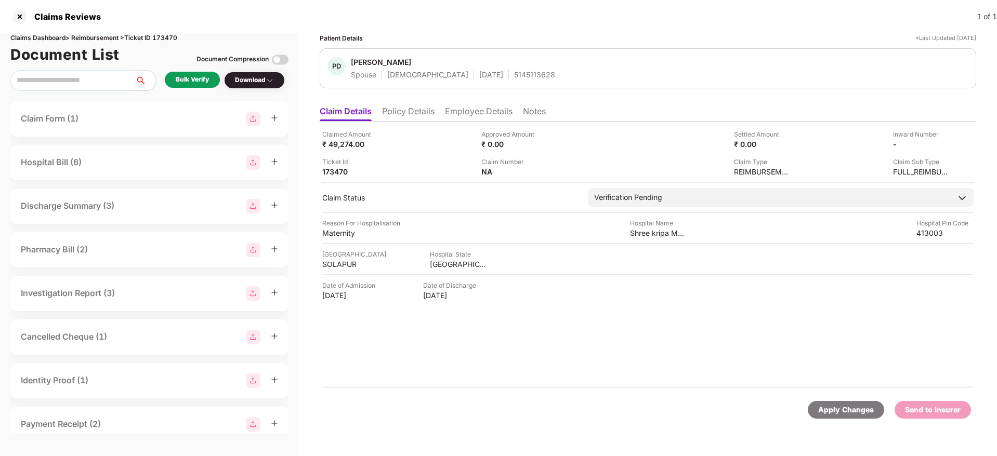
click at [397, 117] on li "Policy Details" at bounding box center [408, 113] width 52 height 15
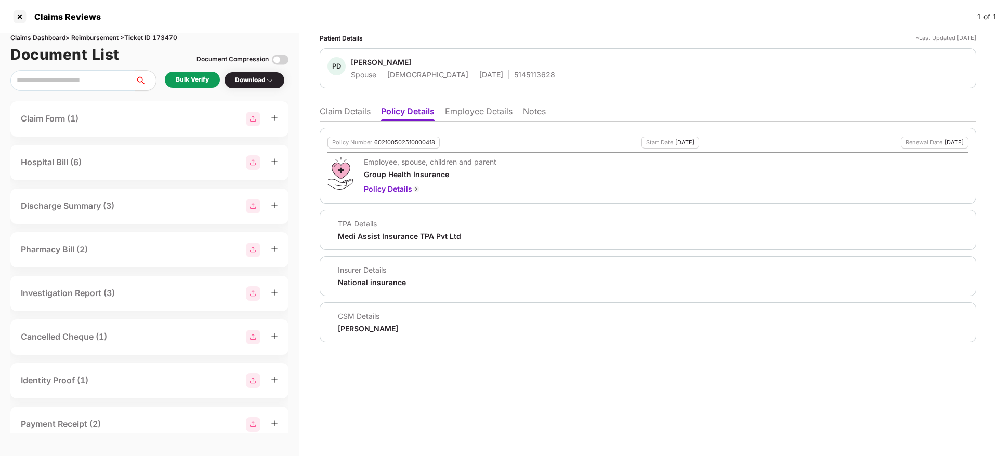
click at [337, 115] on li "Claim Details" at bounding box center [345, 113] width 51 height 15
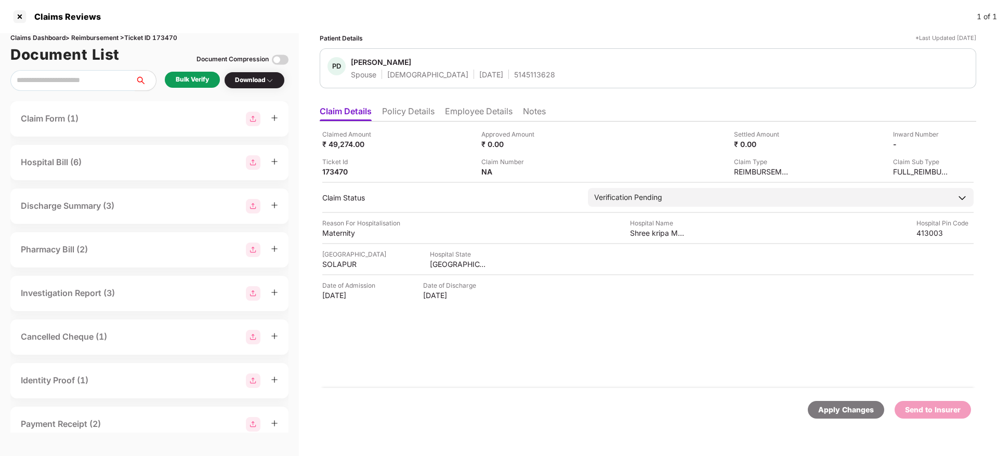
click at [189, 82] on div "Bulk Verify" at bounding box center [192, 80] width 33 height 10
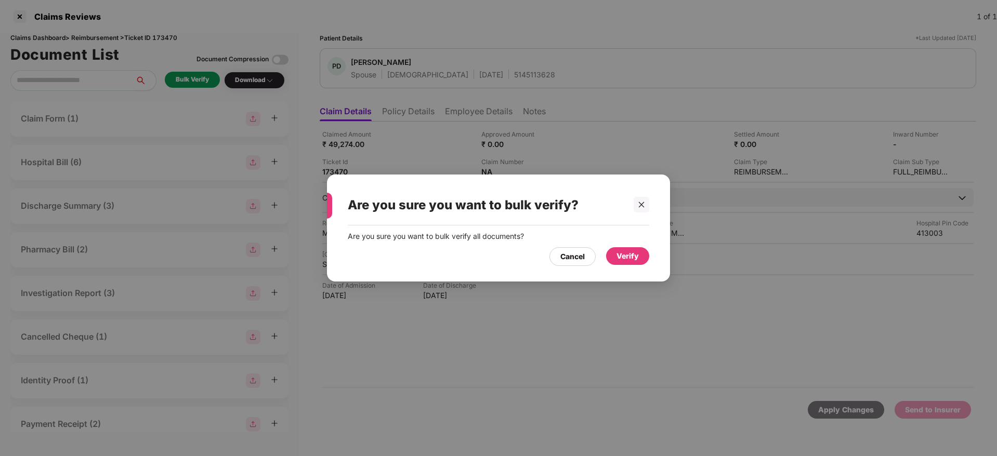
click at [619, 254] on div "Verify" at bounding box center [627, 255] width 22 height 11
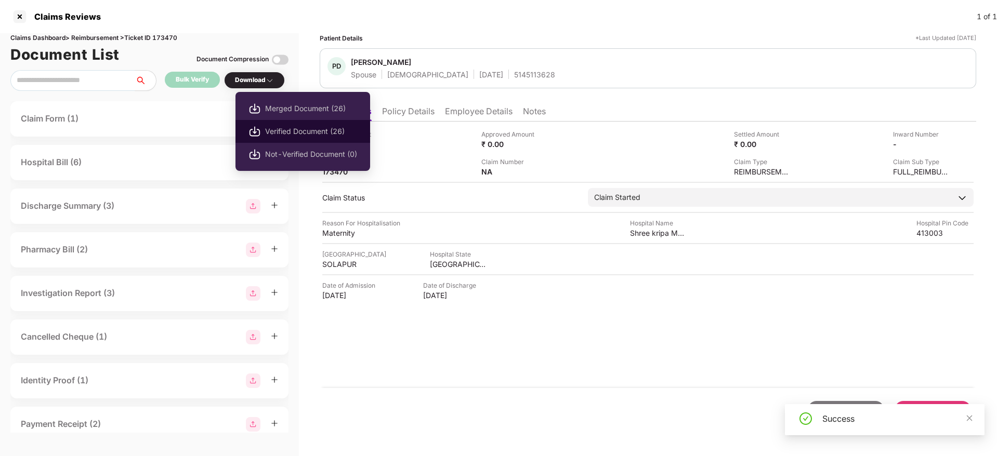
click at [286, 134] on span "Verified Document (26)" at bounding box center [311, 131] width 92 height 11
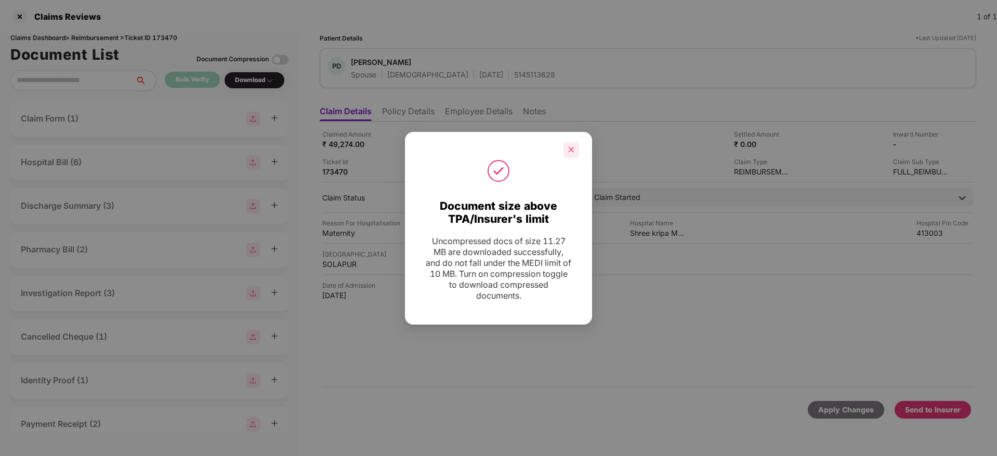
click at [569, 144] on div at bounding box center [571, 150] width 16 height 16
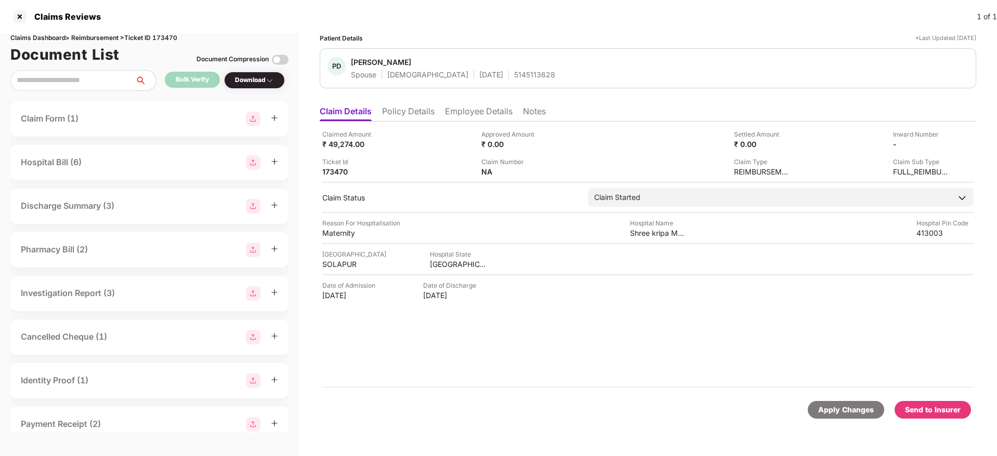
click at [918, 406] on div "Send to Insurer" at bounding box center [933, 409] width 56 height 11
click at [418, 114] on li "Policy Details" at bounding box center [408, 113] width 52 height 15
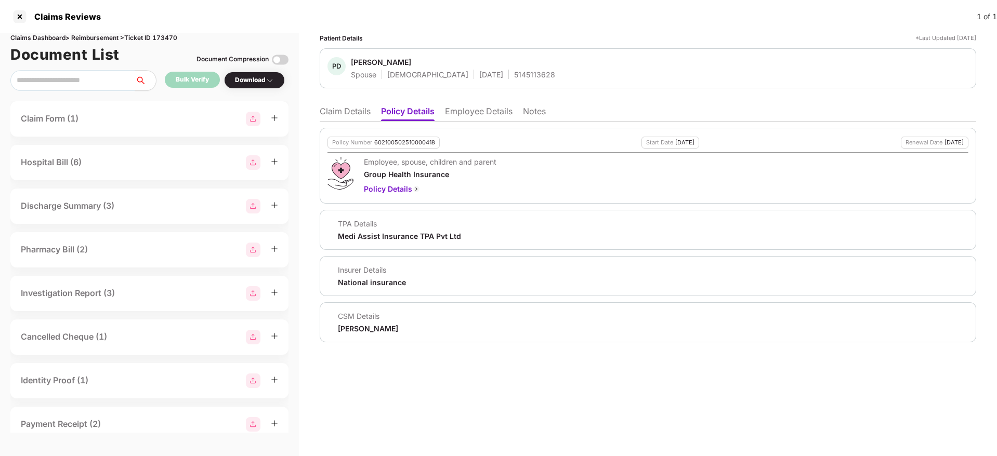
click at [342, 112] on li "Claim Details" at bounding box center [345, 113] width 51 height 15
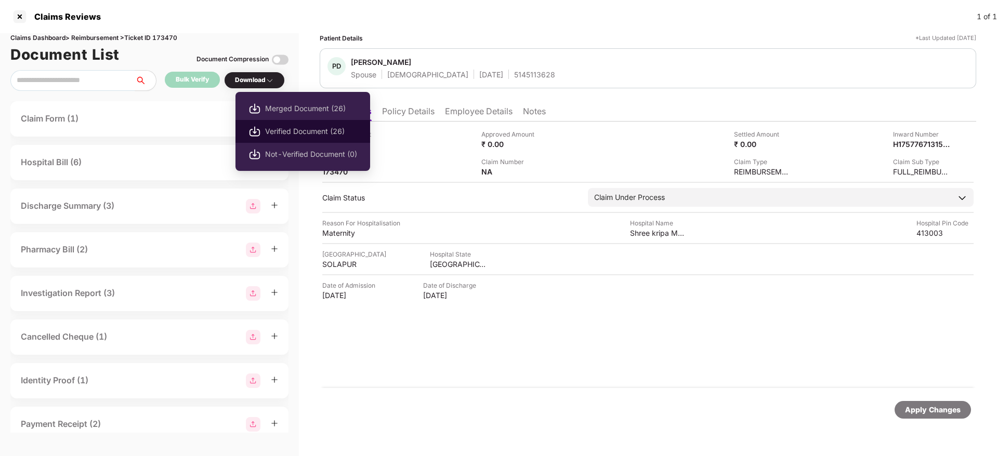
click at [293, 135] on span "Verified Document (26)" at bounding box center [311, 131] width 92 height 11
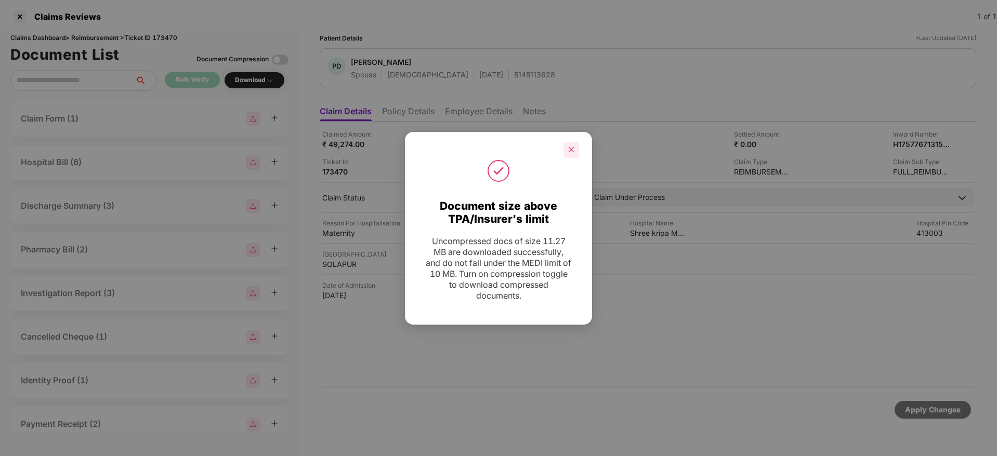
click at [570, 147] on icon "close" at bounding box center [570, 149] width 7 height 7
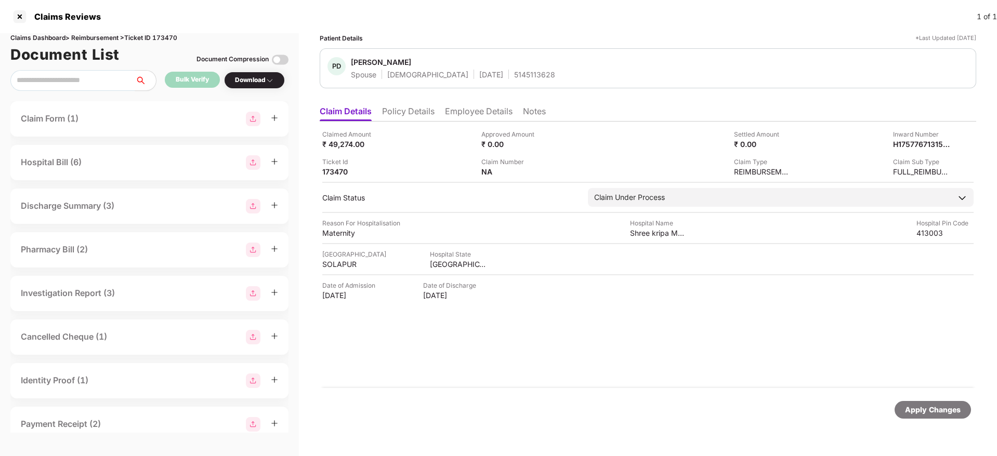
click at [422, 111] on li "Policy Details" at bounding box center [408, 113] width 52 height 15
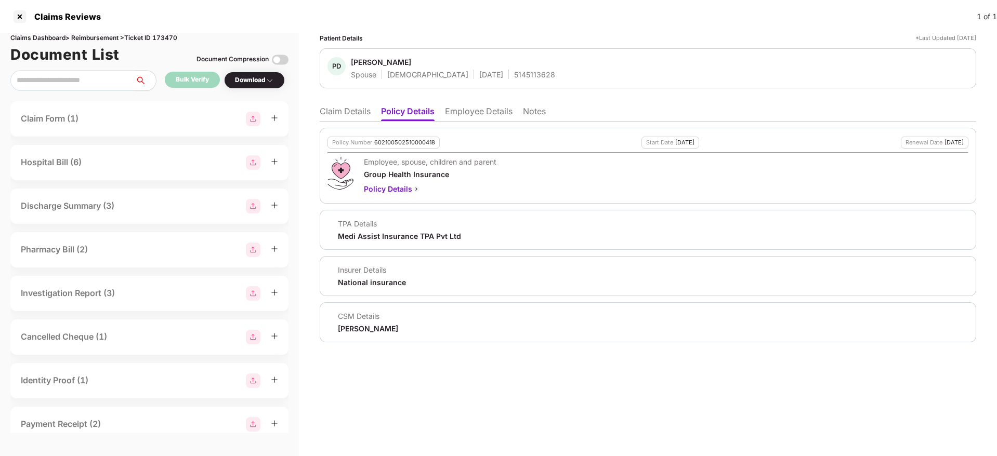
click at [347, 115] on li "Claim Details" at bounding box center [345, 113] width 51 height 15
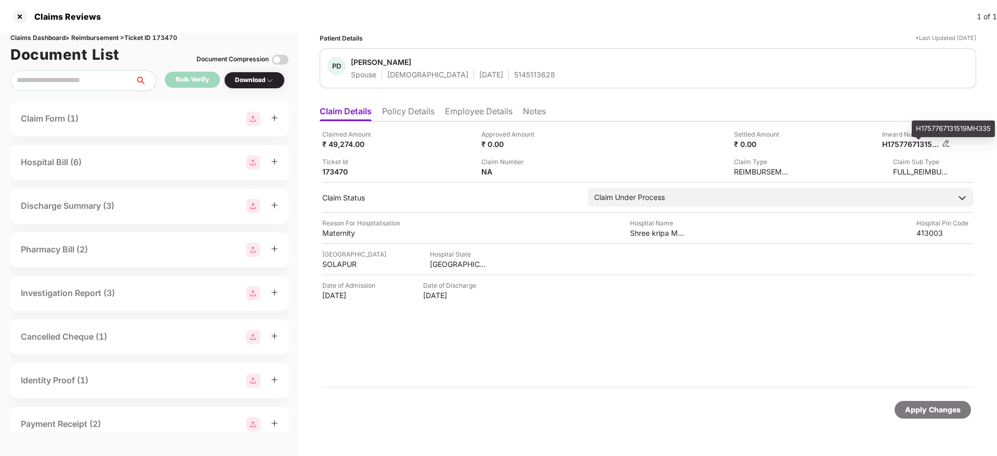
click at [904, 145] on div "H1757767131519MH335" at bounding box center [910, 144] width 57 height 10
copy div "H1757767131519MH335"
click at [514, 73] on div "5145113628" at bounding box center [534, 75] width 41 height 10
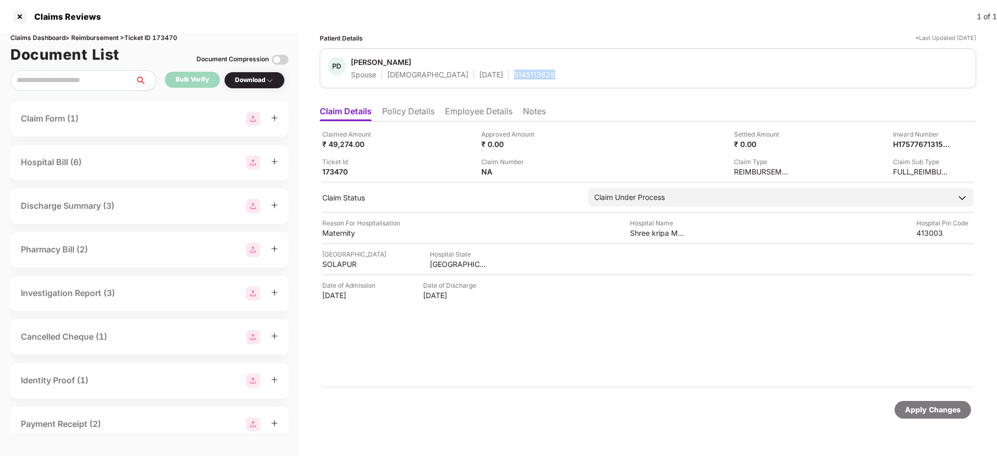
copy div "5145113628"
click at [165, 37] on div "Claims Dashboard > Reimbursement > Ticket ID 173470" at bounding box center [149, 38] width 278 height 10
copy div "173470"
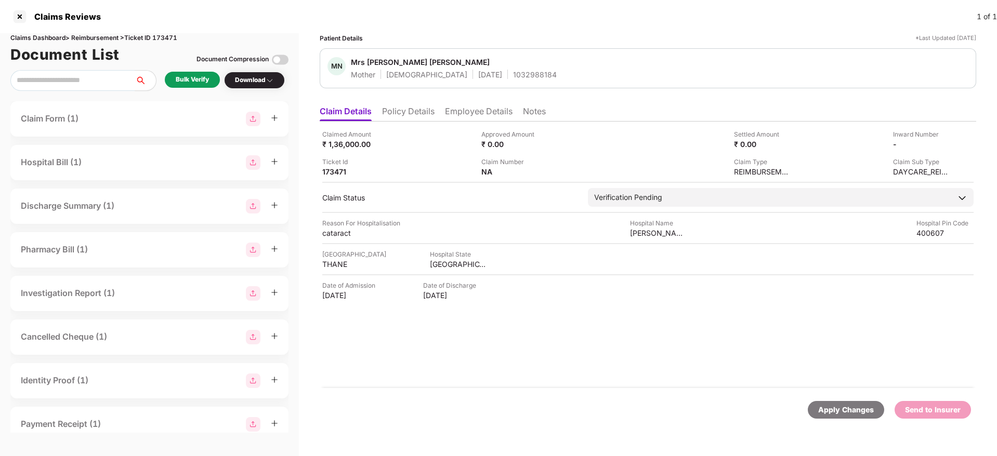
click at [395, 113] on li "Policy Details" at bounding box center [408, 113] width 52 height 15
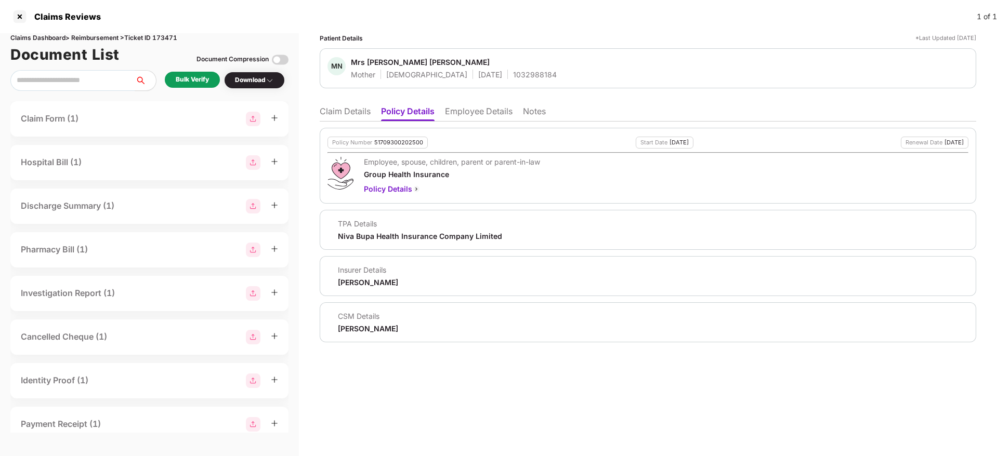
click at [465, 114] on li "Employee Details" at bounding box center [479, 113] width 68 height 15
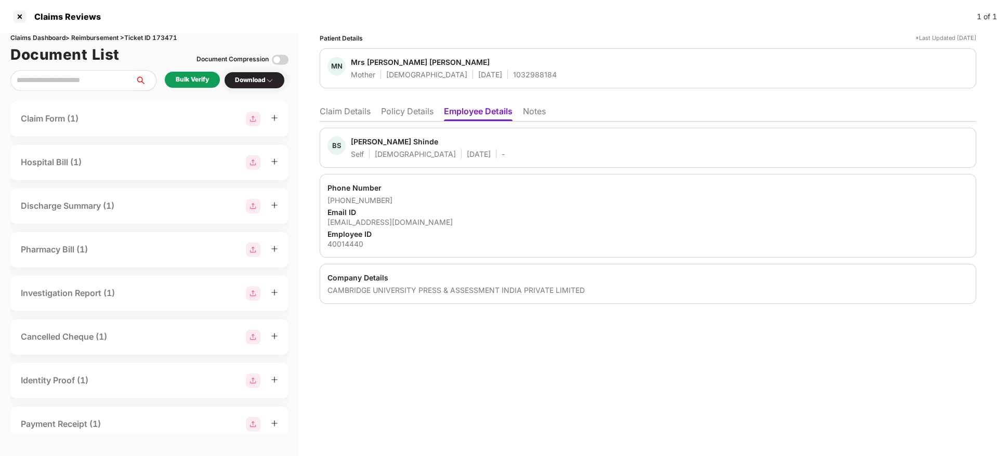
click at [419, 118] on li "Policy Details" at bounding box center [407, 113] width 52 height 15
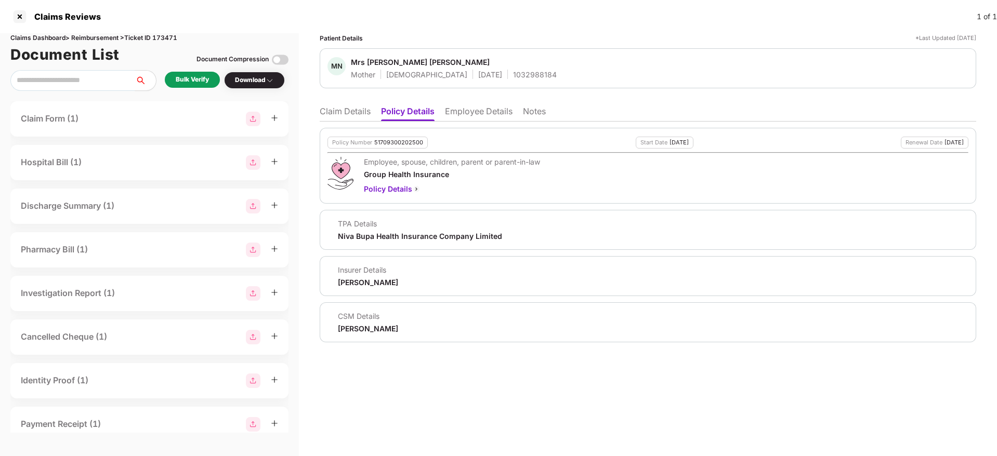
click at [332, 113] on li "Claim Details" at bounding box center [345, 113] width 51 height 15
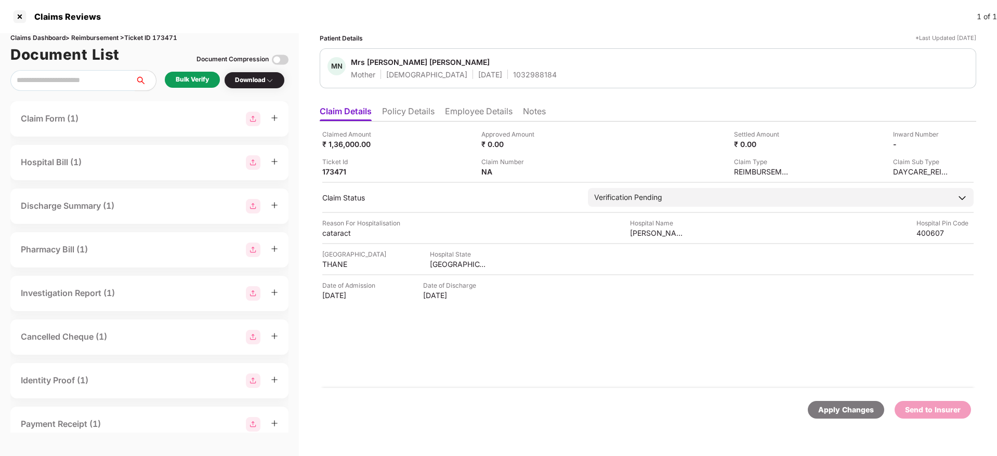
click at [194, 78] on div "Bulk Verify" at bounding box center [192, 80] width 33 height 10
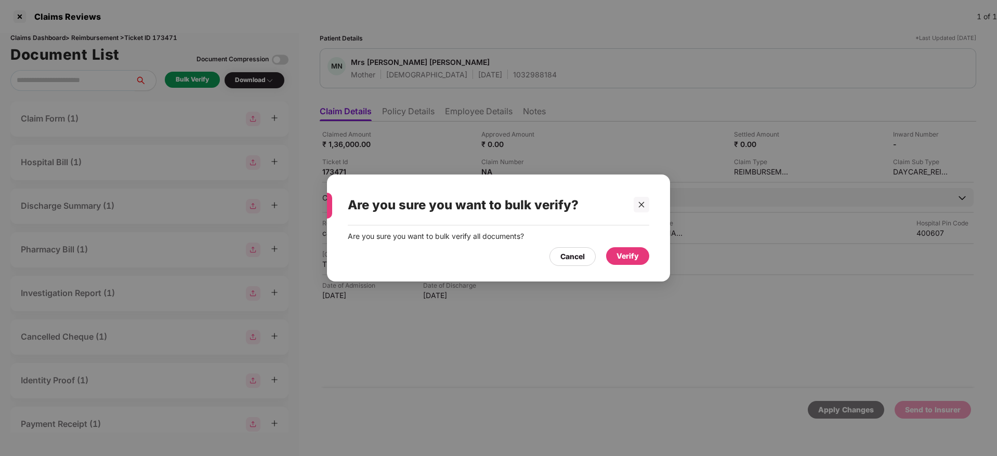
click at [621, 259] on div "Verify" at bounding box center [627, 255] width 22 height 11
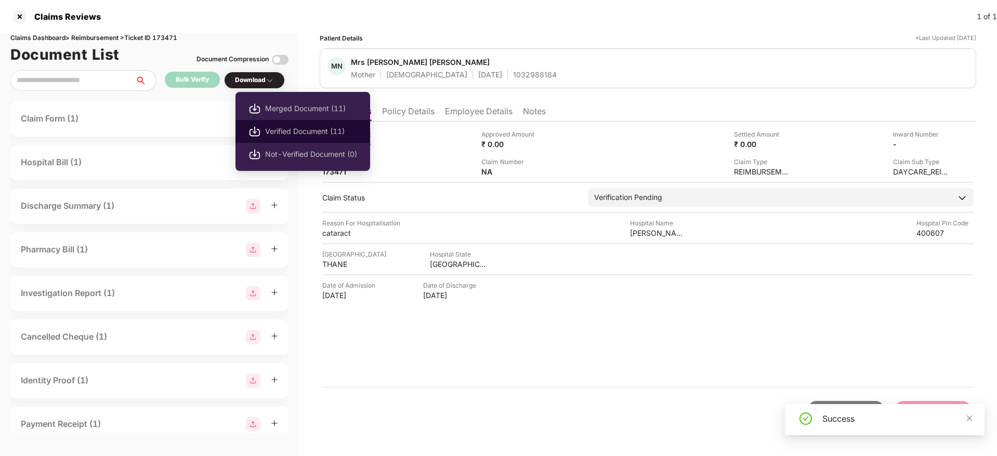
click at [283, 125] on li "Verified Document (11)" at bounding box center [302, 131] width 135 height 23
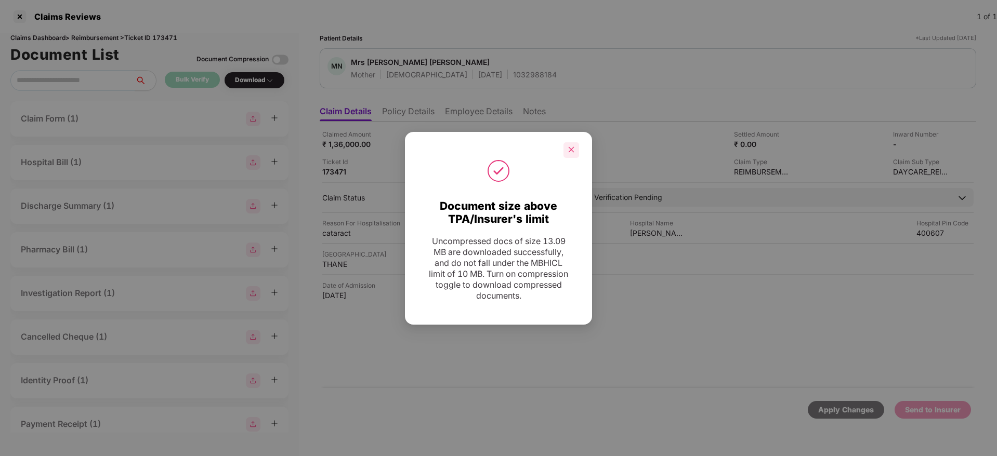
click at [575, 147] on div at bounding box center [571, 150] width 16 height 16
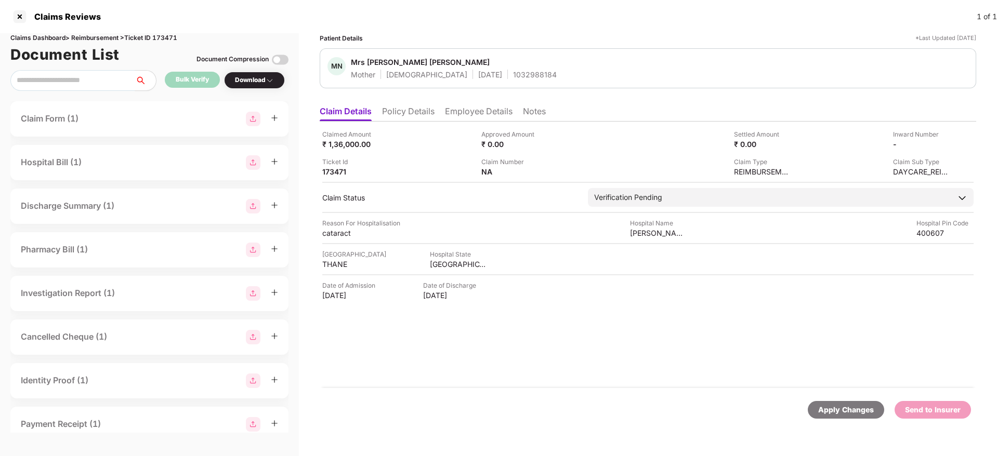
click at [513, 74] on div "1032988184" at bounding box center [535, 75] width 44 height 10
copy div "1032988184"
click at [444, 133] on div "Claimed Amount ₹ 1,36,000.00" at bounding box center [397, 139] width 151 height 20
click at [487, 110] on li "Employee Details" at bounding box center [479, 113] width 68 height 15
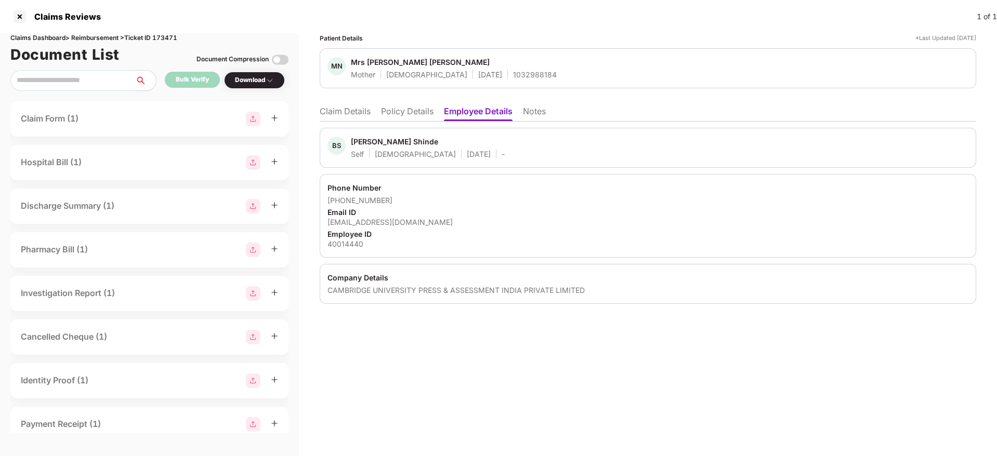
click at [378, 228] on div "Phone Number [PHONE_NUMBER] Email ID [EMAIL_ADDRESS][DOMAIN_NAME] Employee ID 4…" at bounding box center [648, 216] width 656 height 84
click at [400, 222] on div "[EMAIL_ADDRESS][DOMAIN_NAME]" at bounding box center [647, 222] width 641 height 10
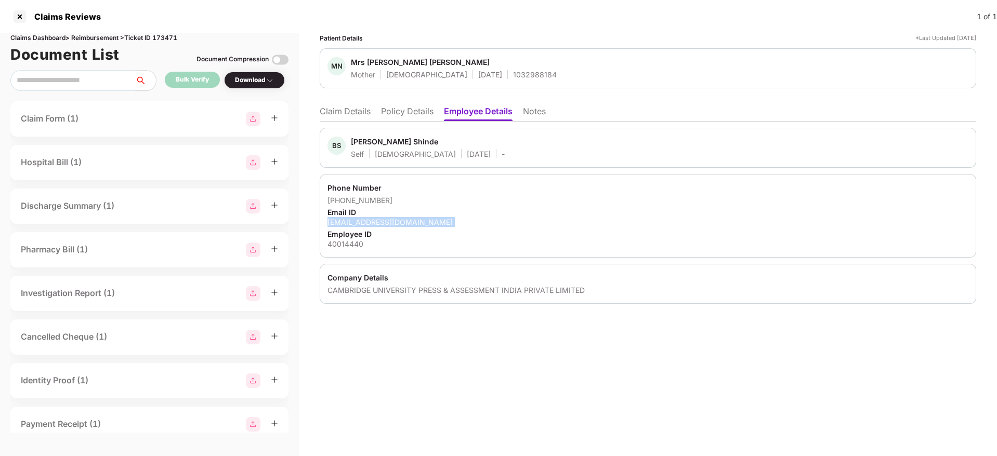
click at [400, 222] on div "[EMAIL_ADDRESS][DOMAIN_NAME]" at bounding box center [647, 222] width 641 height 10
copy div "[EMAIL_ADDRESS][DOMAIN_NAME]"
drag, startPoint x: 340, startPoint y: 197, endPoint x: 398, endPoint y: 197, distance: 57.7
click at [398, 197] on div "[PHONE_NUMBER]" at bounding box center [647, 200] width 641 height 10
copy div "9167233807"
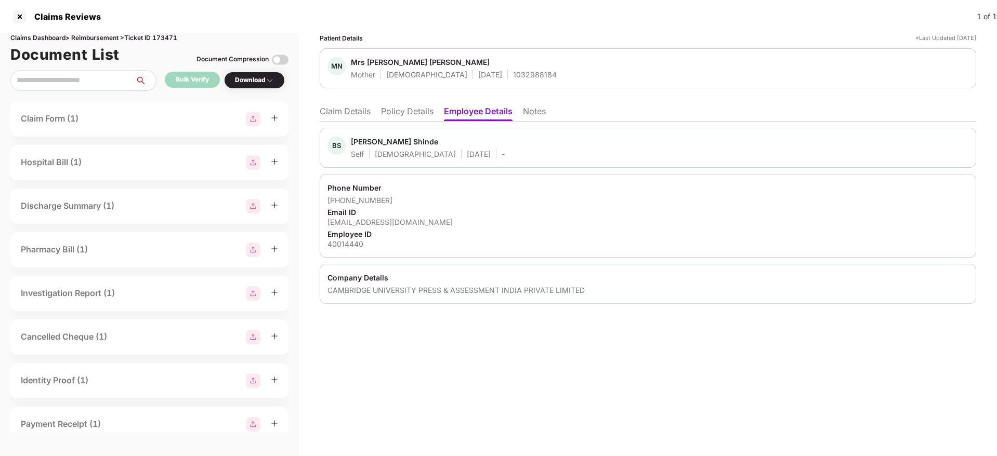
click at [340, 121] on li "Claim Details" at bounding box center [345, 113] width 51 height 15
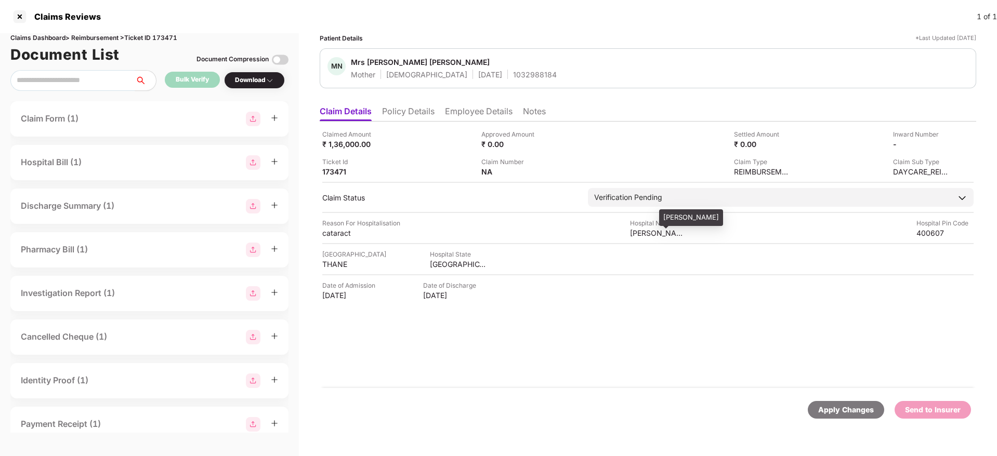
click at [646, 233] on div "[PERSON_NAME]" at bounding box center [658, 233] width 57 height 10
copy div "[PERSON_NAME]"
click at [329, 264] on div "THANE" at bounding box center [350, 264] width 57 height 10
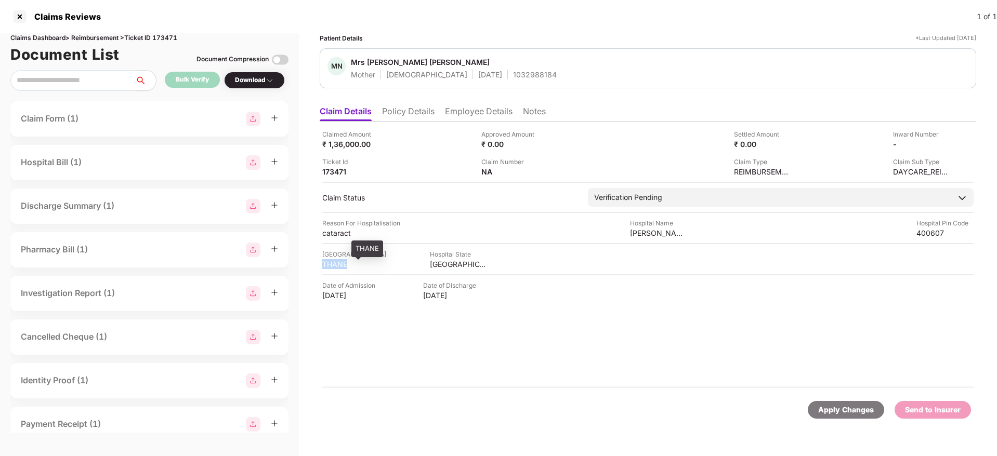
click at [329, 264] on div "THANE" at bounding box center [350, 264] width 57 height 10
copy div "THANE"
click at [640, 228] on div "[PERSON_NAME]" at bounding box center [658, 233] width 57 height 10
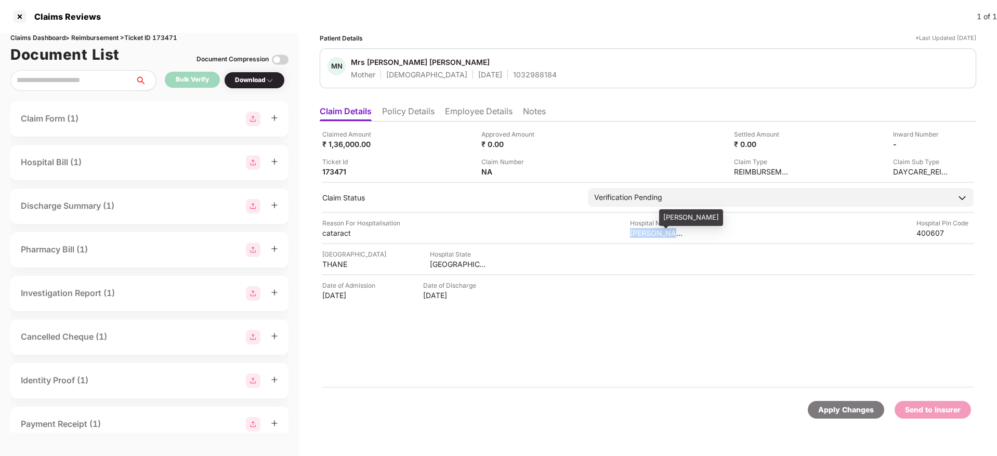
copy div "[PERSON_NAME]"
click at [947, 142] on img at bounding box center [945, 143] width 8 height 8
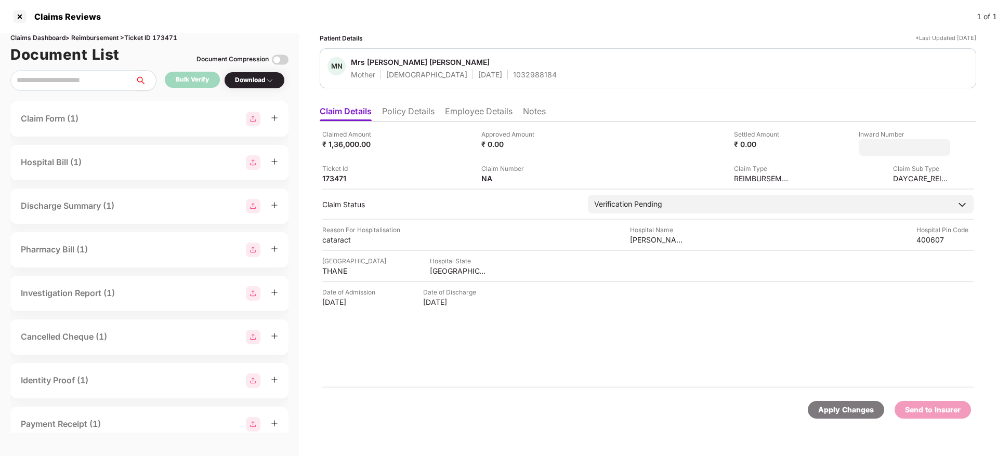
type input "**********"
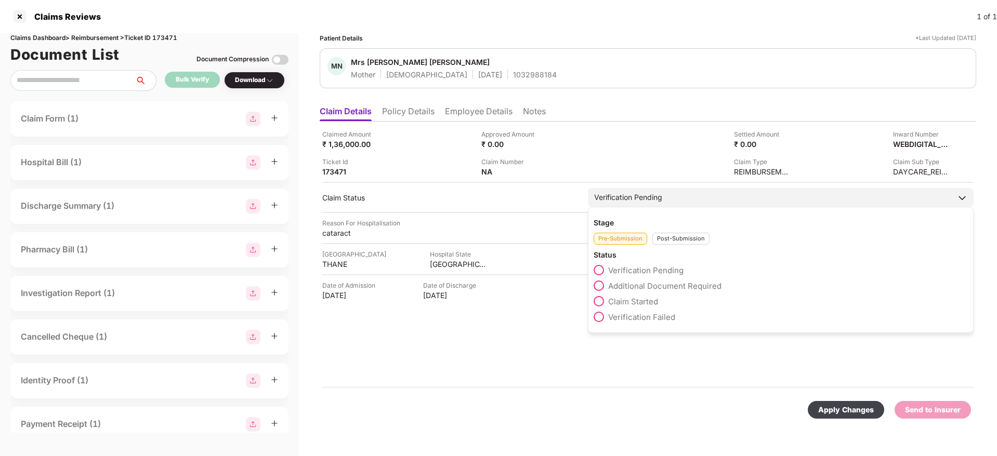
click at [677, 248] on div "Stage Pre-Submission Post-Submission Status Verification Pending Additional Doc…" at bounding box center [781, 270] width 386 height 126
click at [674, 242] on div "Post-Submission" at bounding box center [680, 239] width 57 height 12
click at [598, 286] on span at bounding box center [598, 286] width 10 height 10
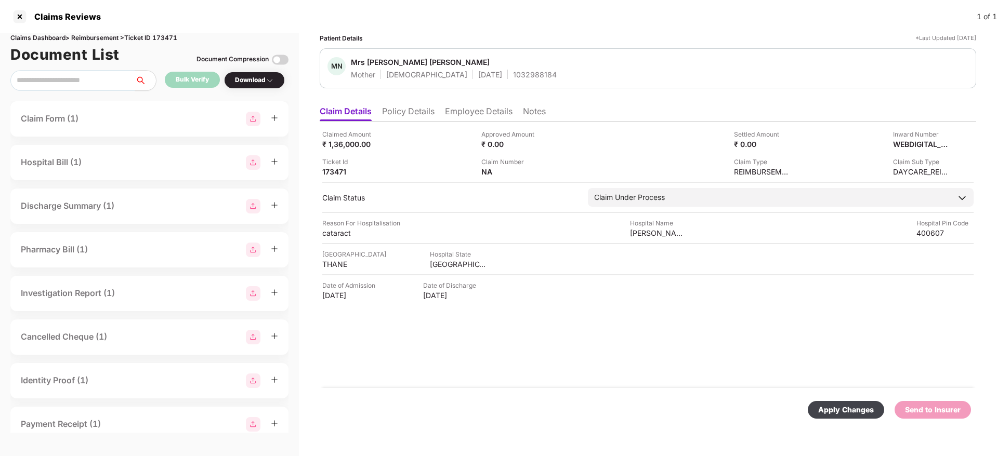
click at [822, 407] on div "Apply Changes" at bounding box center [846, 409] width 56 height 11
click at [414, 115] on li "Policy Details" at bounding box center [408, 113] width 52 height 15
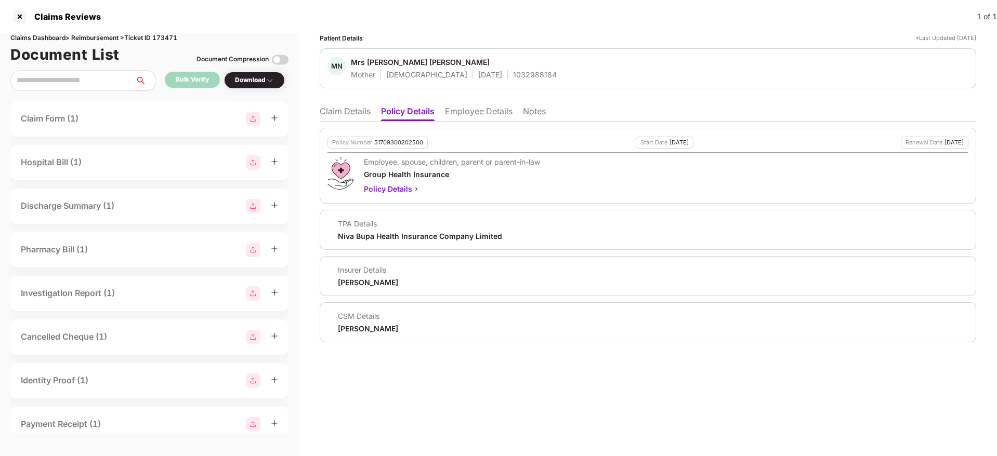
click at [350, 109] on li "Claim Details" at bounding box center [345, 113] width 51 height 15
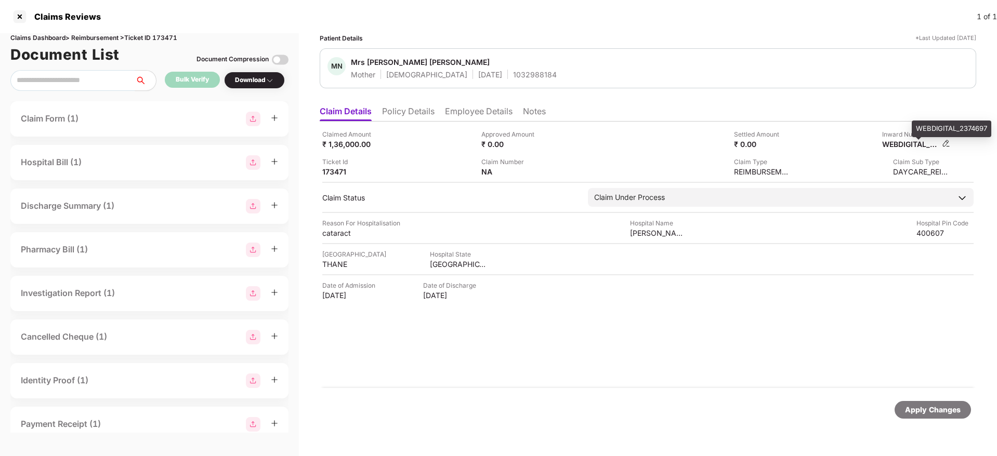
click at [901, 144] on div "WEBDIGITAL_2374697" at bounding box center [910, 144] width 57 height 10
copy div "WEBDIGITAL_2374697"
click at [513, 77] on div "1032988184" at bounding box center [535, 75] width 44 height 10
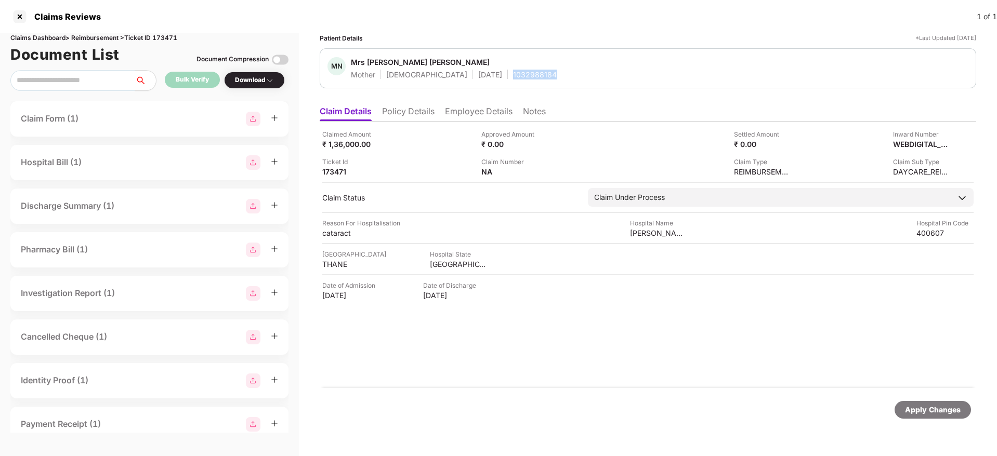
copy div "1032988184"
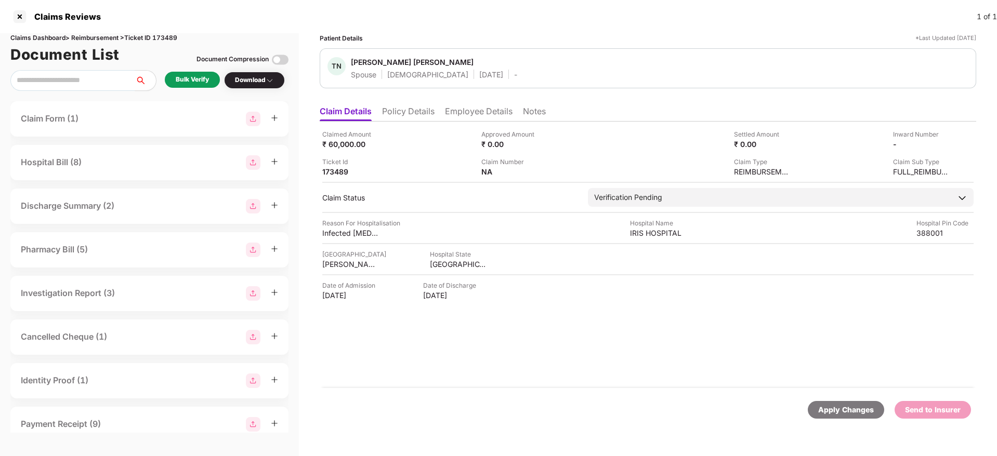
click at [409, 108] on li "Policy Details" at bounding box center [408, 113] width 52 height 15
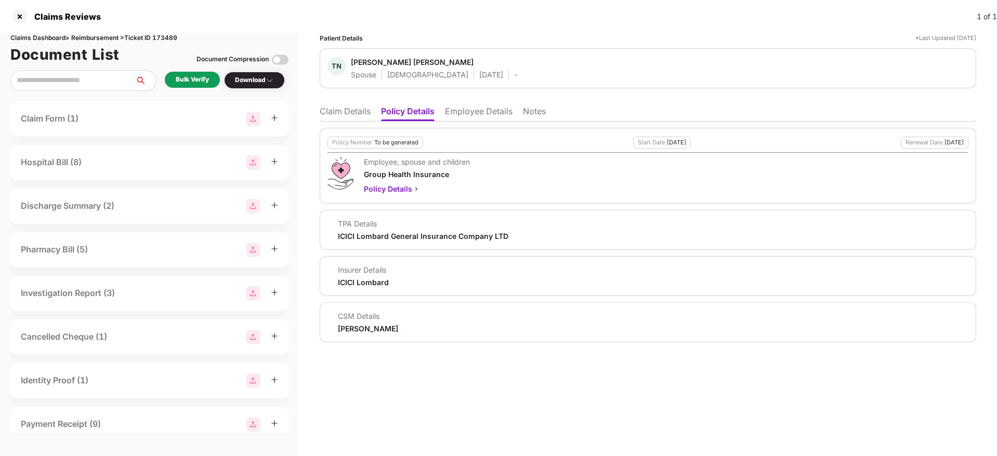
click at [330, 109] on li "Claim Details" at bounding box center [345, 113] width 51 height 15
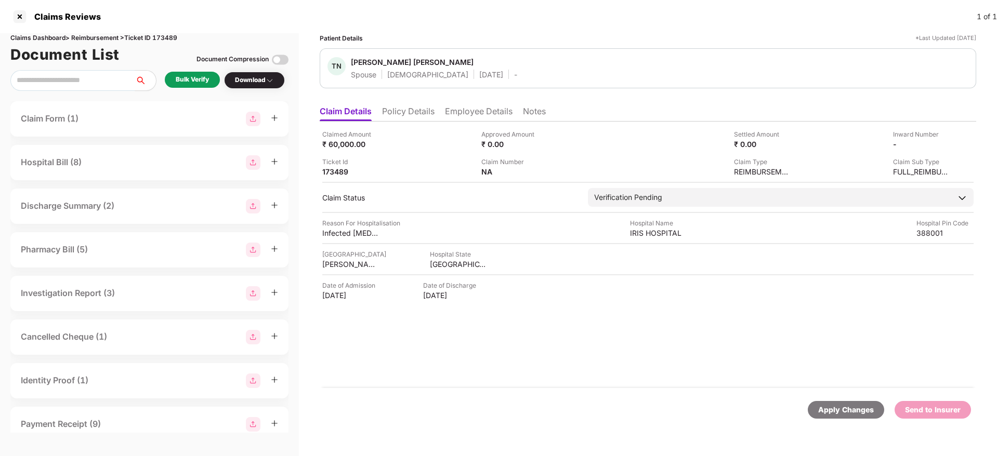
click at [163, 37] on div "Claims Dashboard > Reimbursement > Ticket ID 173489" at bounding box center [149, 38] width 278 height 10
copy div "173489"
click at [405, 107] on li "Policy Details" at bounding box center [408, 113] width 52 height 15
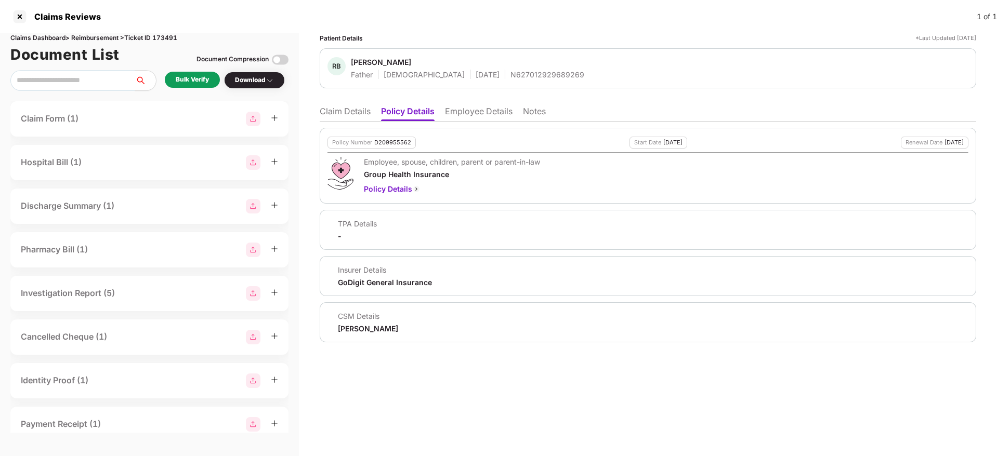
click at [480, 116] on li "Employee Details" at bounding box center [479, 113] width 68 height 15
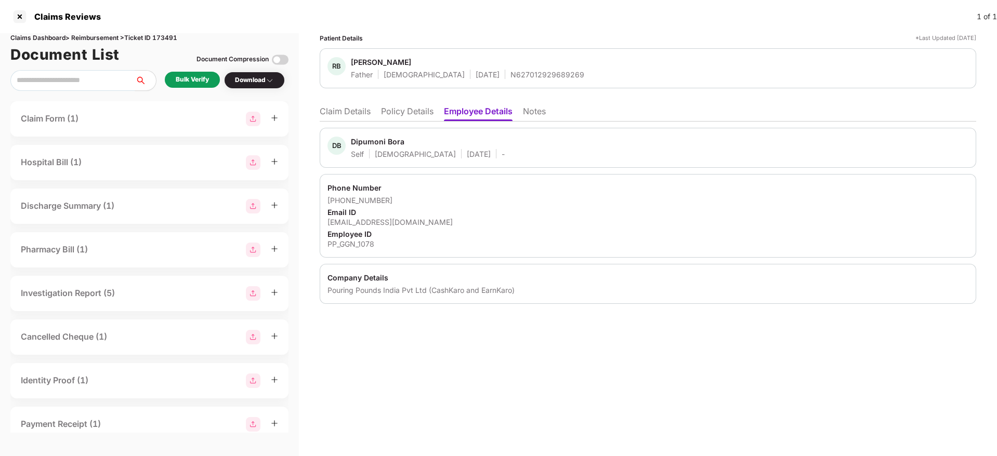
click at [398, 116] on li "Policy Details" at bounding box center [407, 113] width 52 height 15
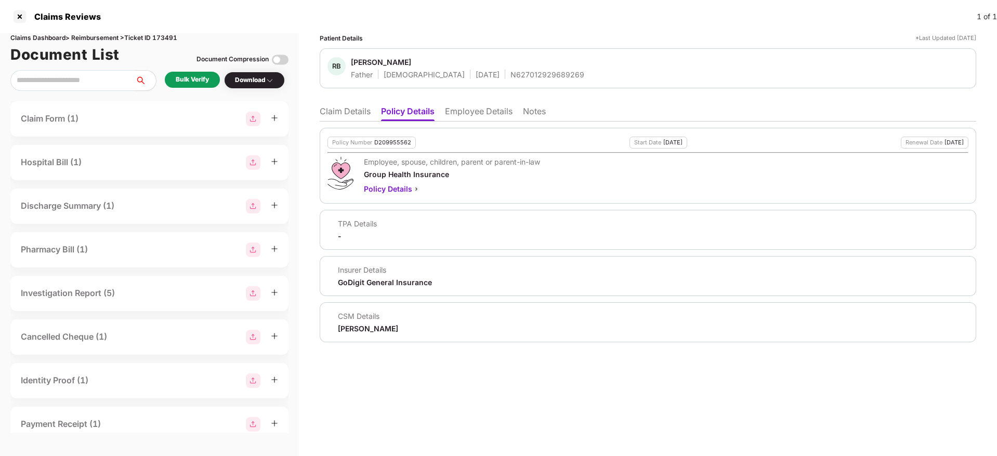
click at [351, 112] on li "Claim Details" at bounding box center [345, 113] width 51 height 15
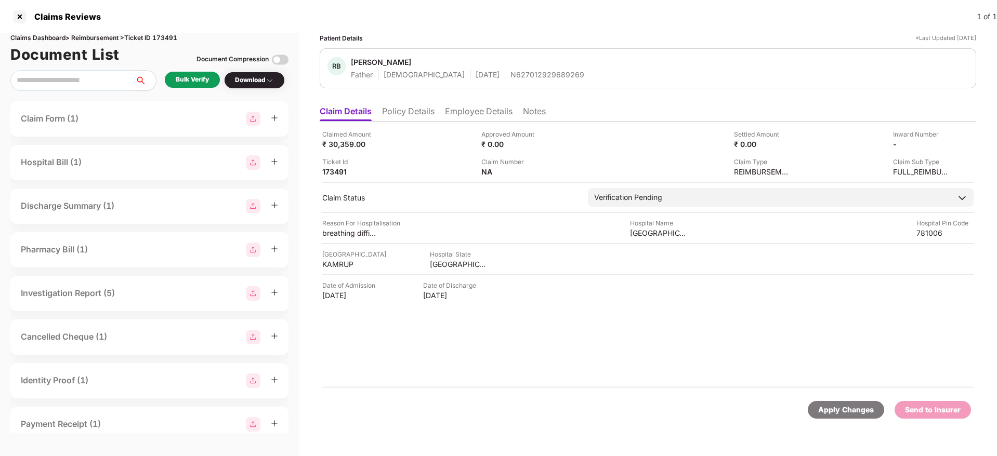
click at [197, 79] on div "Bulk Verify" at bounding box center [192, 80] width 33 height 10
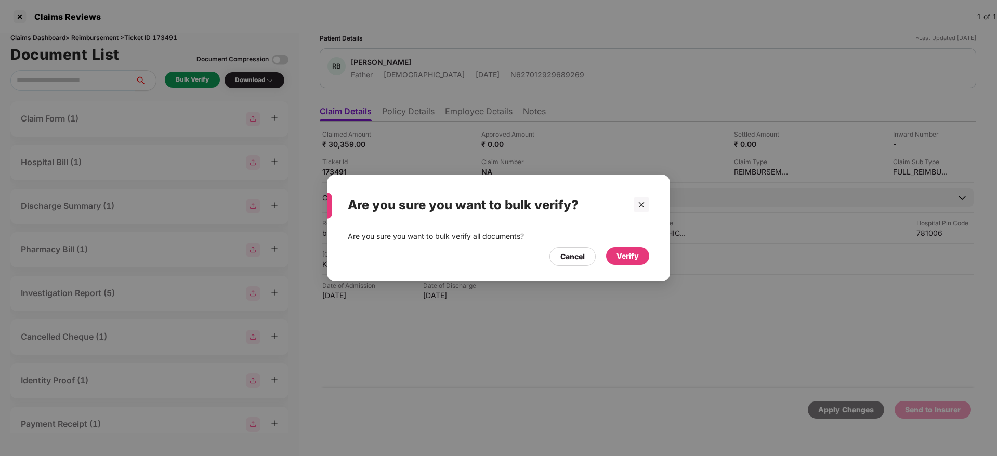
click at [633, 254] on div "Verify" at bounding box center [627, 255] width 22 height 11
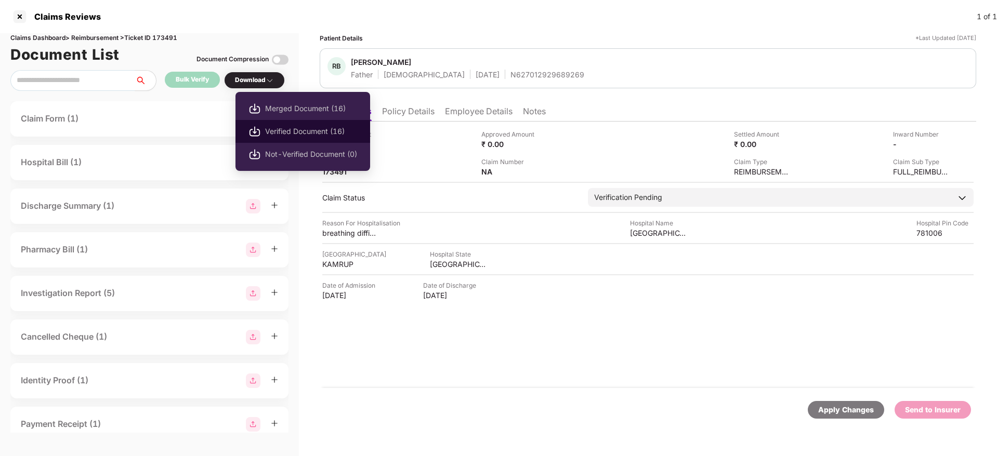
click at [276, 139] on li "Verified Document (16)" at bounding box center [302, 131] width 135 height 23
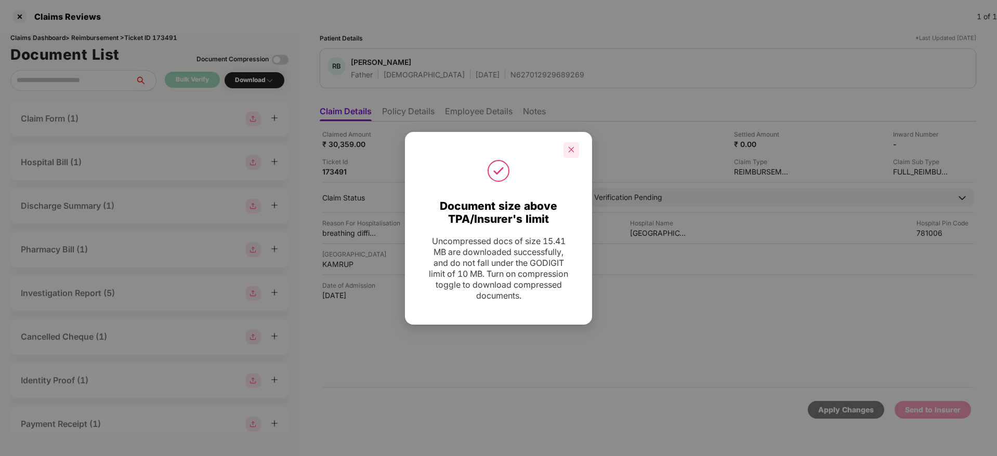
click at [567, 151] on icon "close" at bounding box center [570, 149] width 7 height 7
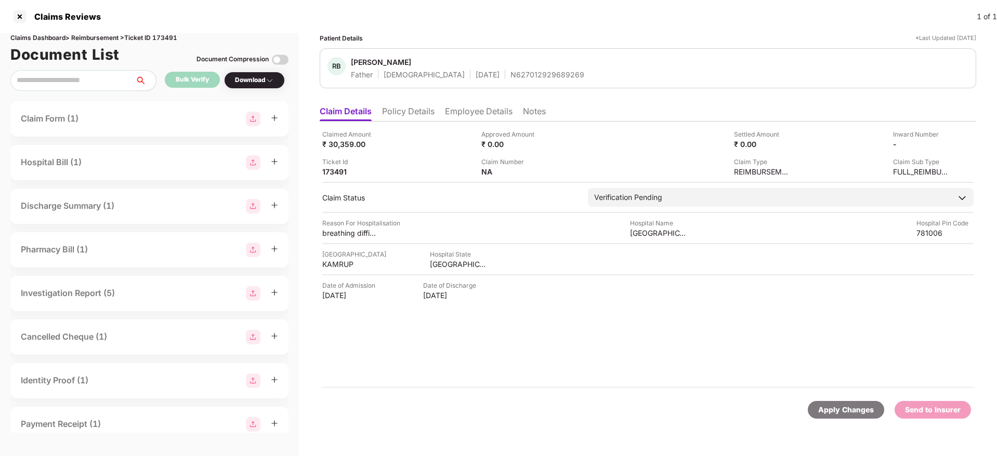
click at [396, 115] on li "Policy Details" at bounding box center [408, 113] width 52 height 15
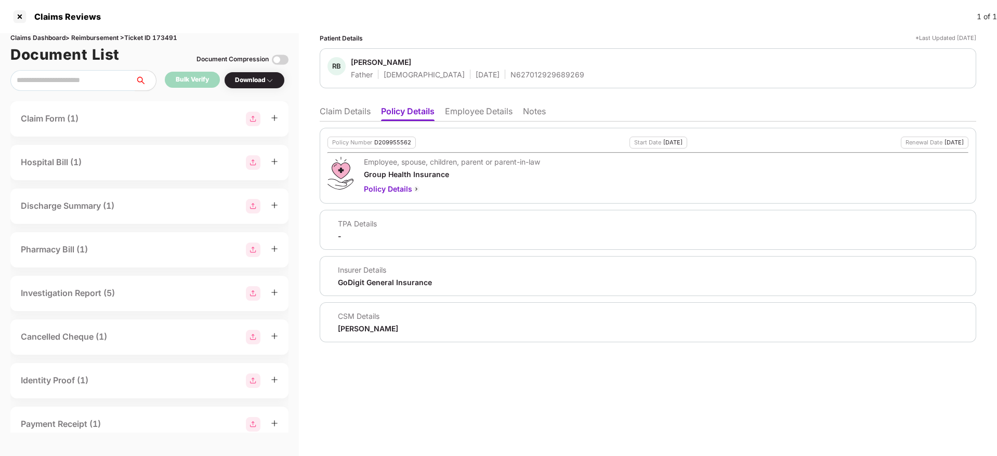
click at [351, 115] on li "Claim Details" at bounding box center [345, 113] width 51 height 15
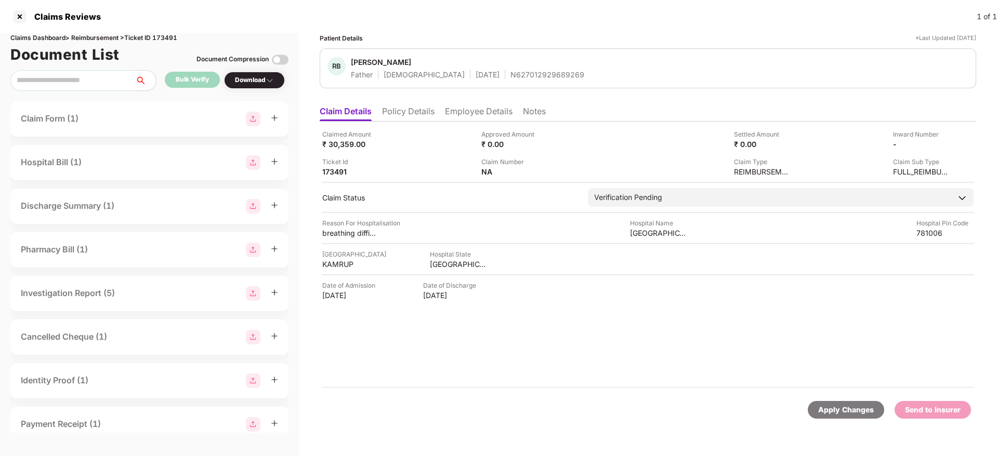
click at [424, 116] on li "Policy Details" at bounding box center [408, 113] width 52 height 15
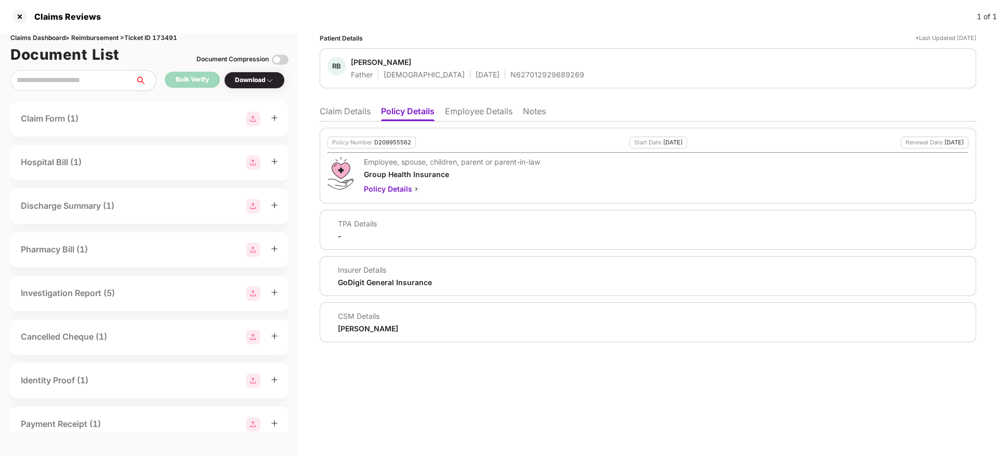
click at [382, 140] on div "D209955562" at bounding box center [392, 142] width 37 height 7
copy div "D209955562"
click at [510, 78] on div "N627012929689269" at bounding box center [547, 75] width 74 height 10
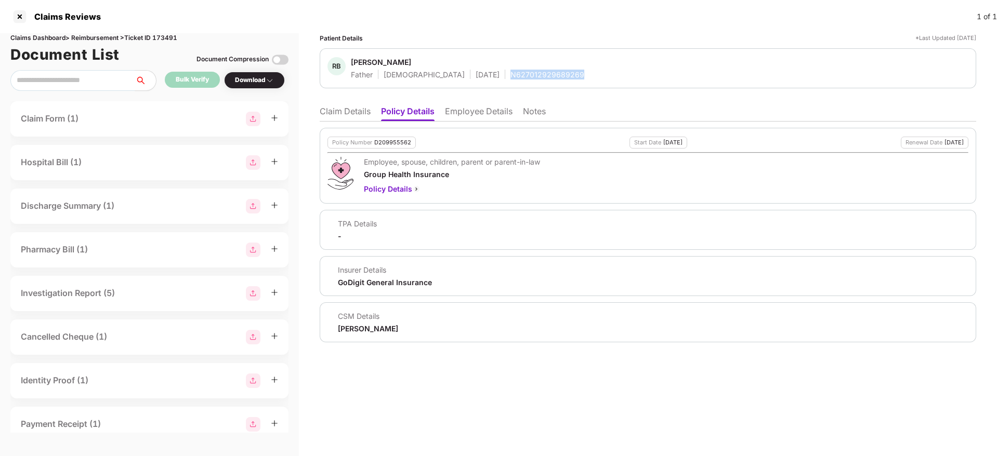
copy div "N627012929689269"
click at [463, 117] on li "Employee Details" at bounding box center [479, 113] width 68 height 15
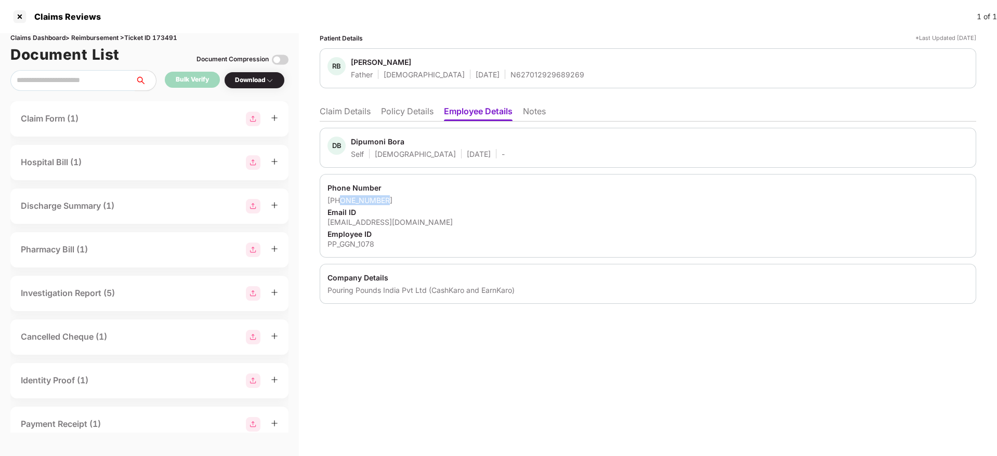
drag, startPoint x: 340, startPoint y: 201, endPoint x: 413, endPoint y: 205, distance: 72.9
click at [413, 205] on div "[PHONE_NUMBER]" at bounding box center [647, 200] width 641 height 10
copy div "9101322031"
click at [375, 225] on div "[EMAIL_ADDRESS][DOMAIN_NAME]" at bounding box center [647, 222] width 641 height 10
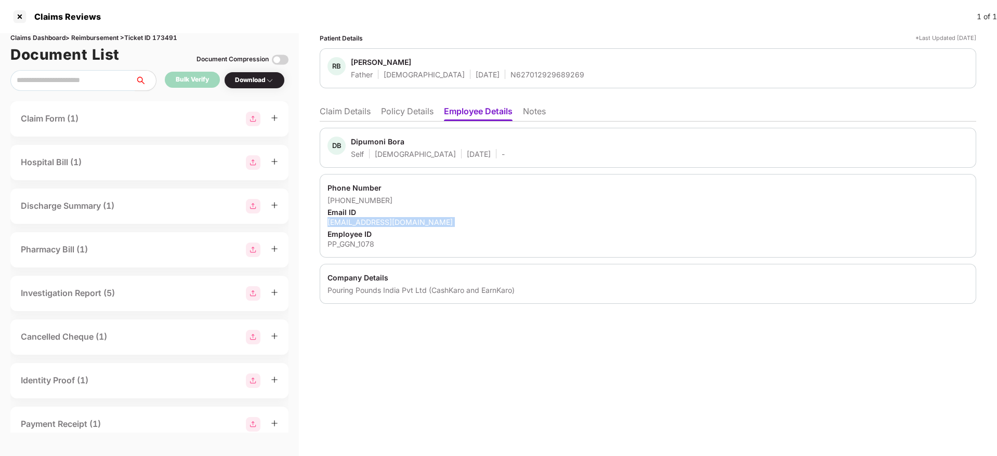
click at [375, 225] on div "[EMAIL_ADDRESS][DOMAIN_NAME]" at bounding box center [647, 222] width 641 height 10
copy div "[EMAIL_ADDRESS][DOMAIN_NAME]"
click at [360, 113] on li "Claim Details" at bounding box center [345, 113] width 51 height 15
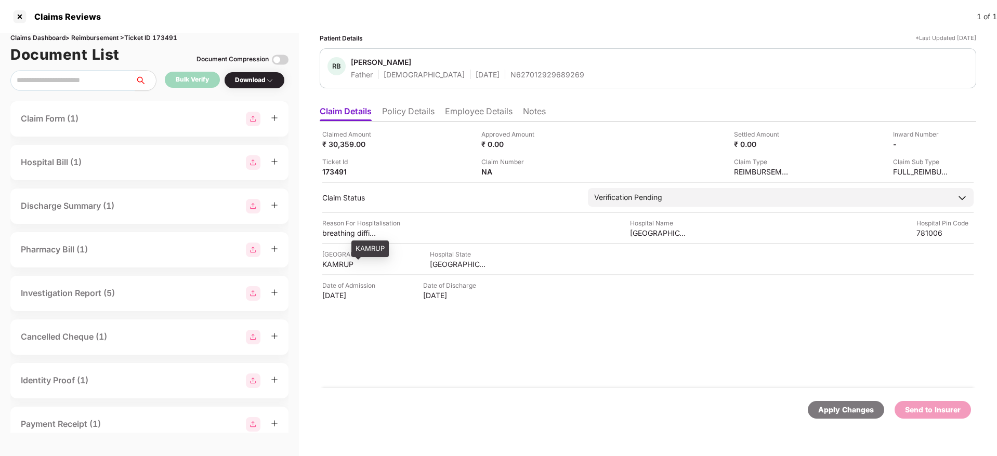
click at [333, 262] on div "KAMRUP" at bounding box center [350, 264] width 57 height 10
copy div "KAMRUP"
click at [336, 231] on div "breathing difficulty" at bounding box center [350, 233] width 57 height 10
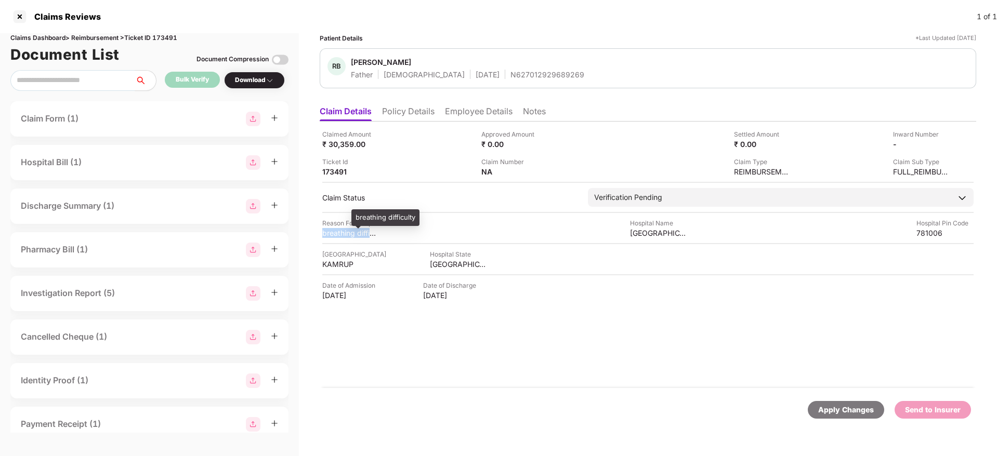
click at [336, 231] on div "breathing difficulty" at bounding box center [350, 233] width 57 height 10
copy div "breathing difficulty"
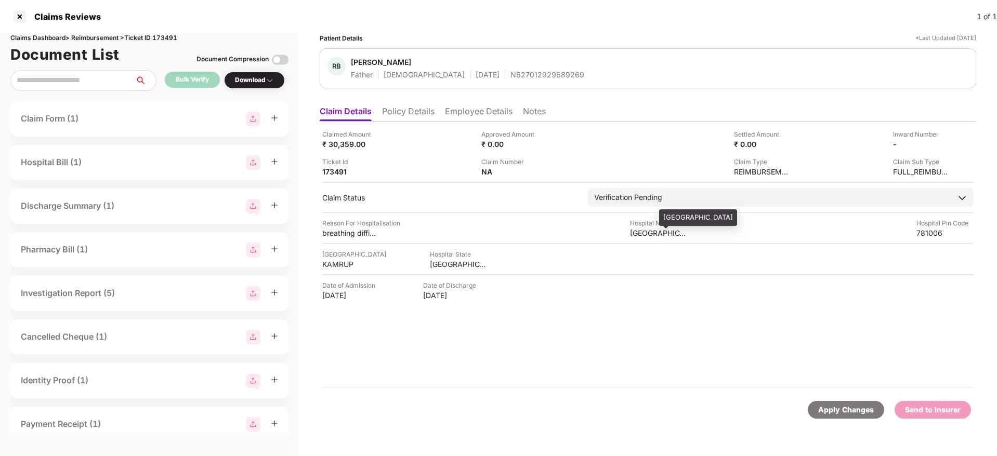
click at [643, 235] on div "[GEOGRAPHIC_DATA]" at bounding box center [658, 233] width 57 height 10
copy div "[GEOGRAPHIC_DATA]"
click at [335, 264] on div "KAMRUP" at bounding box center [350, 264] width 57 height 10
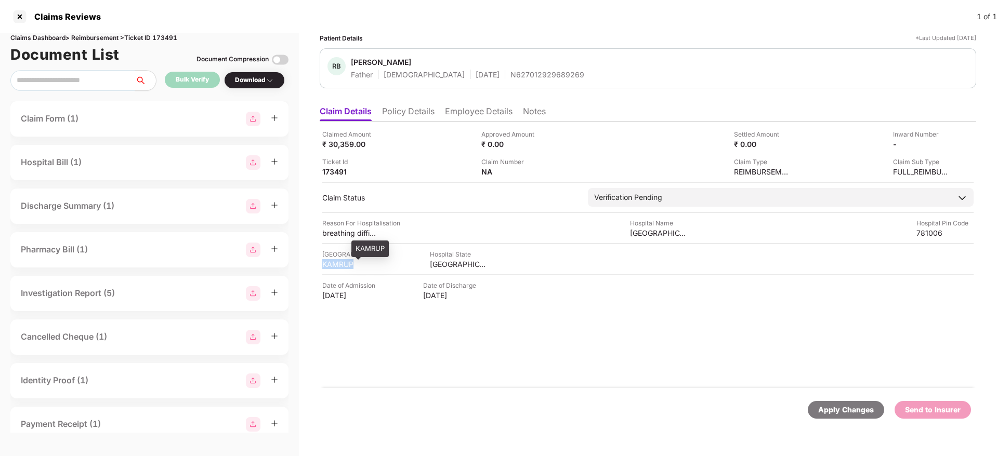
click at [335, 264] on div "KAMRUP" at bounding box center [350, 264] width 57 height 10
copy div "KAMRUP"
click at [642, 235] on div "[GEOGRAPHIC_DATA]" at bounding box center [658, 233] width 57 height 10
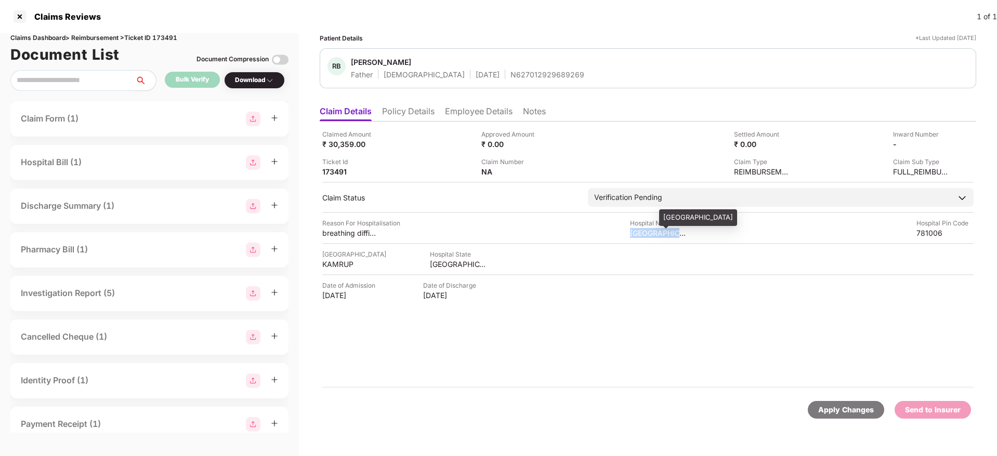
copy div "[GEOGRAPHIC_DATA]"
click at [414, 114] on li "Policy Details" at bounding box center [408, 113] width 52 height 15
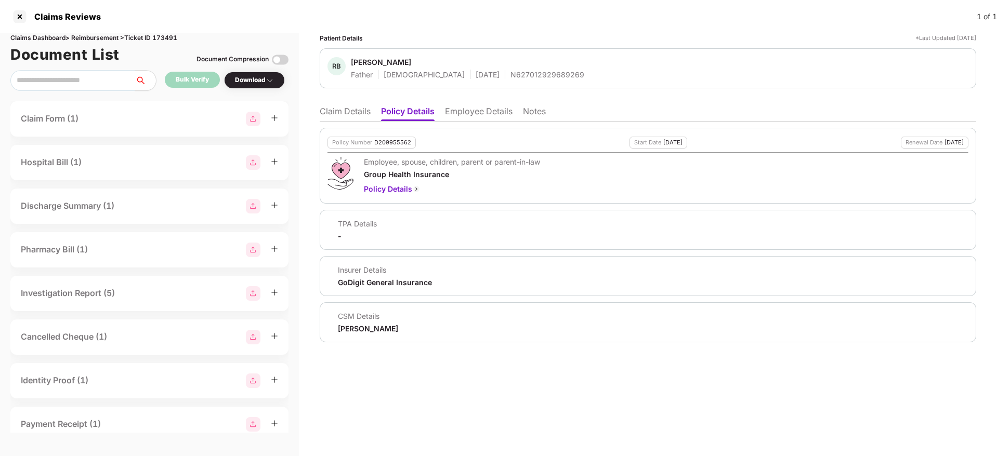
click at [356, 113] on li "Claim Details" at bounding box center [345, 113] width 51 height 15
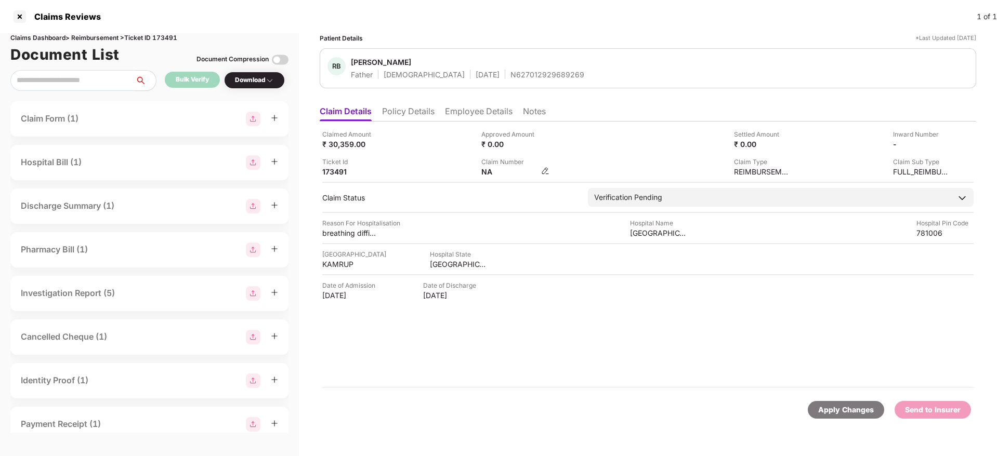
click at [542, 172] on img at bounding box center [545, 171] width 8 height 8
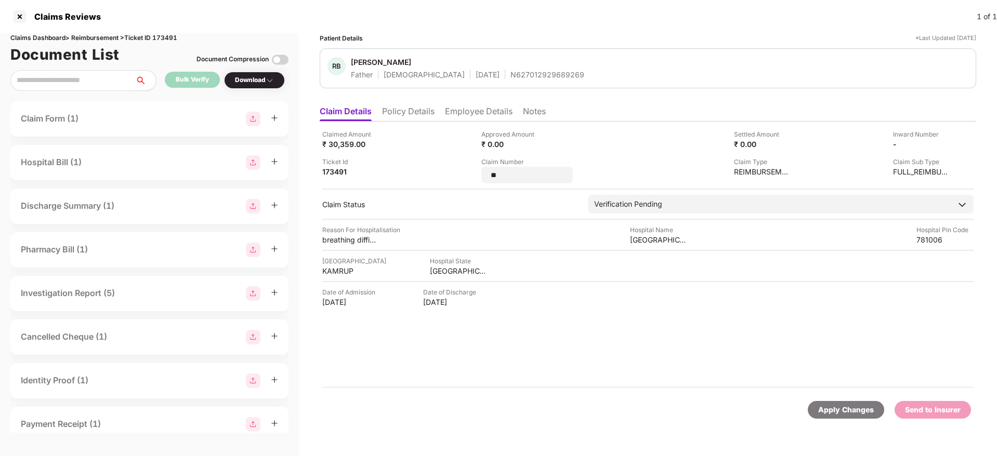
type input "*"
type input "**********"
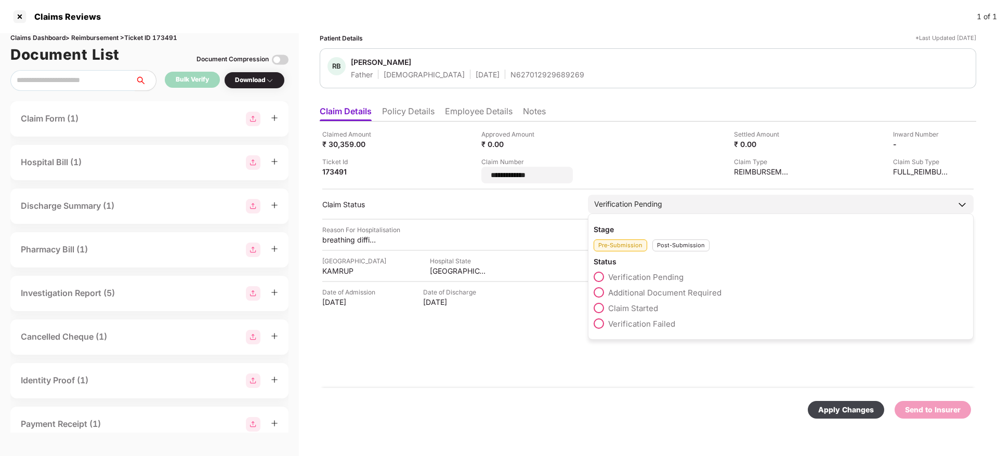
click at [676, 240] on div "Post-Submission" at bounding box center [680, 246] width 57 height 12
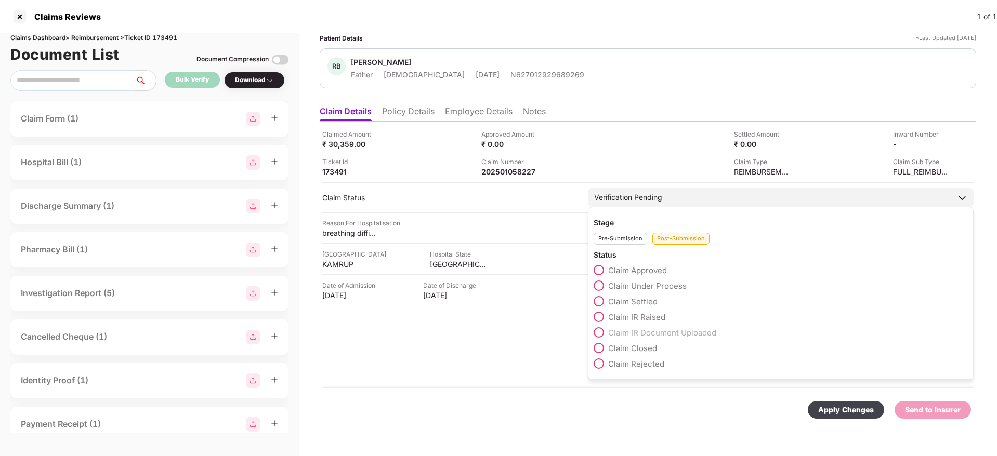
click at [597, 281] on span at bounding box center [598, 286] width 10 height 10
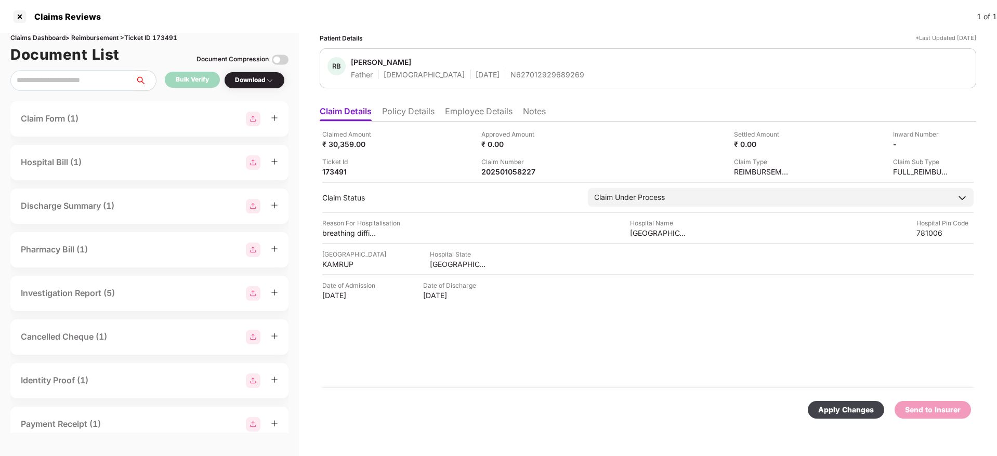
click at [855, 414] on div "Apply Changes" at bounding box center [846, 409] width 56 height 11
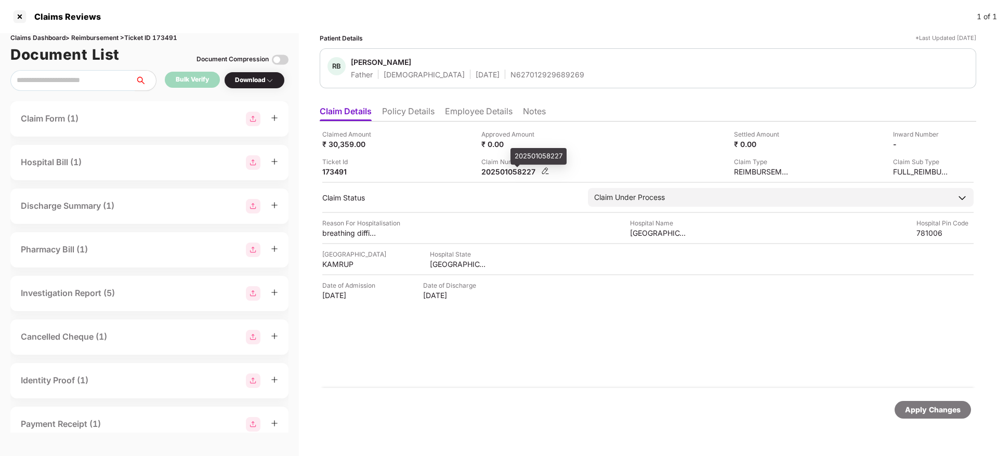
click at [494, 168] on div "202501058227" at bounding box center [509, 172] width 57 height 10
copy div "202501058227"
click at [510, 77] on div "N627012929689269" at bounding box center [547, 75] width 74 height 10
